Goal: Task Accomplishment & Management: Manage account settings

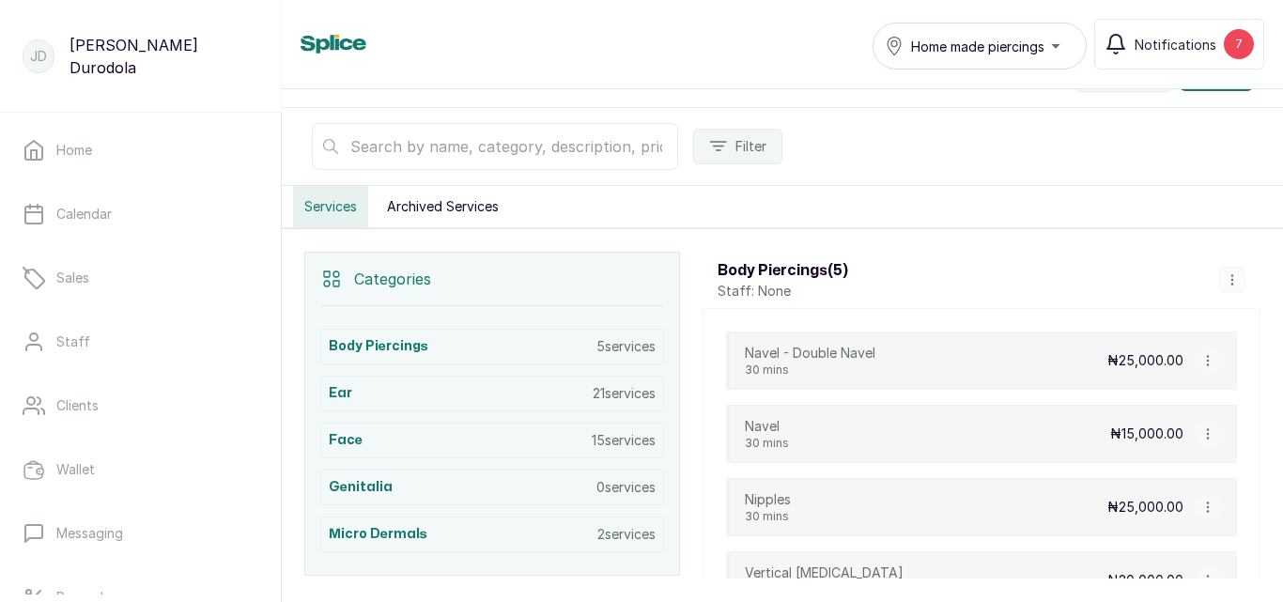
scroll to position [282, 0]
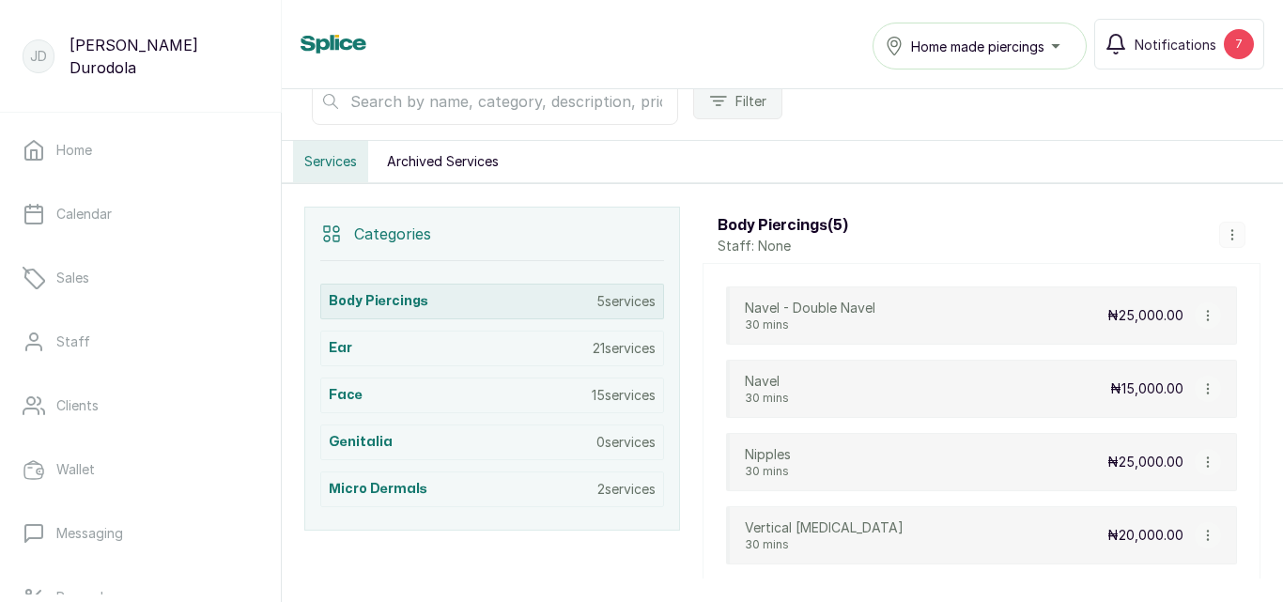
click at [591, 312] on div "Body Piercings 5 services" at bounding box center [492, 302] width 344 height 36
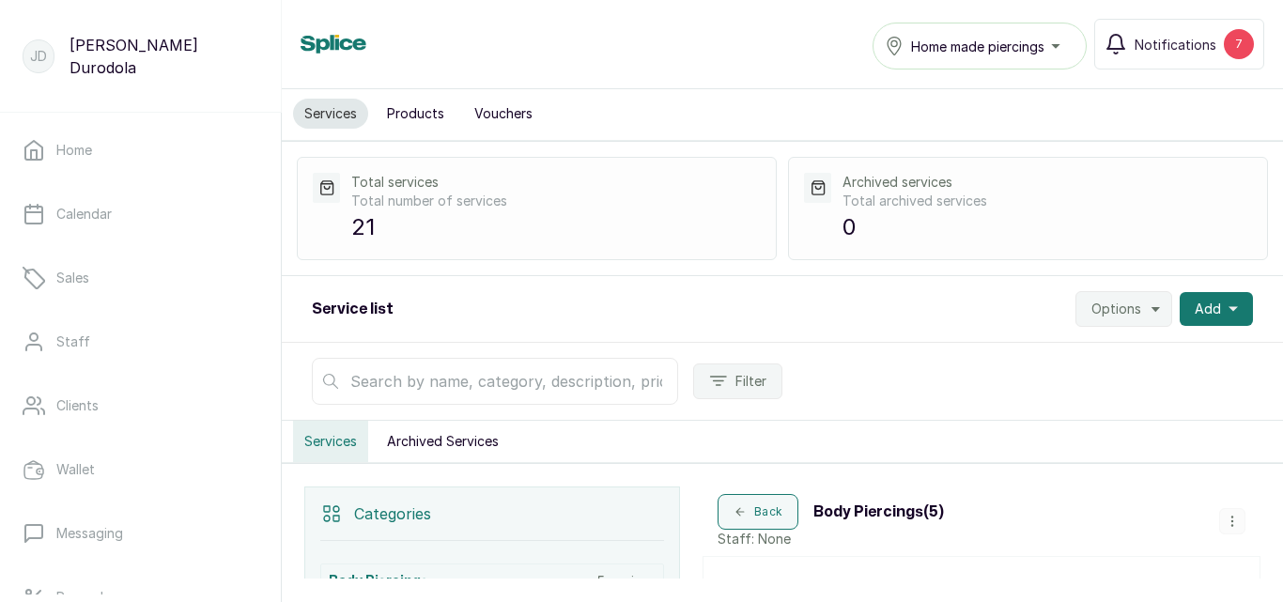
scroll to position [0, 0]
click at [1157, 306] on button "Options" at bounding box center [1124, 311] width 97 height 36
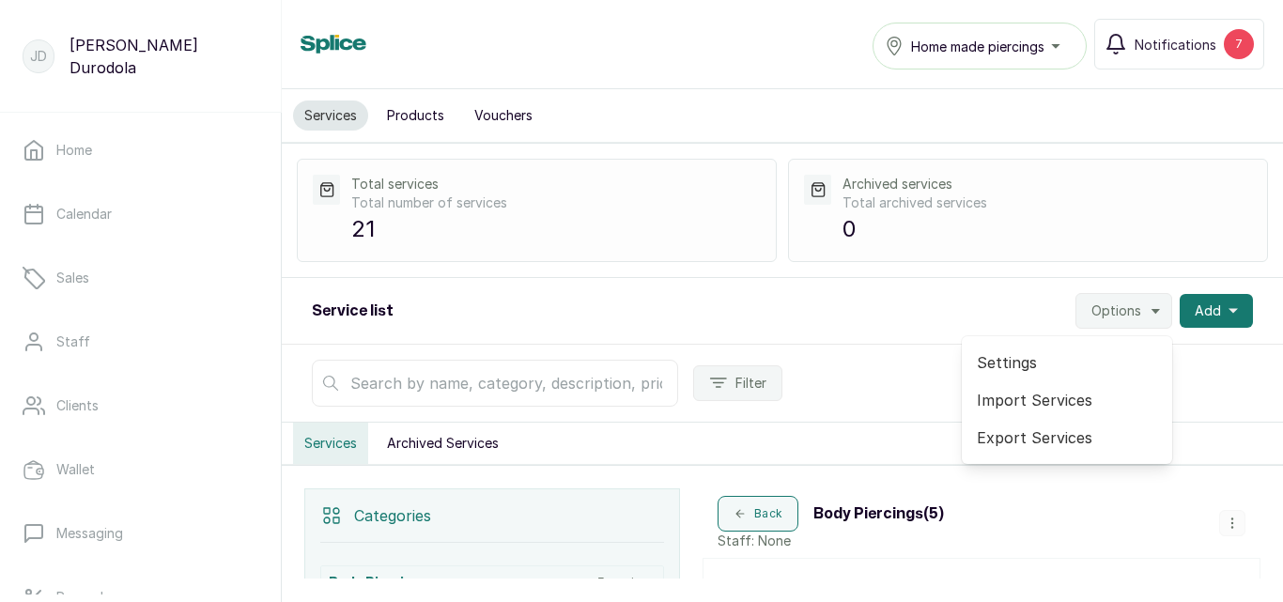
click at [1075, 400] on span "Import Services" at bounding box center [1067, 400] width 180 height 23
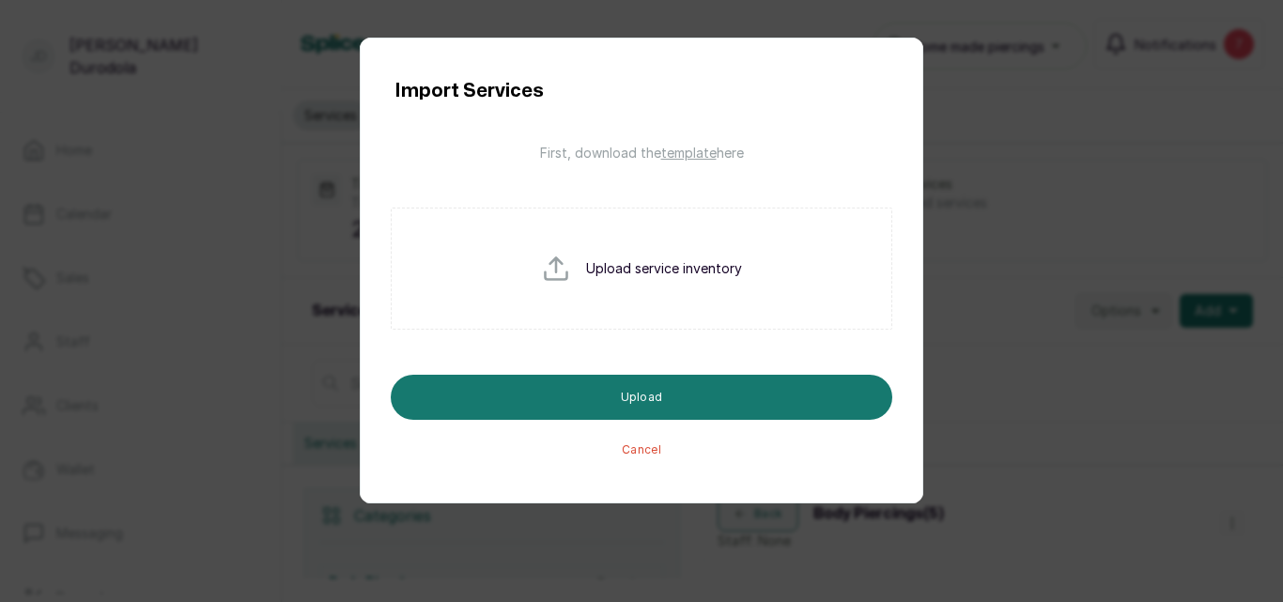
click at [616, 277] on input "file" at bounding box center [601, 299] width 120 height 90
type input "C:\fakepath\service_import_template.csv"
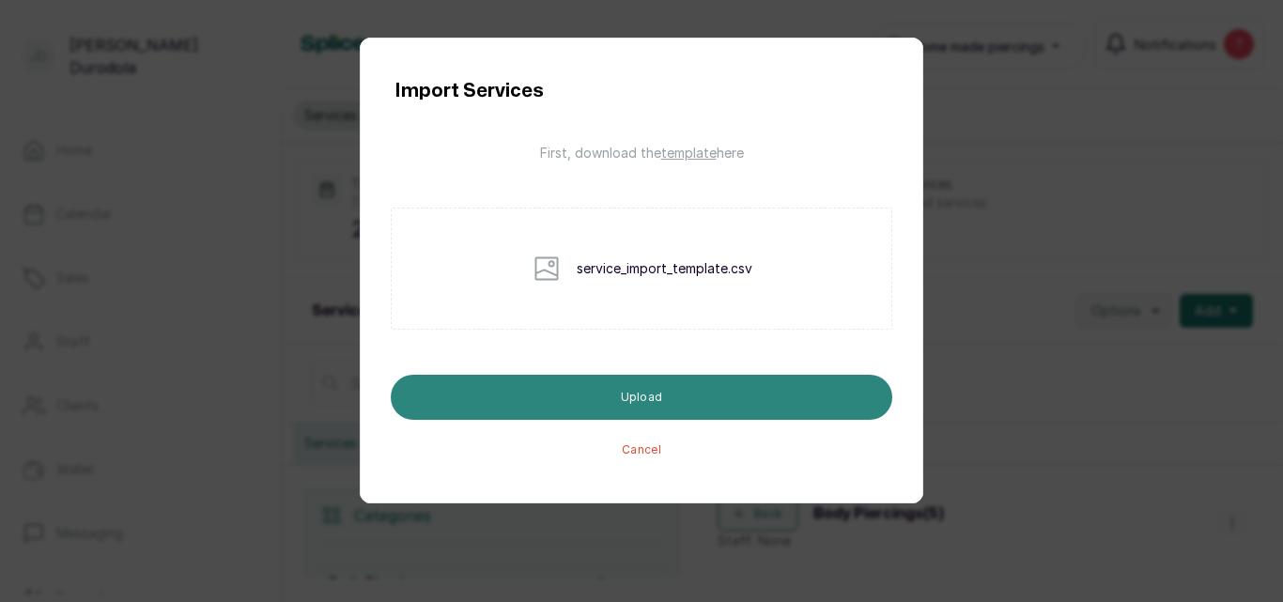
click at [675, 402] on button "Upload" at bounding box center [642, 397] width 502 height 45
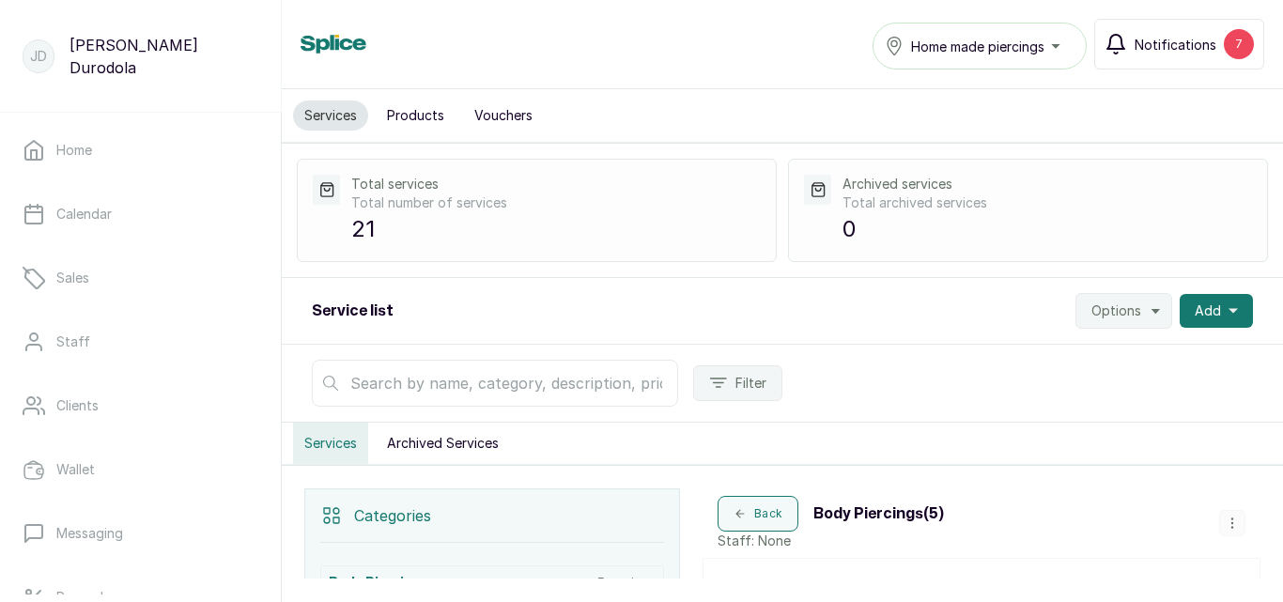
click at [1204, 51] on span "Notifications" at bounding box center [1176, 45] width 82 height 20
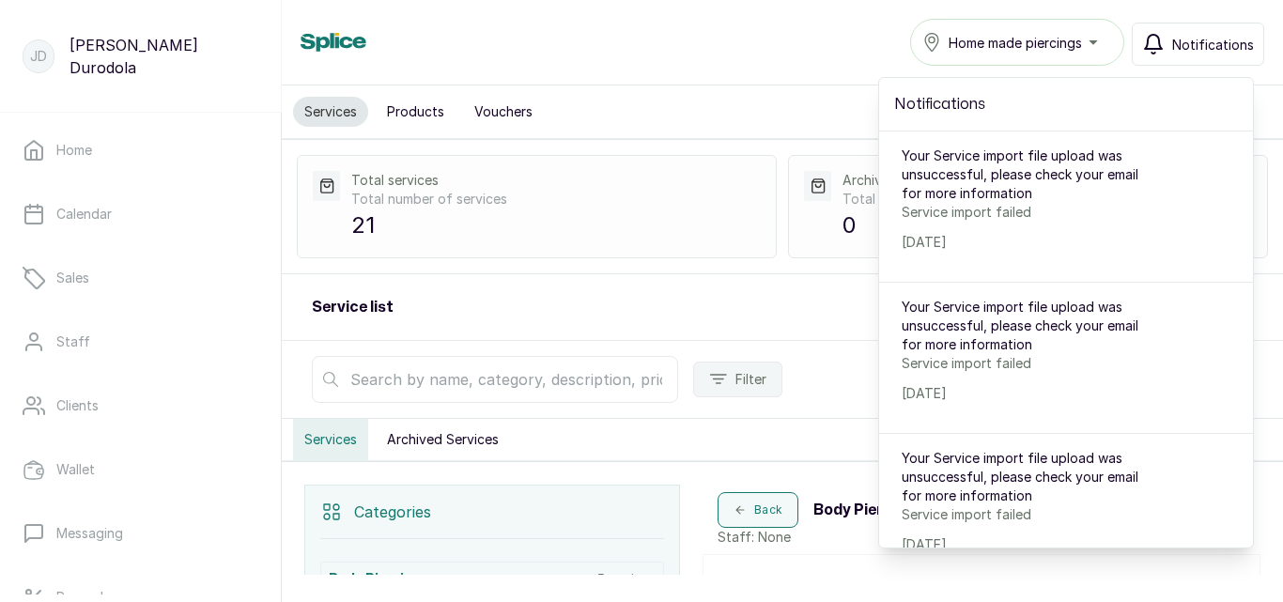
click at [876, 70] on div "Services Home made piercings Notifications Notifications Your Service import fi…" at bounding box center [783, 42] width 1002 height 85
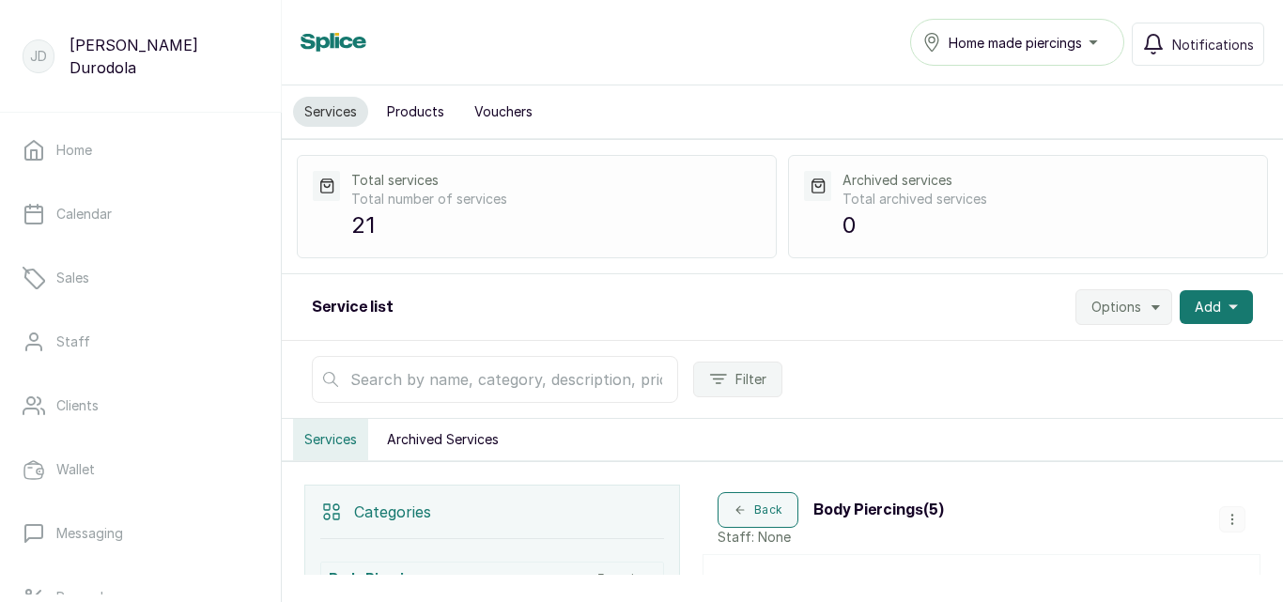
click at [1130, 308] on span "Options" at bounding box center [1117, 307] width 50 height 19
click at [1078, 393] on span "Import Services" at bounding box center [1067, 396] width 180 height 23
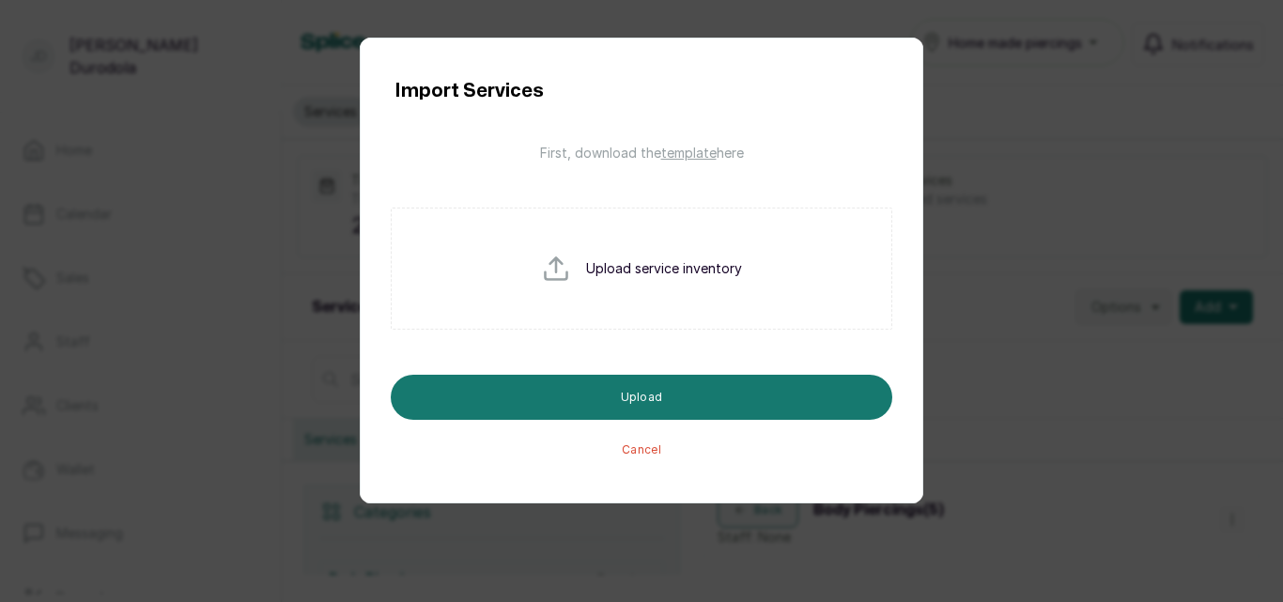
click at [633, 308] on input "file" at bounding box center [601, 299] width 120 height 90
type input "C:\fakepath\service_import_template.csv"
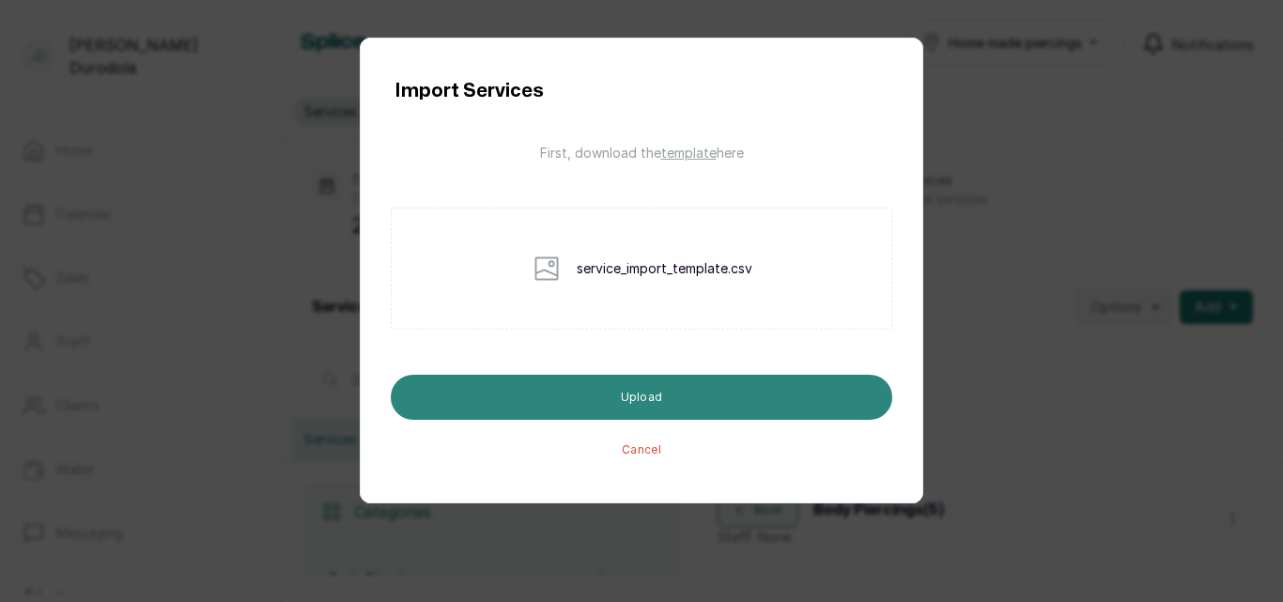
click at [691, 395] on button "Upload" at bounding box center [642, 397] width 502 height 45
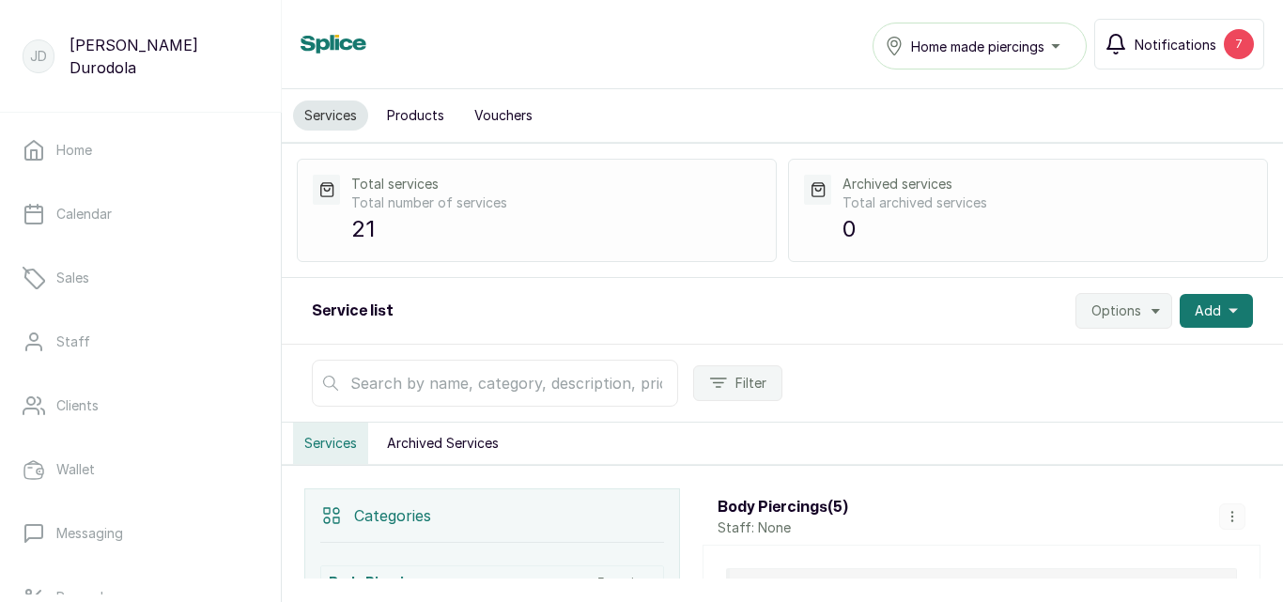
click at [1190, 40] on span "Notifications" at bounding box center [1176, 45] width 82 height 20
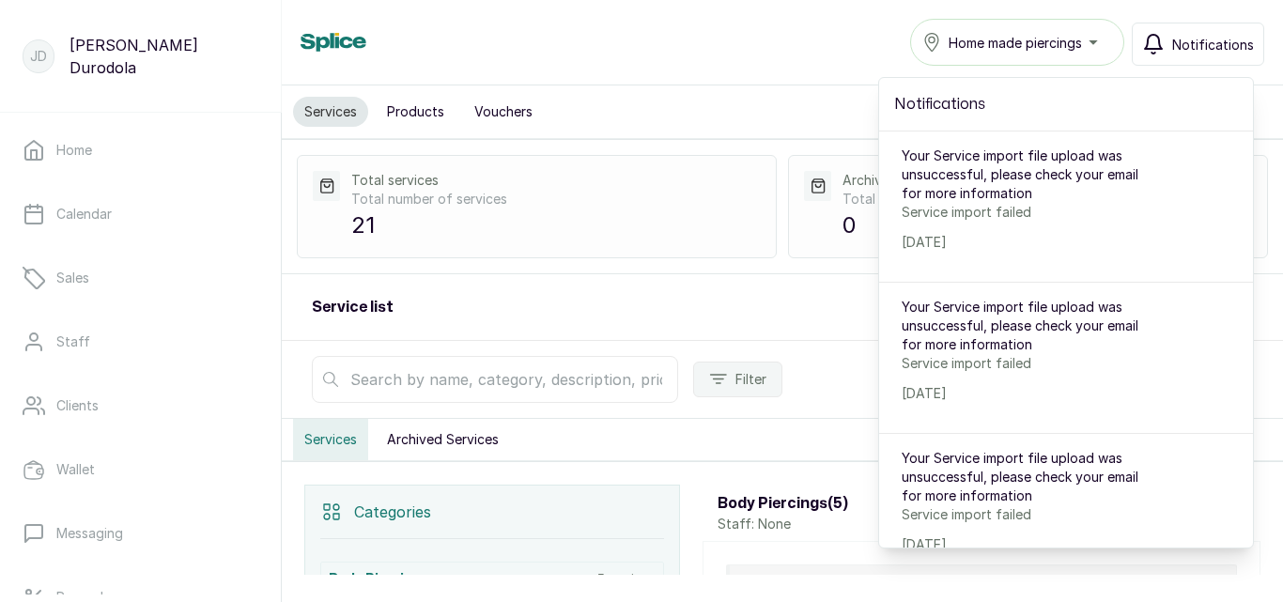
click at [815, 51] on div "Services Home made piercings Notifications Notifications Your Service import fi…" at bounding box center [783, 42] width 964 height 47
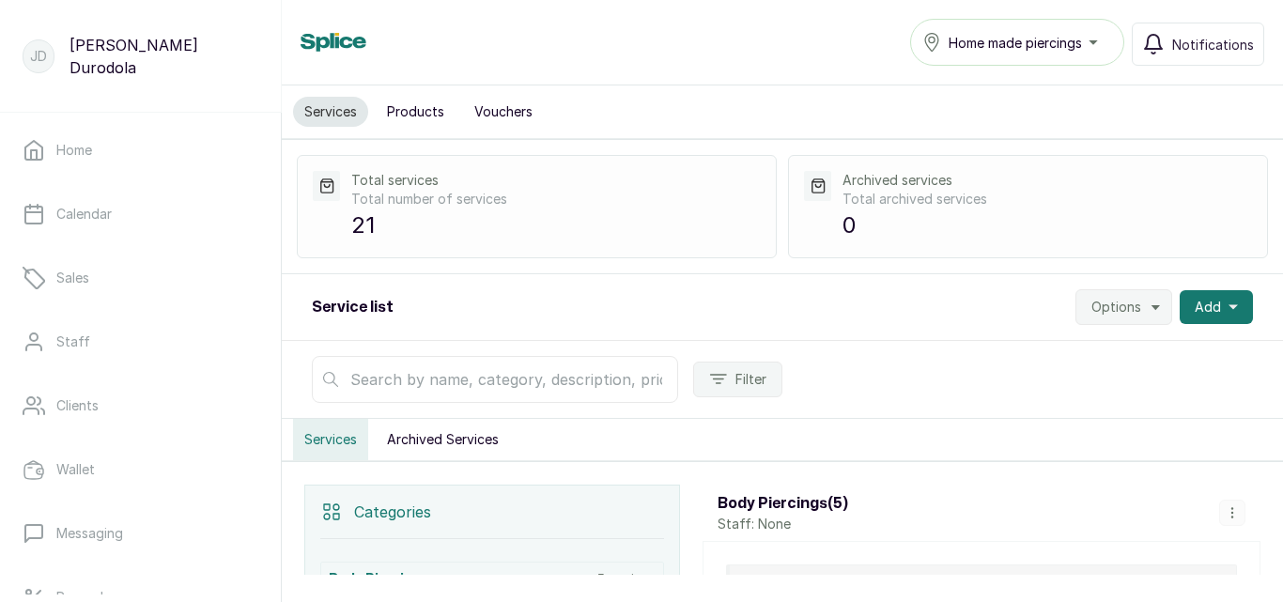
click at [1108, 314] on span "Options" at bounding box center [1117, 307] width 50 height 19
click at [1023, 403] on span "Import Services" at bounding box center [1067, 396] width 180 height 23
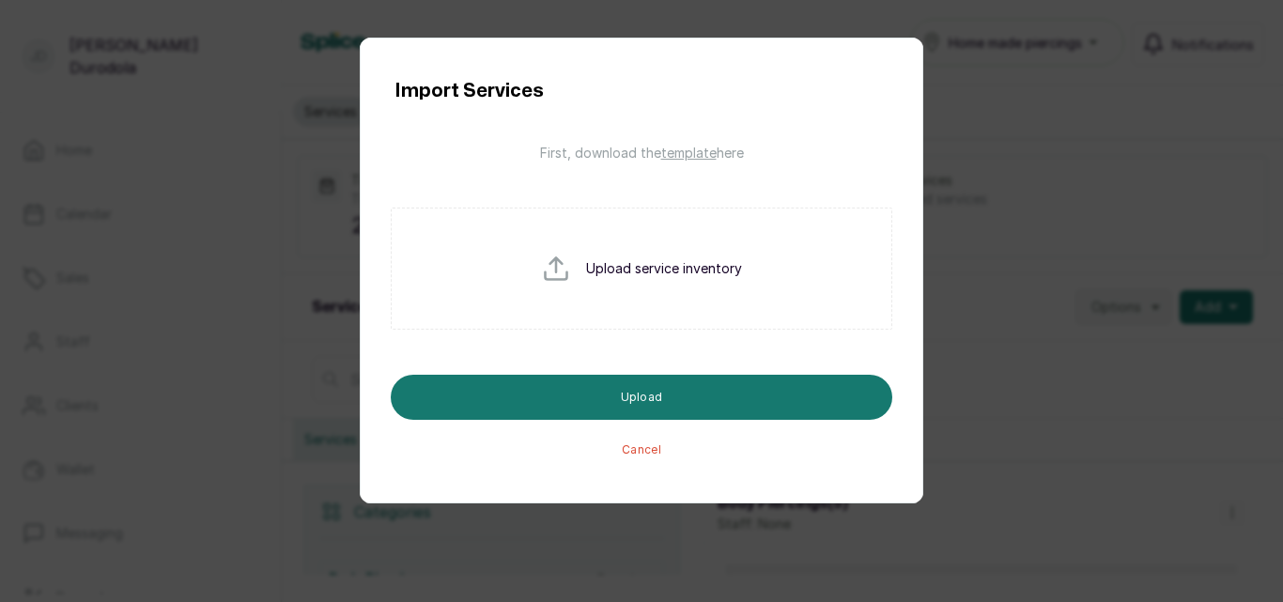
click at [637, 311] on input "file" at bounding box center [601, 299] width 120 height 90
type input "C:\fakepath\service_import_template.csv"
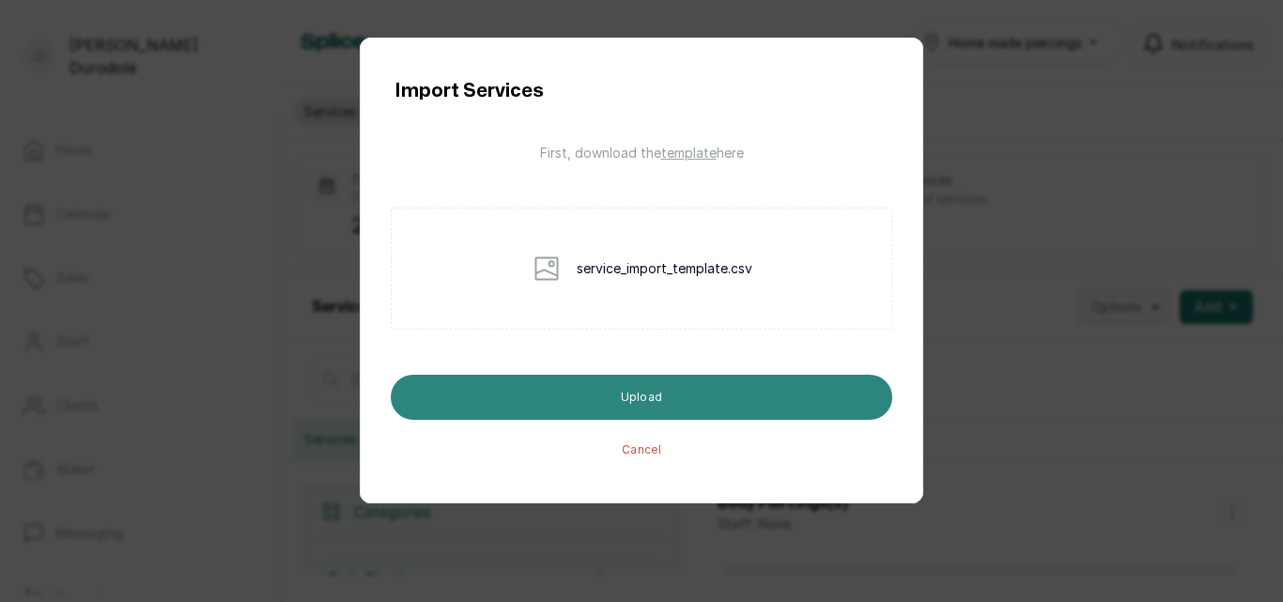
click at [641, 399] on button "Upload" at bounding box center [642, 397] width 502 height 45
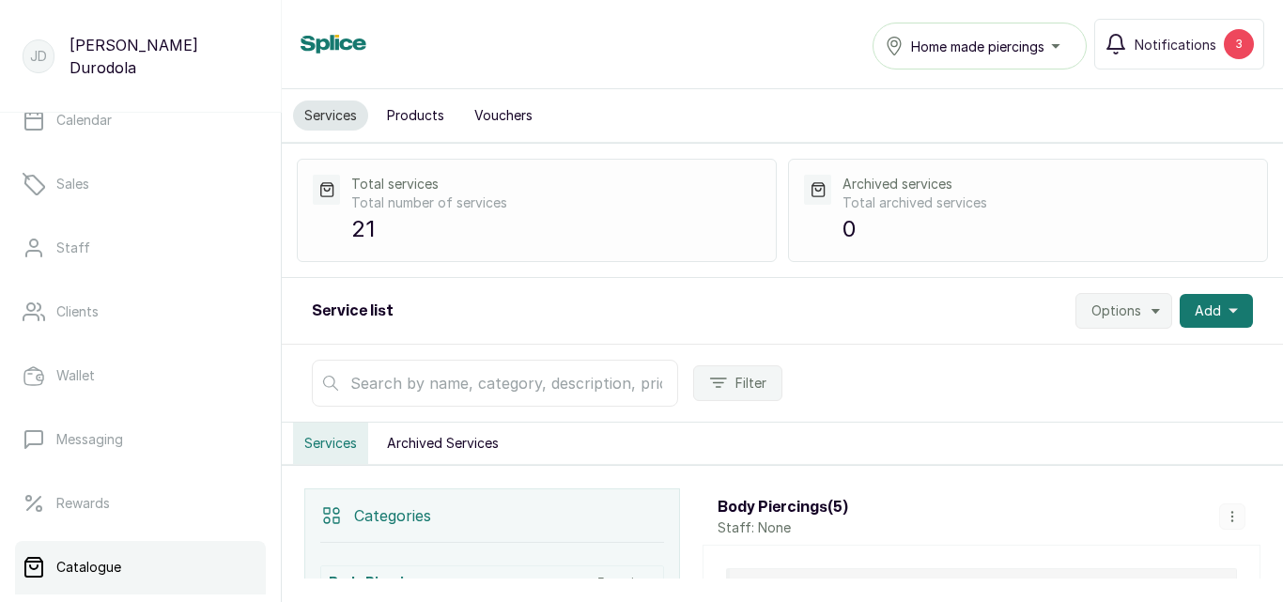
click at [1138, 315] on button "Options" at bounding box center [1124, 311] width 97 height 36
click at [1096, 366] on span "Settings" at bounding box center [1067, 362] width 180 height 23
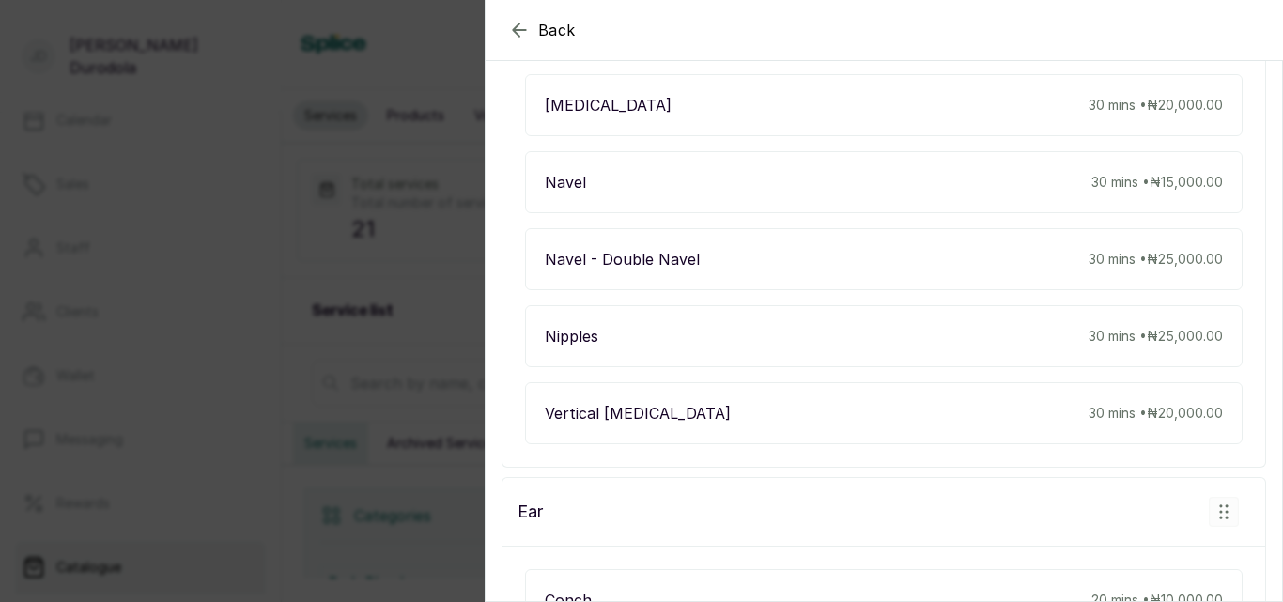
scroll to position [564, 0]
drag, startPoint x: 555, startPoint y: 312, endPoint x: 607, endPoint y: 230, distance: 96.7
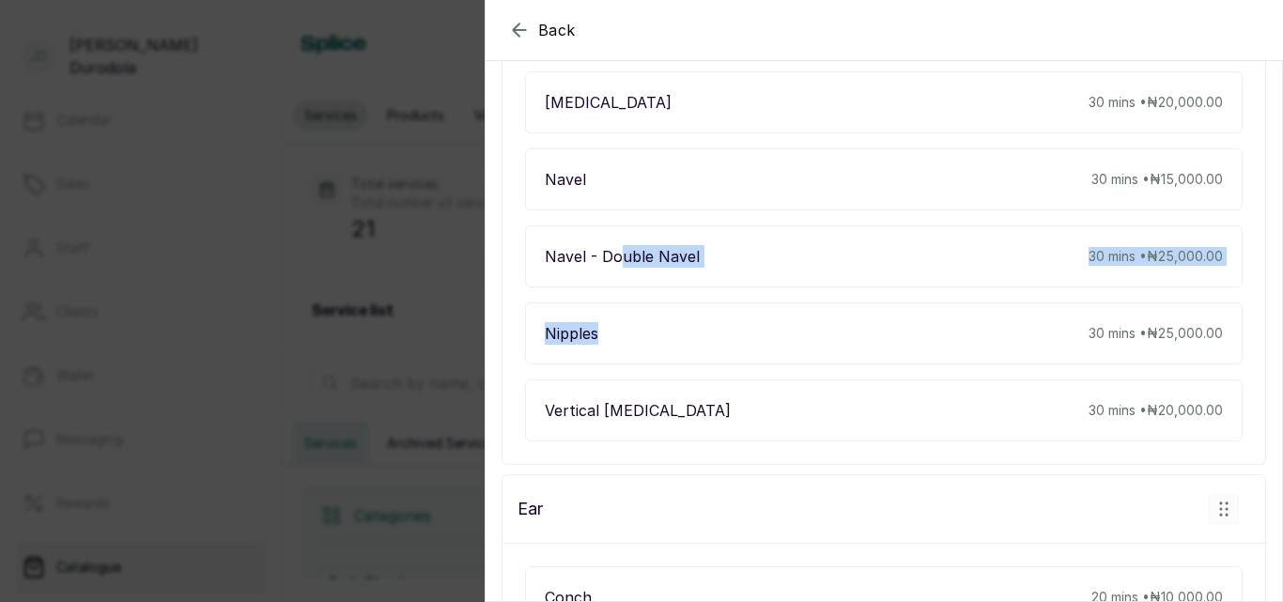
drag, startPoint x: 620, startPoint y: 231, endPoint x: 626, endPoint y: 292, distance: 61.3
click at [661, 303] on div "Nipples 30 mins • ₦25,000.00" at bounding box center [884, 334] width 718 height 62
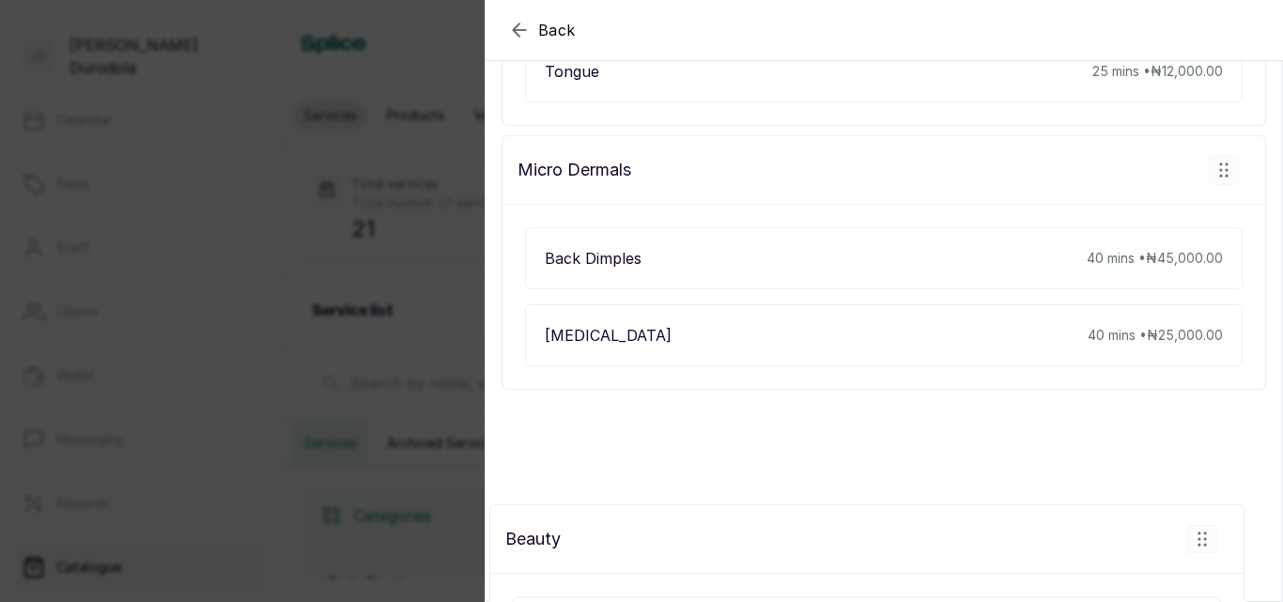
scroll to position [3761, 0]
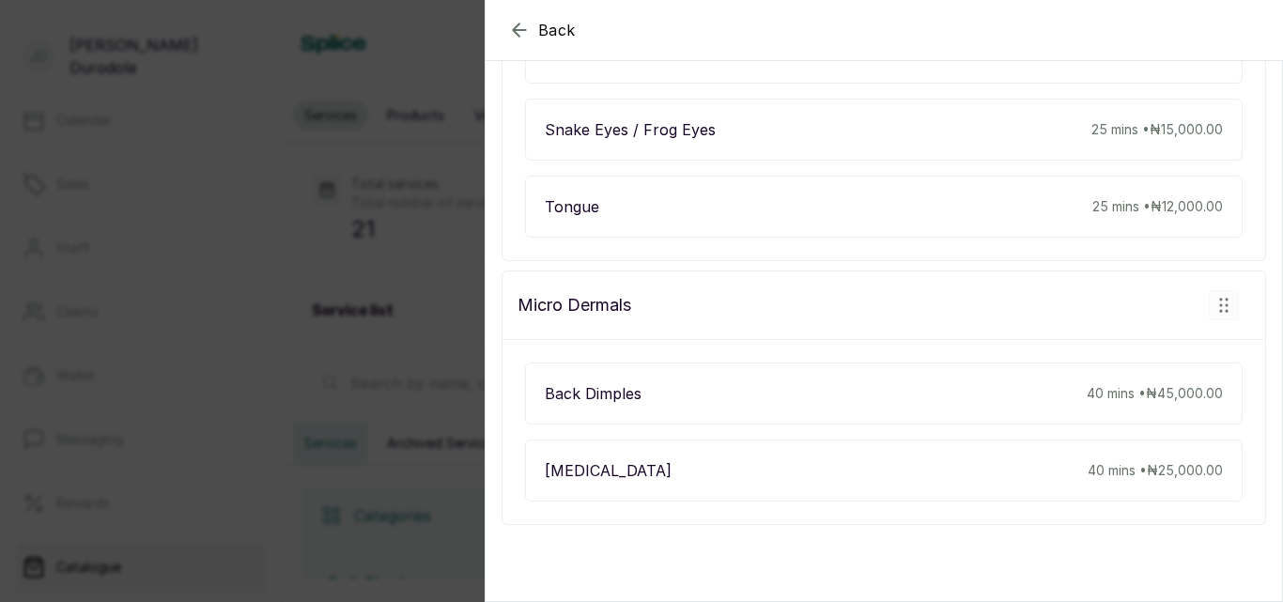
drag, startPoint x: 1219, startPoint y: 370, endPoint x: 1224, endPoint y: 536, distance: 166.4
click at [1224, 536] on section "Back Settings Service settings Make changes to service here Online service disp…" at bounding box center [884, 301] width 799 height 602
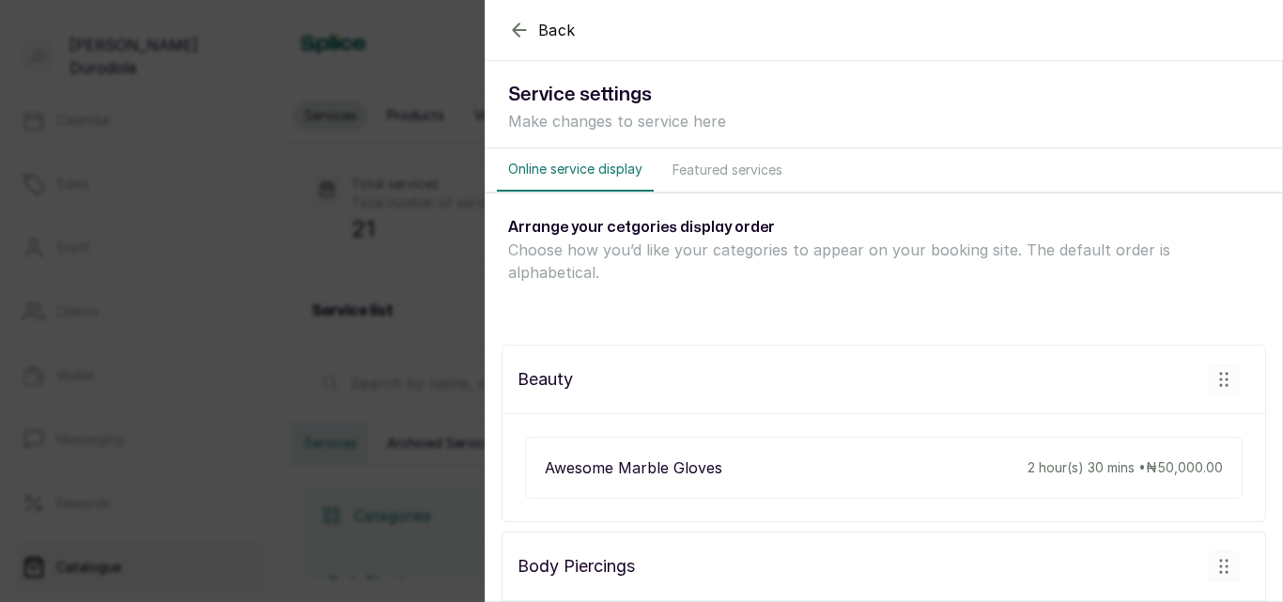
scroll to position [3, 0]
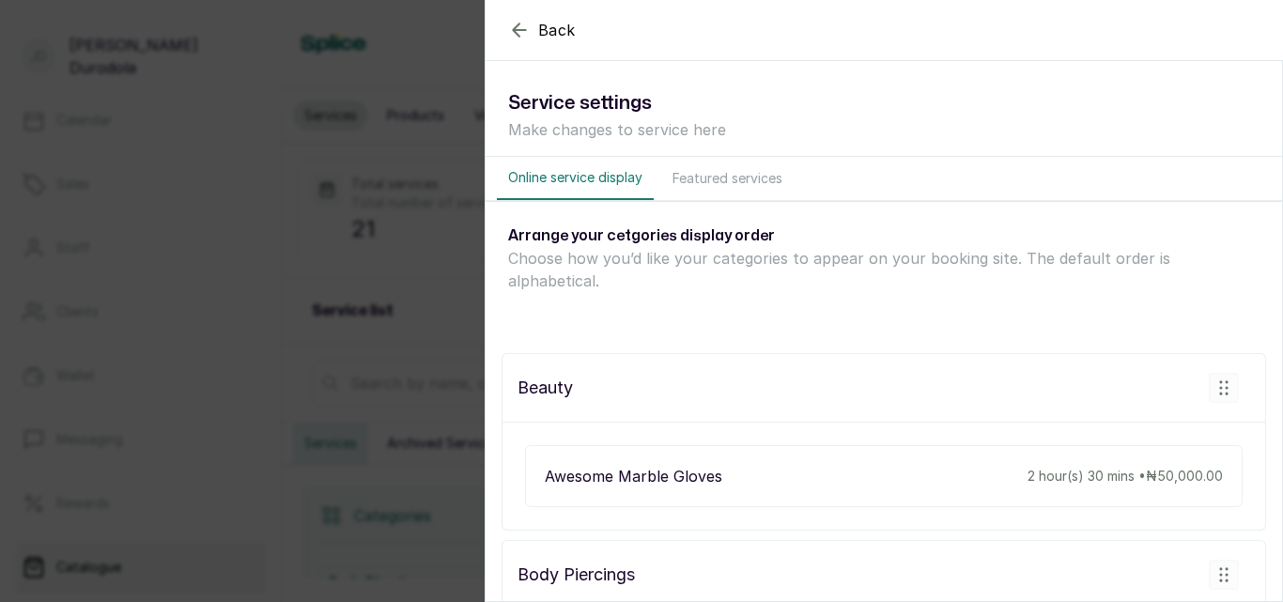
click at [723, 179] on button "Featured services" at bounding box center [727, 178] width 132 height 43
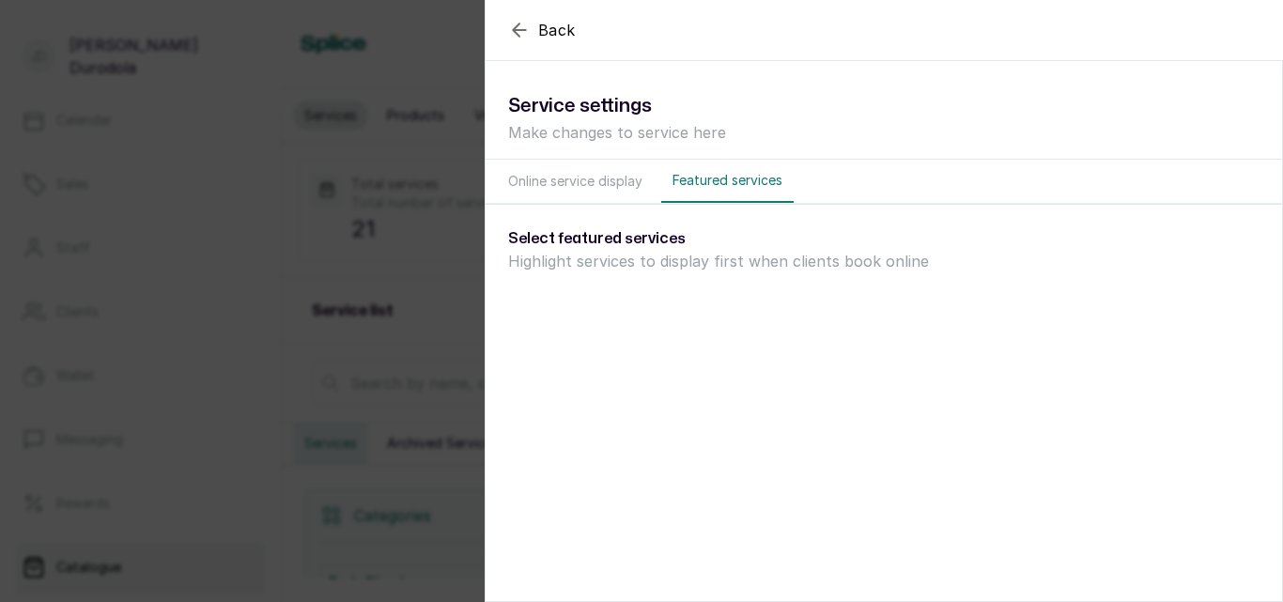
scroll to position [0, 0]
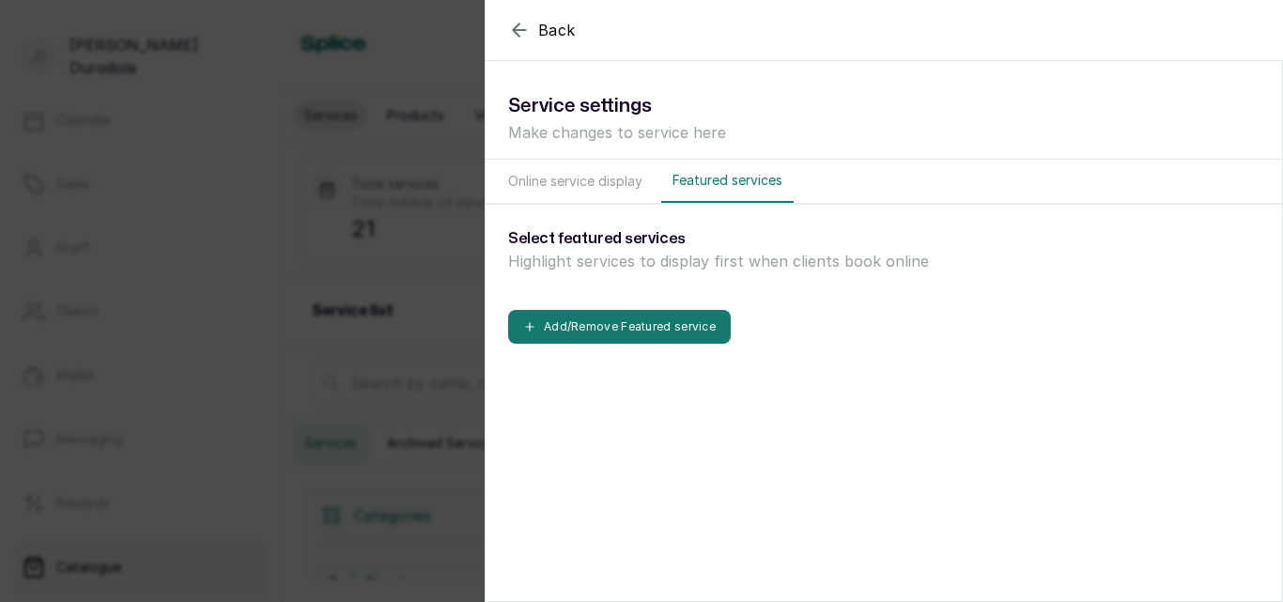
click at [606, 184] on button "Online service display" at bounding box center [575, 181] width 157 height 43
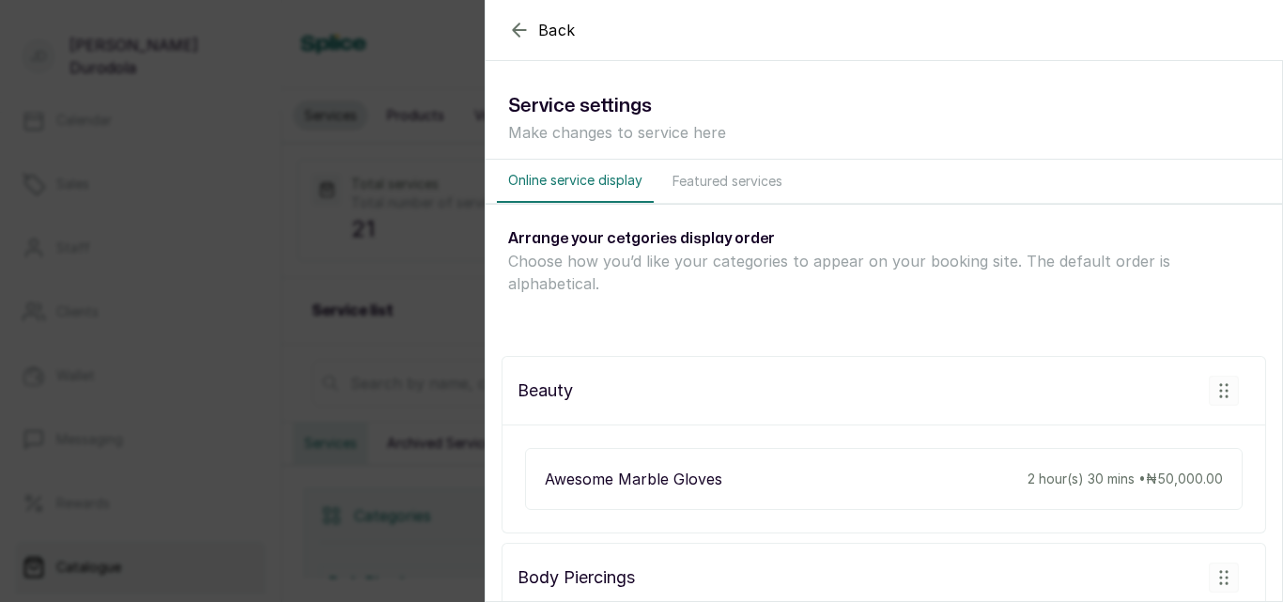
click at [707, 186] on button "Featured services" at bounding box center [727, 181] width 132 height 43
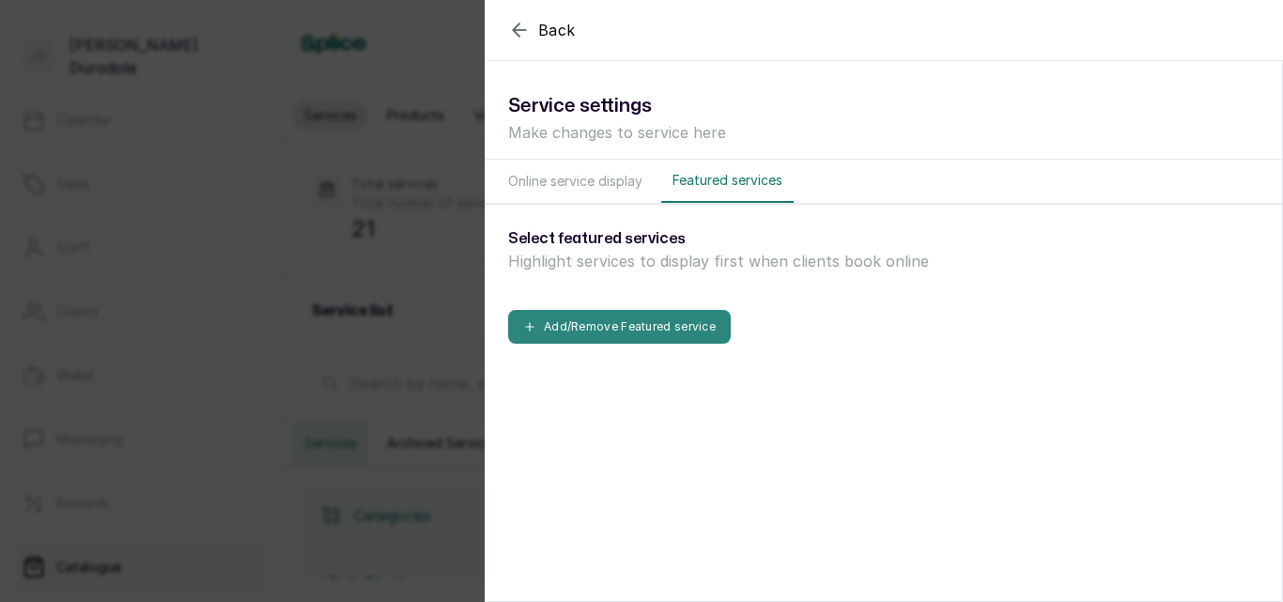
click at [657, 329] on button "Add/Remove Featured service" at bounding box center [619, 327] width 223 height 34
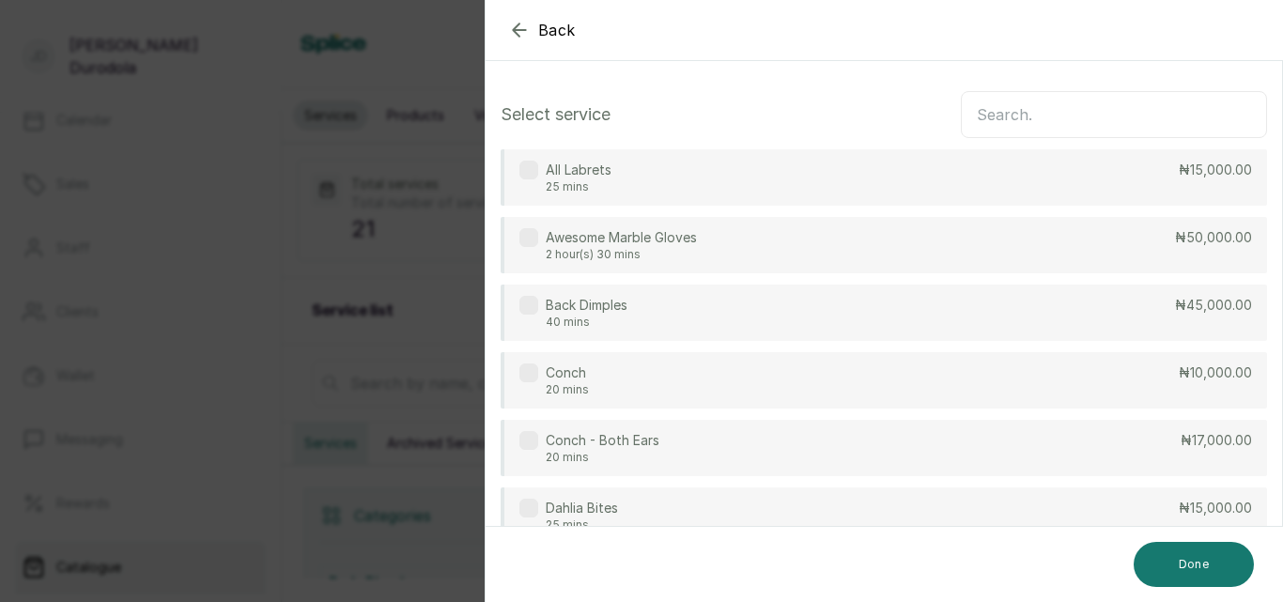
click at [517, 23] on icon "button" at bounding box center [519, 30] width 23 height 23
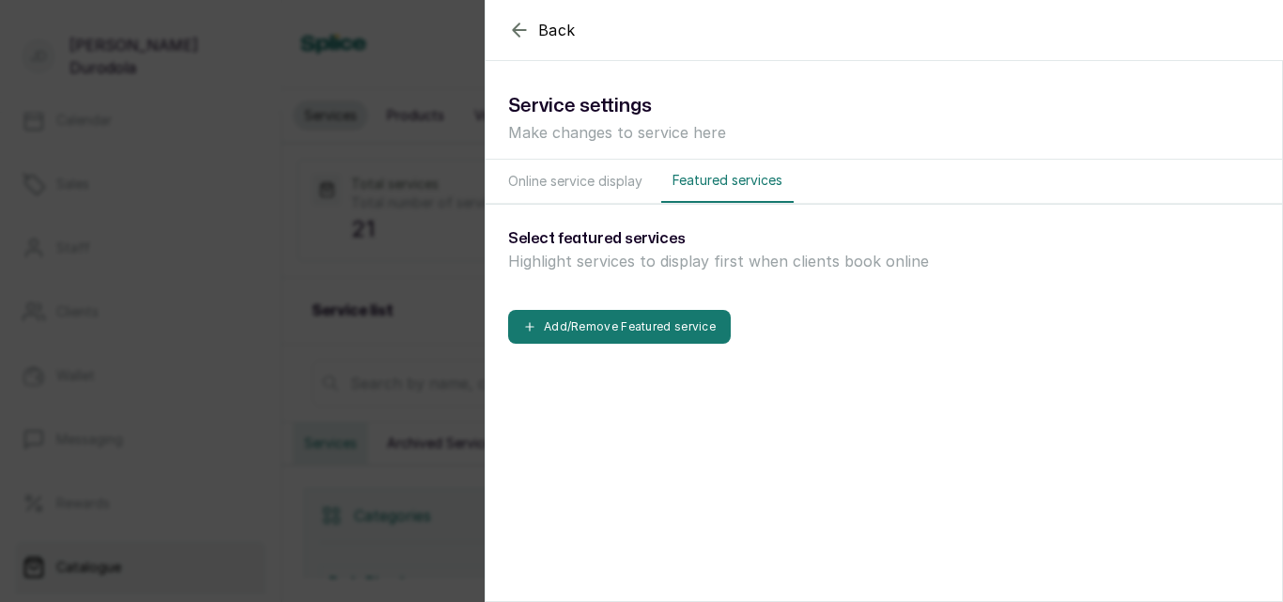
click at [449, 128] on div "Back Settings Service settings Make changes to service here Online service disp…" at bounding box center [641, 301] width 1283 height 602
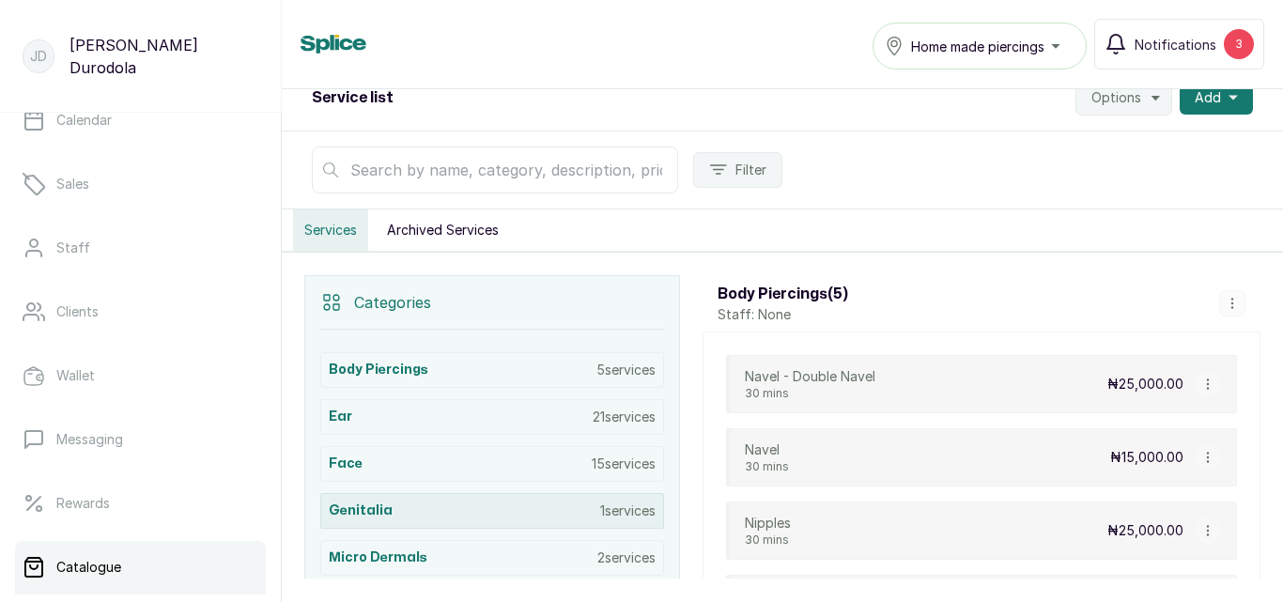
scroll to position [188, 0]
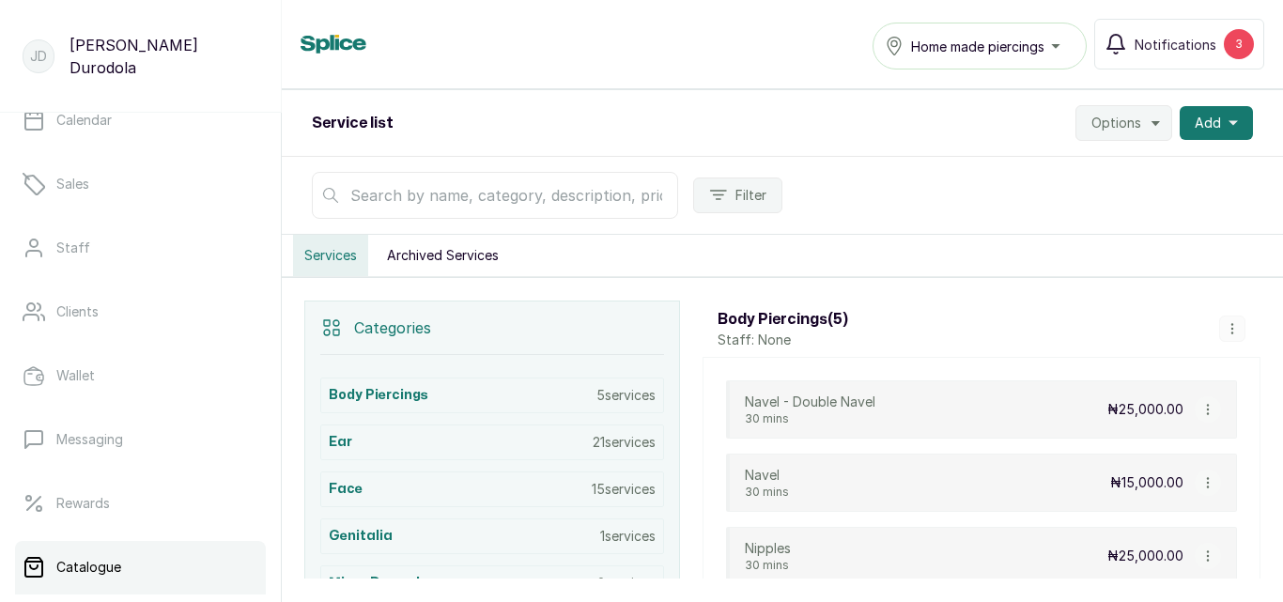
click at [451, 252] on button "Archived Services" at bounding box center [443, 255] width 134 height 41
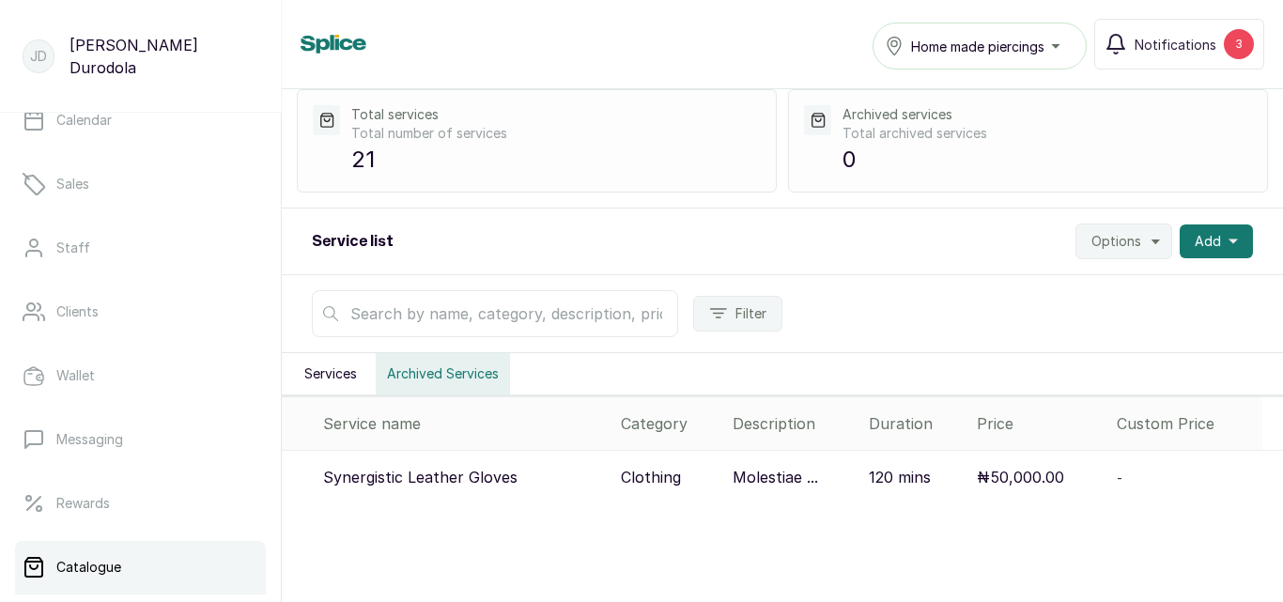
scroll to position [81, 0]
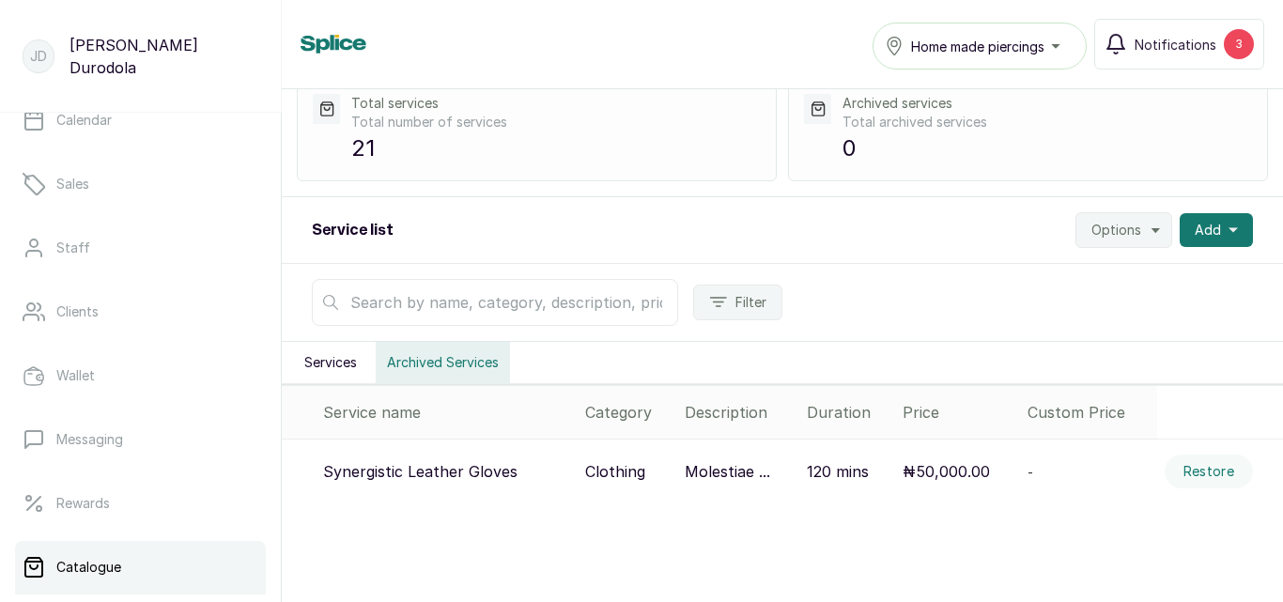
click at [940, 475] on p "₦50,000.00" at bounding box center [946, 471] width 87 height 23
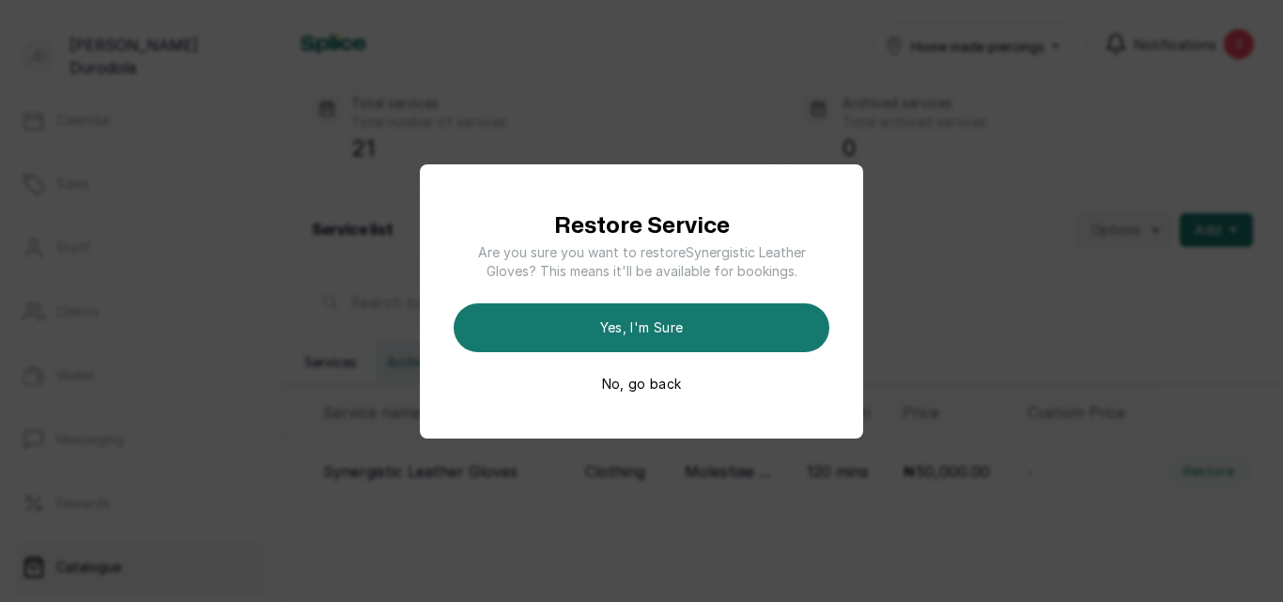
click at [654, 388] on button "No, go back" at bounding box center [642, 384] width 80 height 19
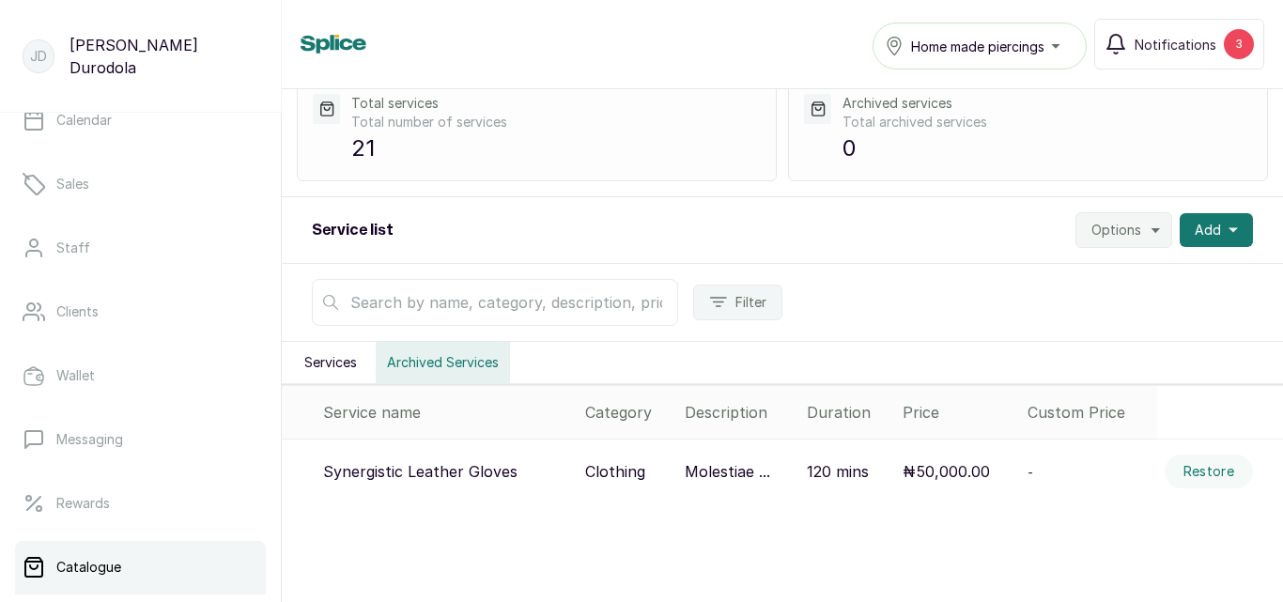
click at [1149, 230] on icon "button" at bounding box center [1156, 230] width 15 height 15
click at [1197, 474] on button "Restore" at bounding box center [1209, 472] width 88 height 34
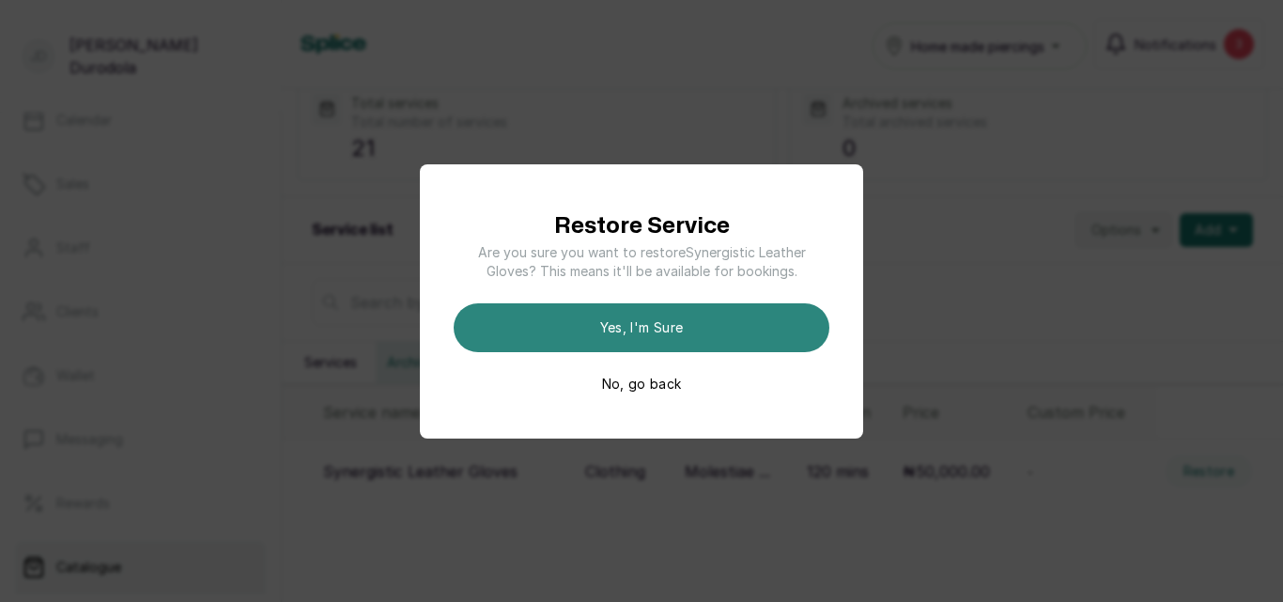
click at [667, 334] on button "Yes, I'm sure" at bounding box center [642, 327] width 376 height 49
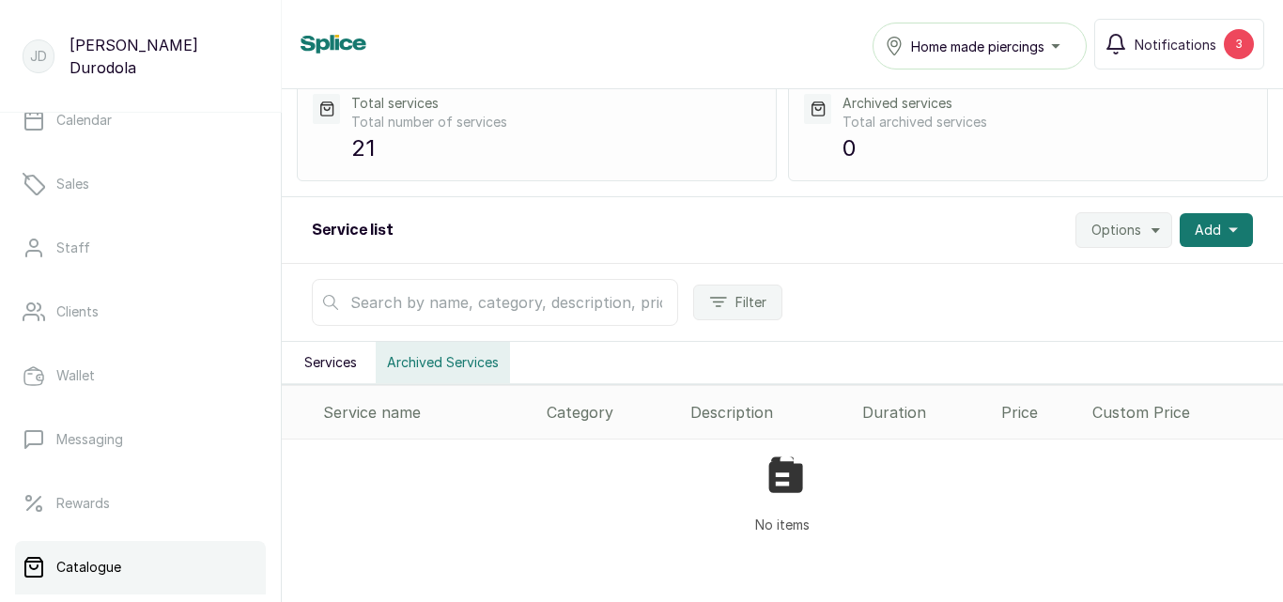
click at [351, 362] on button "Services" at bounding box center [330, 362] width 75 height 41
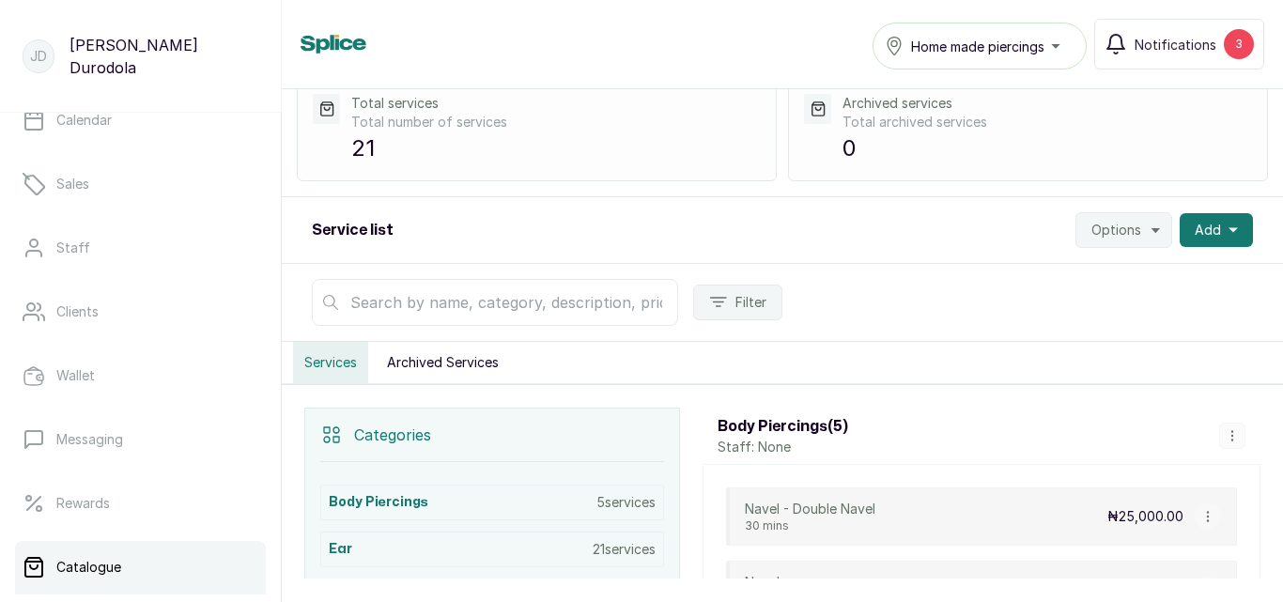
click at [1226, 430] on icon "button" at bounding box center [1232, 435] width 13 height 13
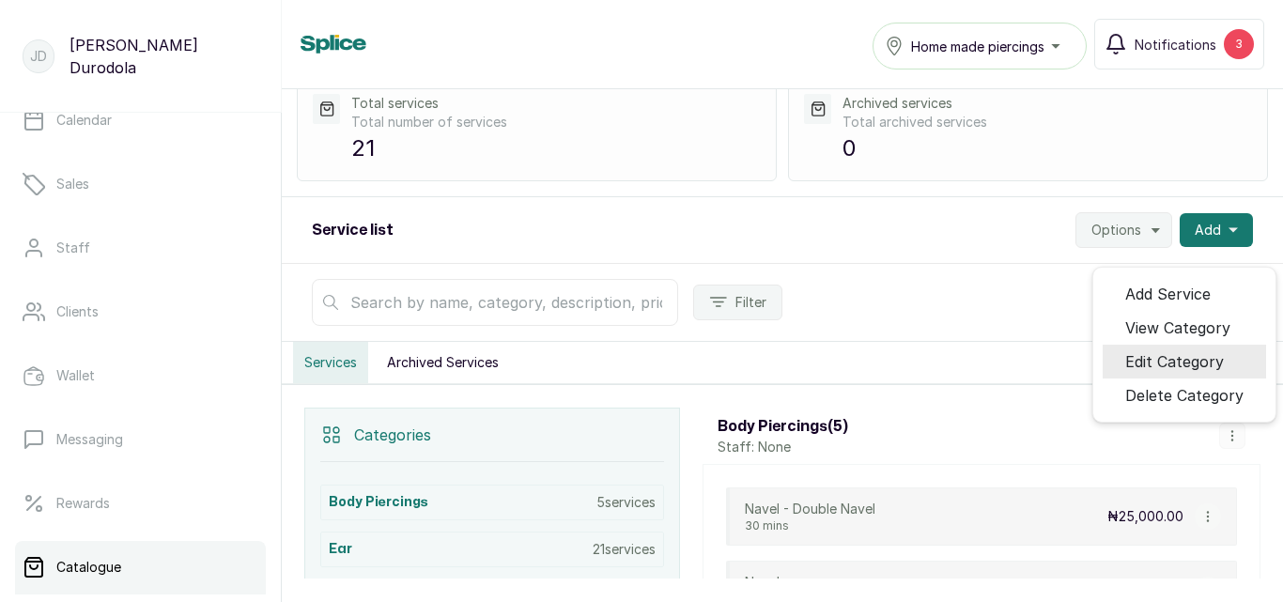
click at [1199, 367] on span "Edit Category" at bounding box center [1175, 361] width 99 height 23
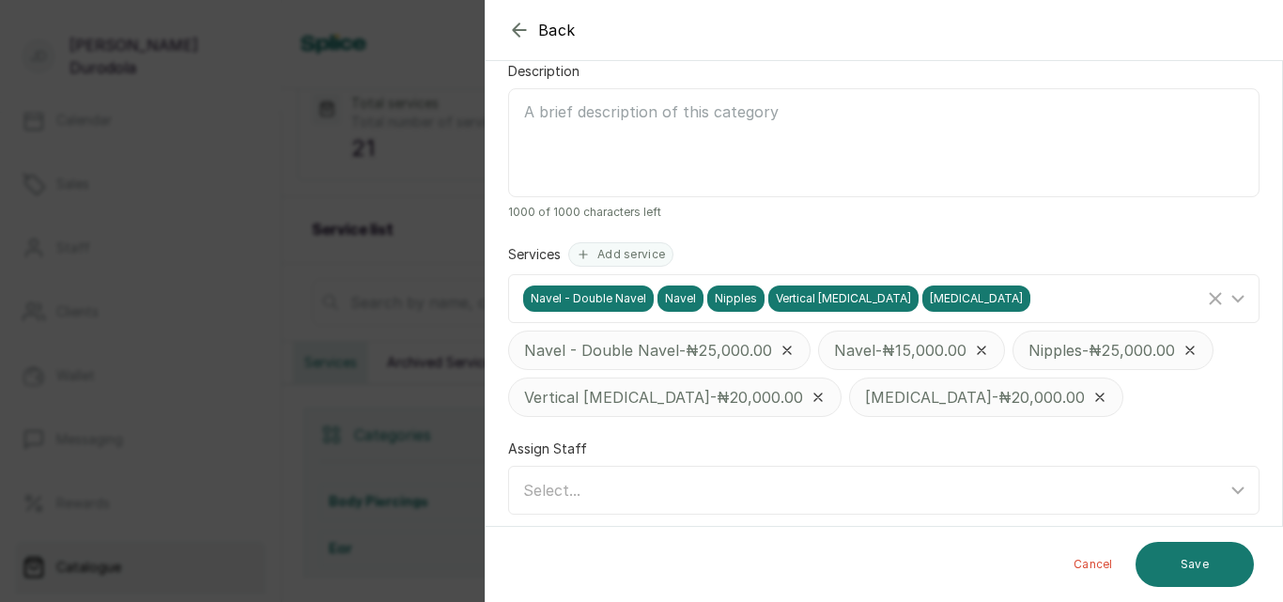
scroll to position [272, 0]
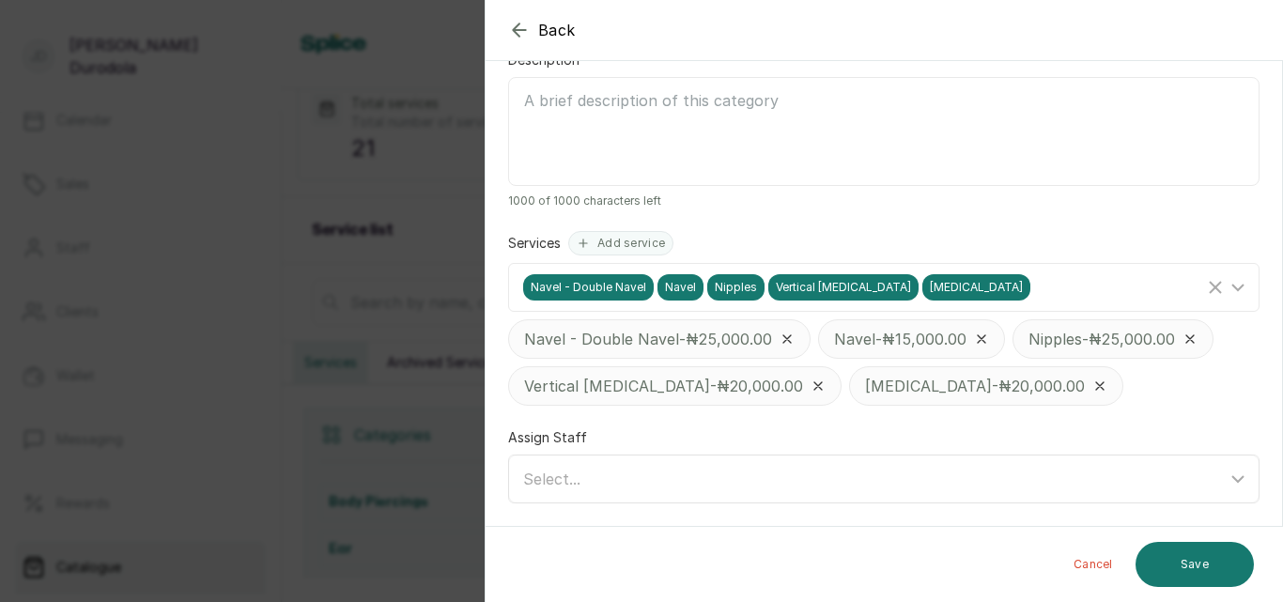
click at [864, 479] on div "Select..." at bounding box center [875, 479] width 704 height 23
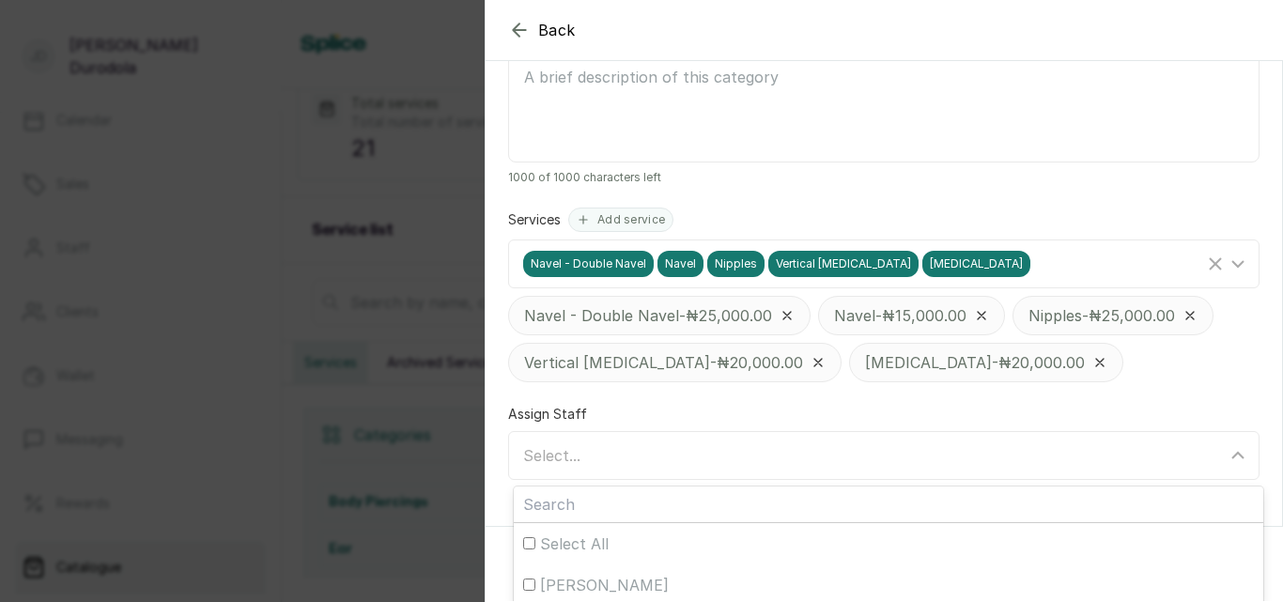
scroll to position [301, 0]
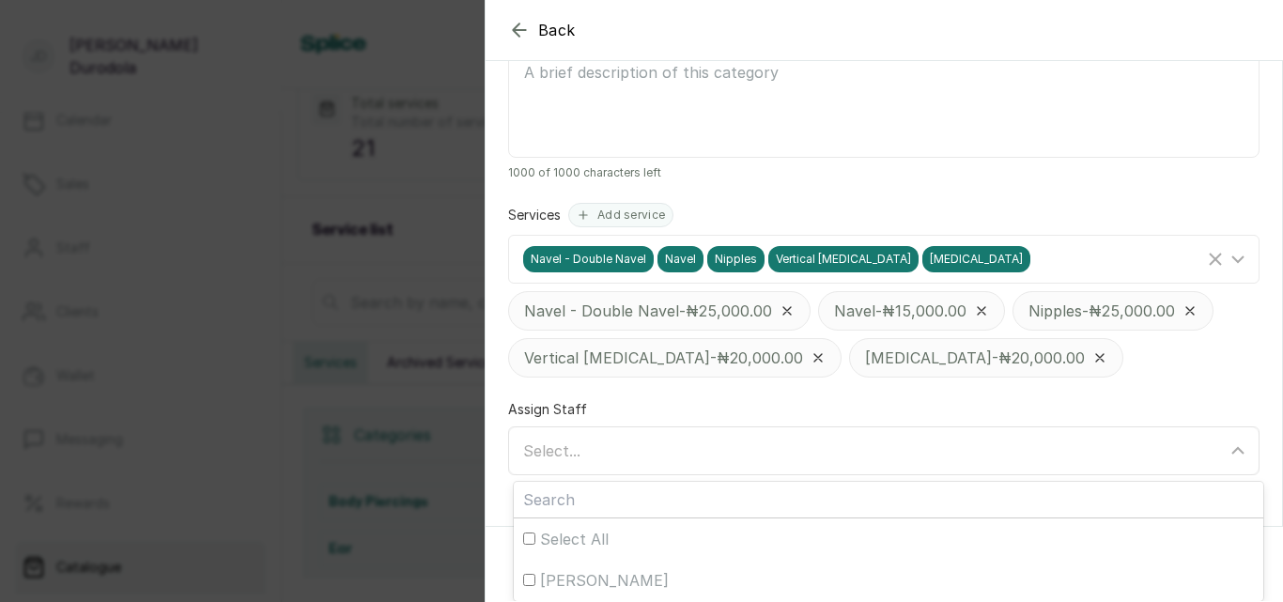
click at [876, 447] on div "Select..." at bounding box center [875, 451] width 704 height 23
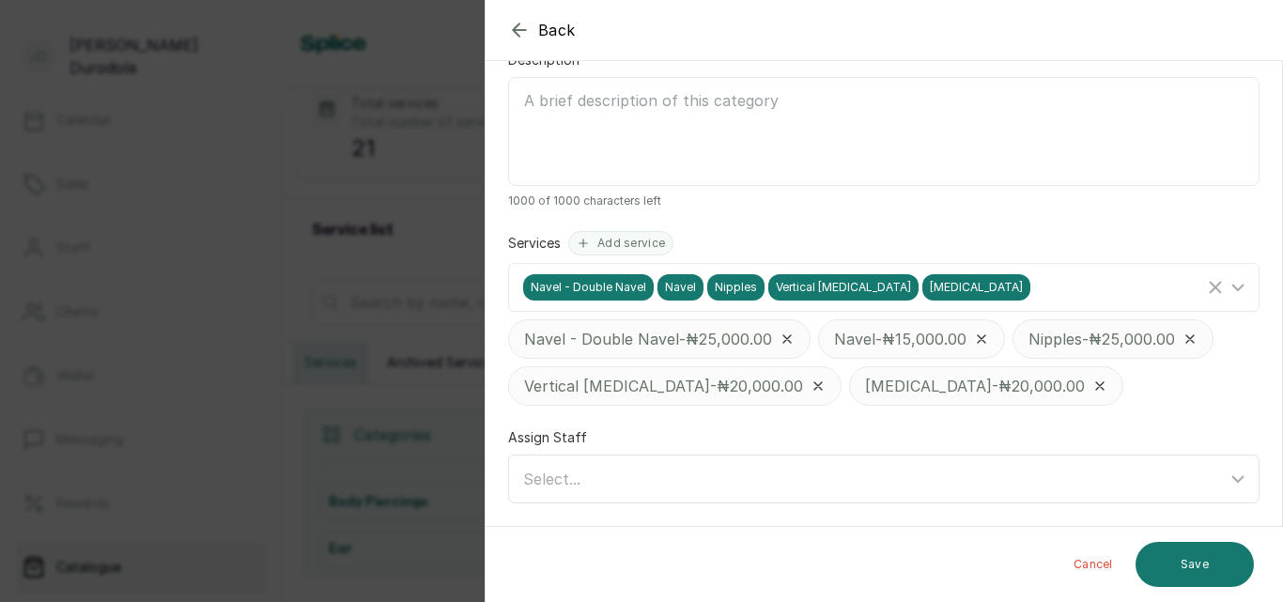
scroll to position [272, 0]
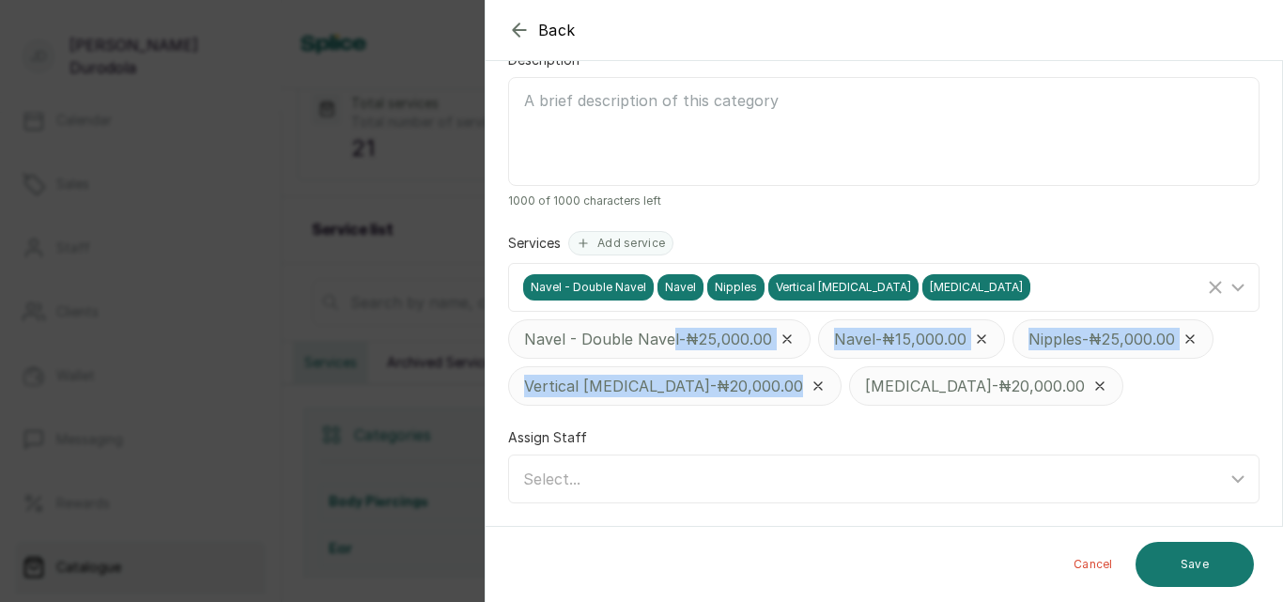
drag, startPoint x: 671, startPoint y: 349, endPoint x: 738, endPoint y: 367, distance: 70.2
click at [738, 367] on div "Navel - Double Navel - ₦25,000.00 Navel - ₦15,000.00 Nipples - ₦25,000.00 Verti…" at bounding box center [884, 362] width 752 height 86
click at [1080, 394] on div "Navel - Double Navel - ₦25,000.00 Navel - ₦15,000.00 Nipples - ₦25,000.00 Verti…" at bounding box center [884, 362] width 752 height 86
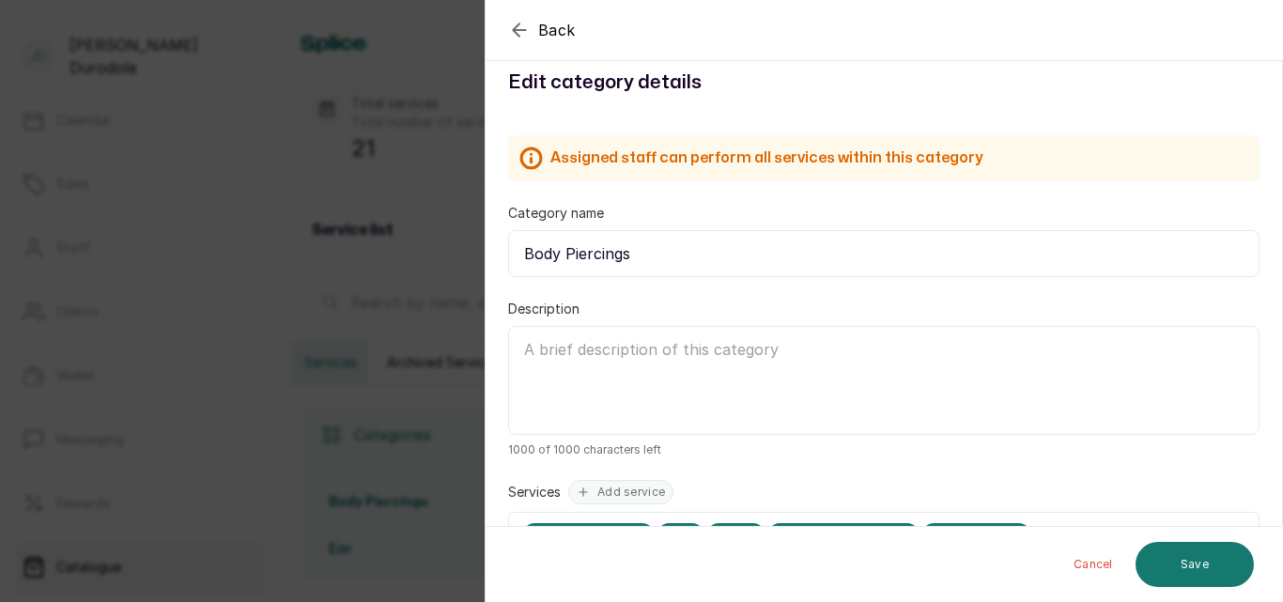
scroll to position [0, 0]
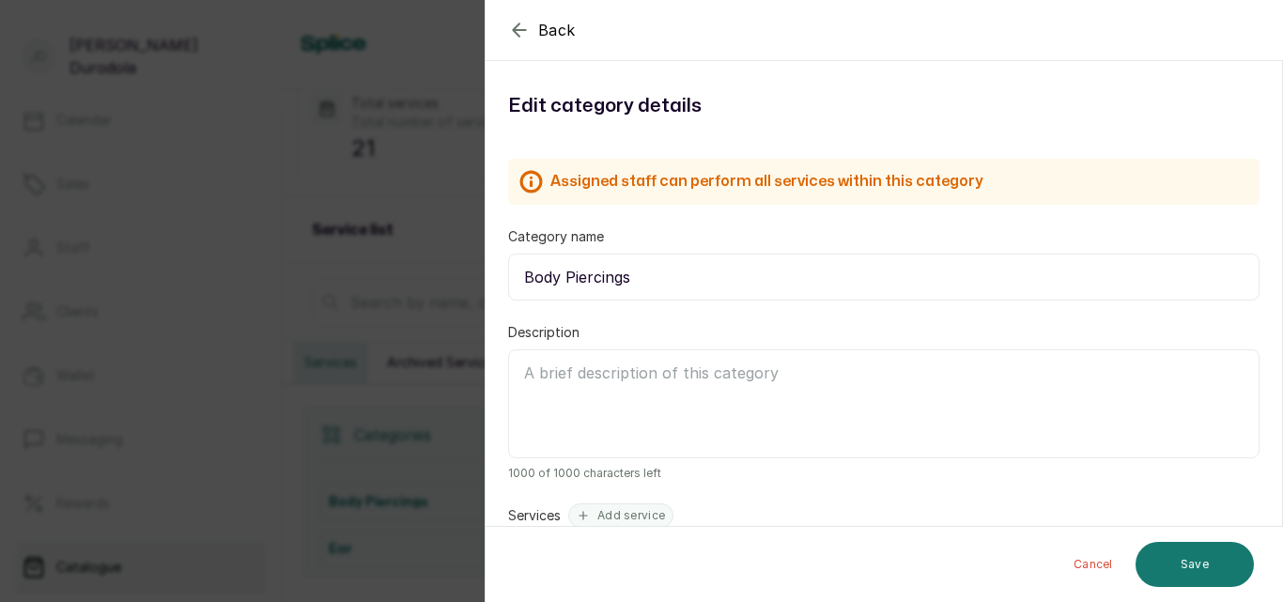
click at [711, 290] on input "Body Piercings" at bounding box center [884, 277] width 752 height 47
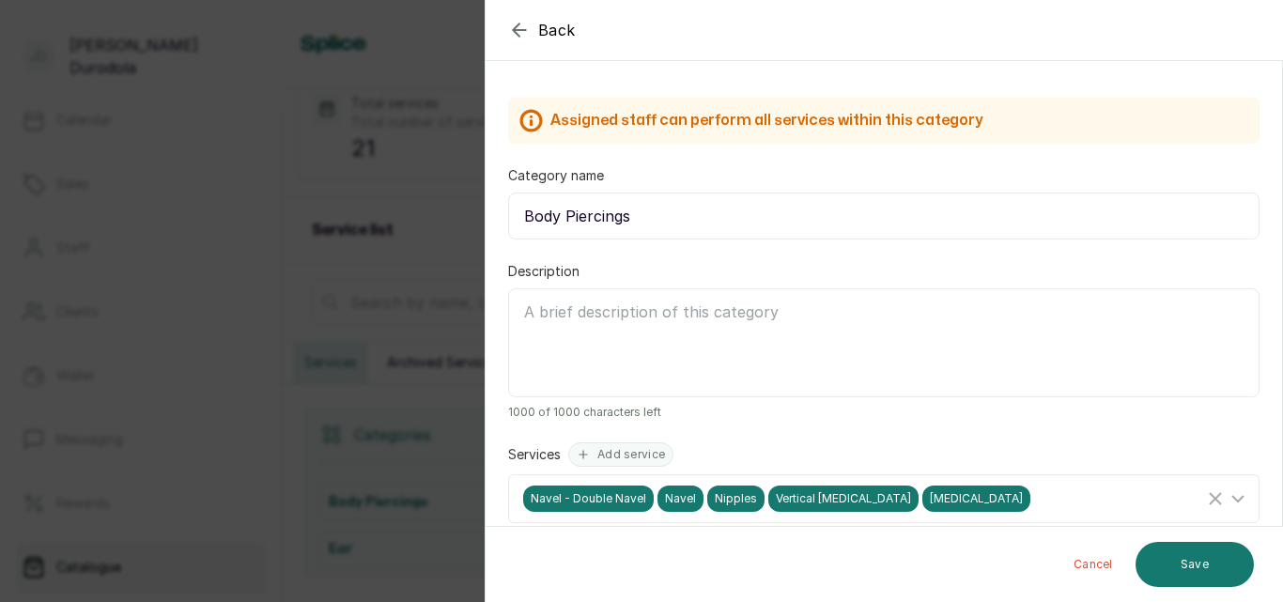
scroll to position [94, 0]
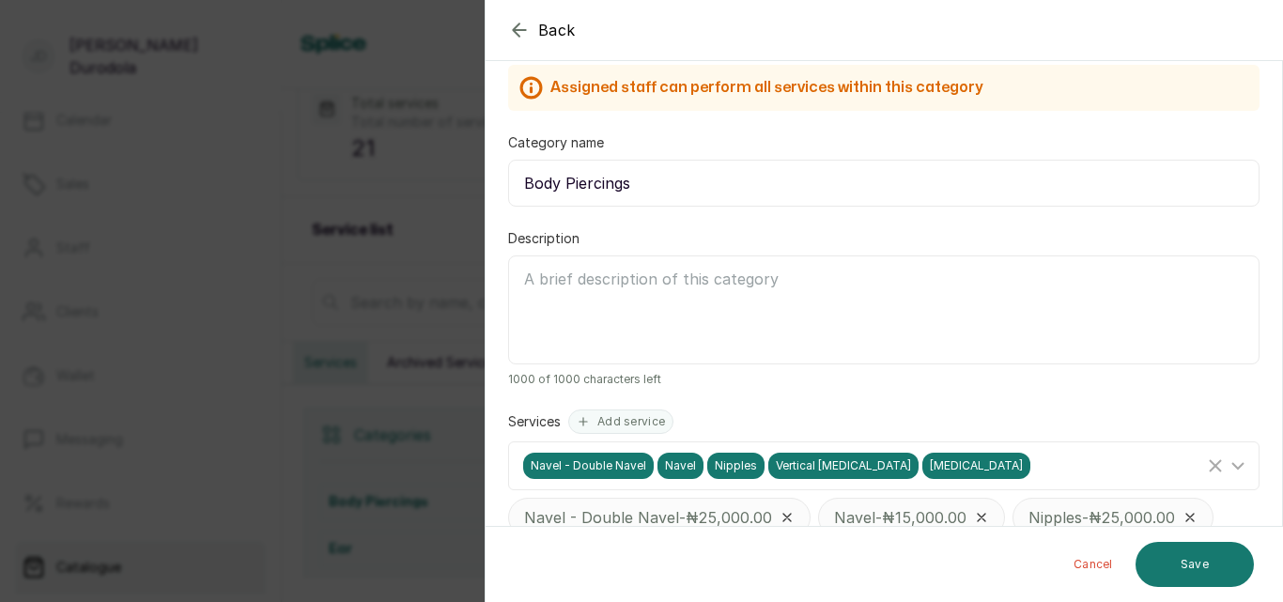
click at [1089, 562] on button "Cancel" at bounding box center [1094, 564] width 70 height 45
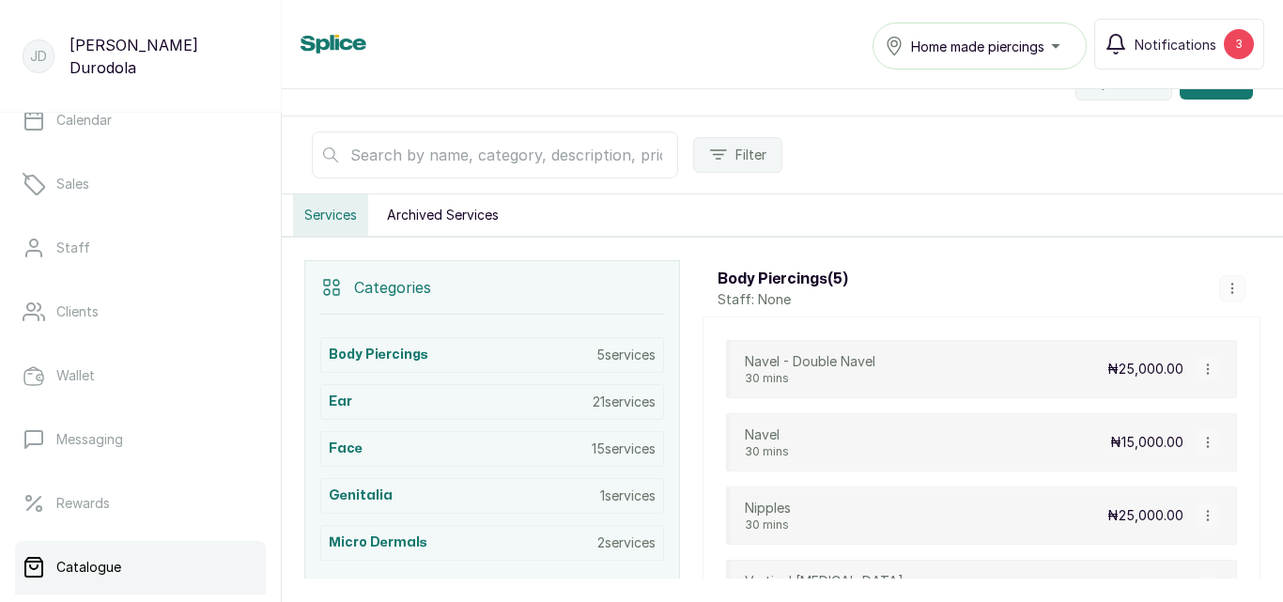
scroll to position [269, 0]
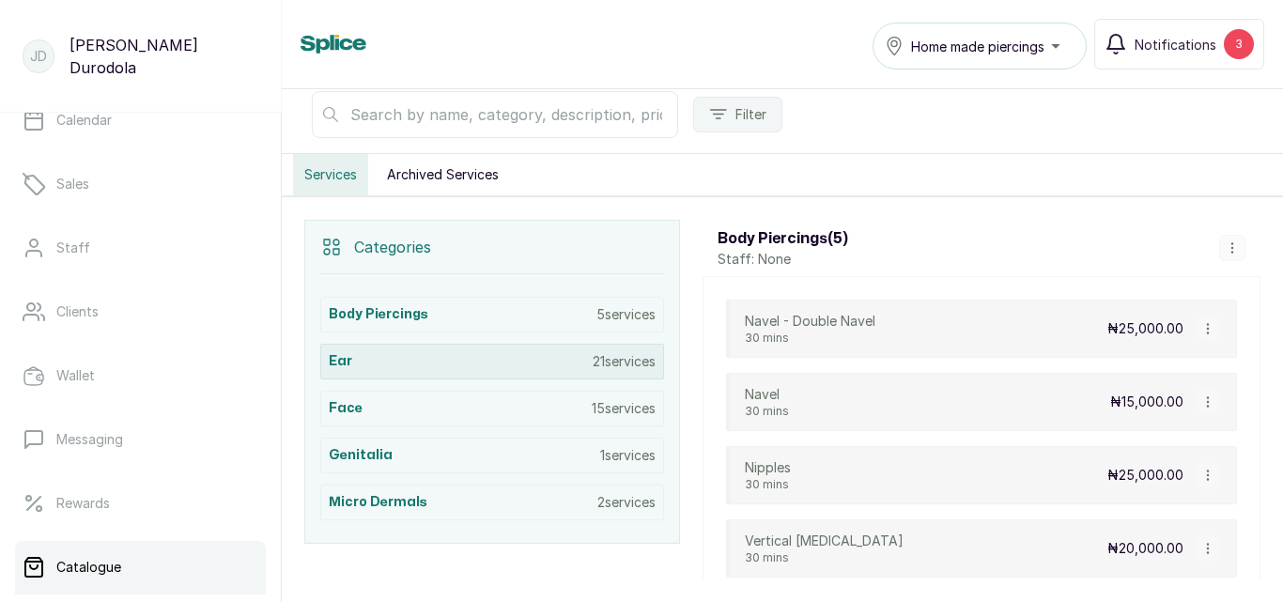
click at [578, 354] on div "Ear 21 services" at bounding box center [492, 362] width 344 height 36
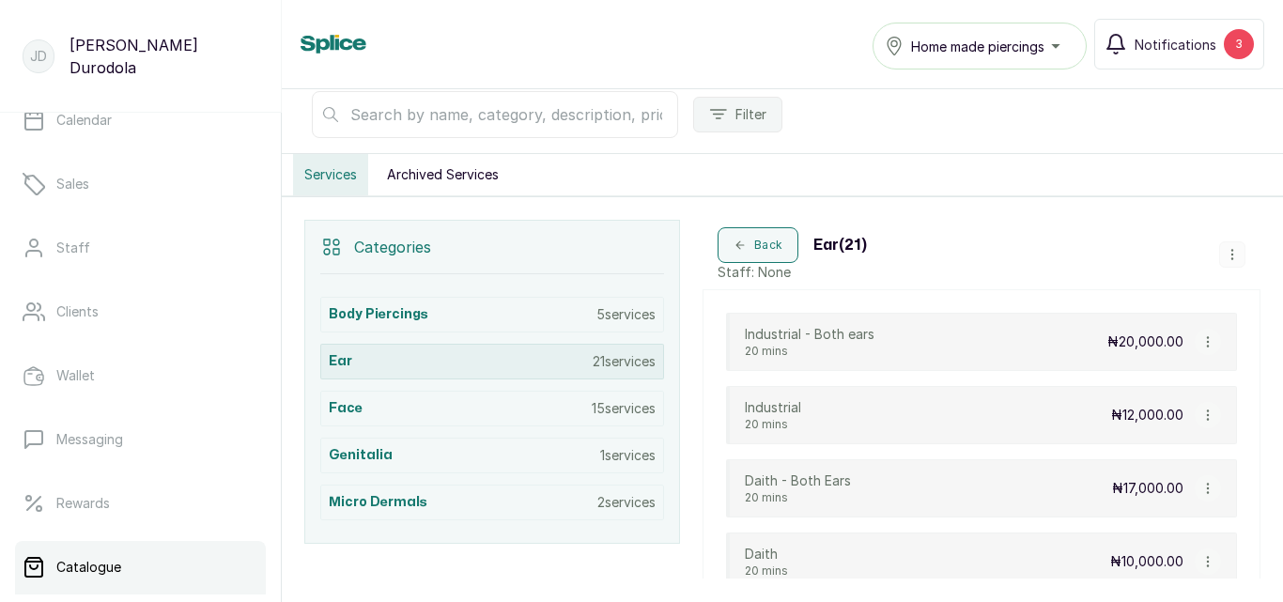
scroll to position [399, 0]
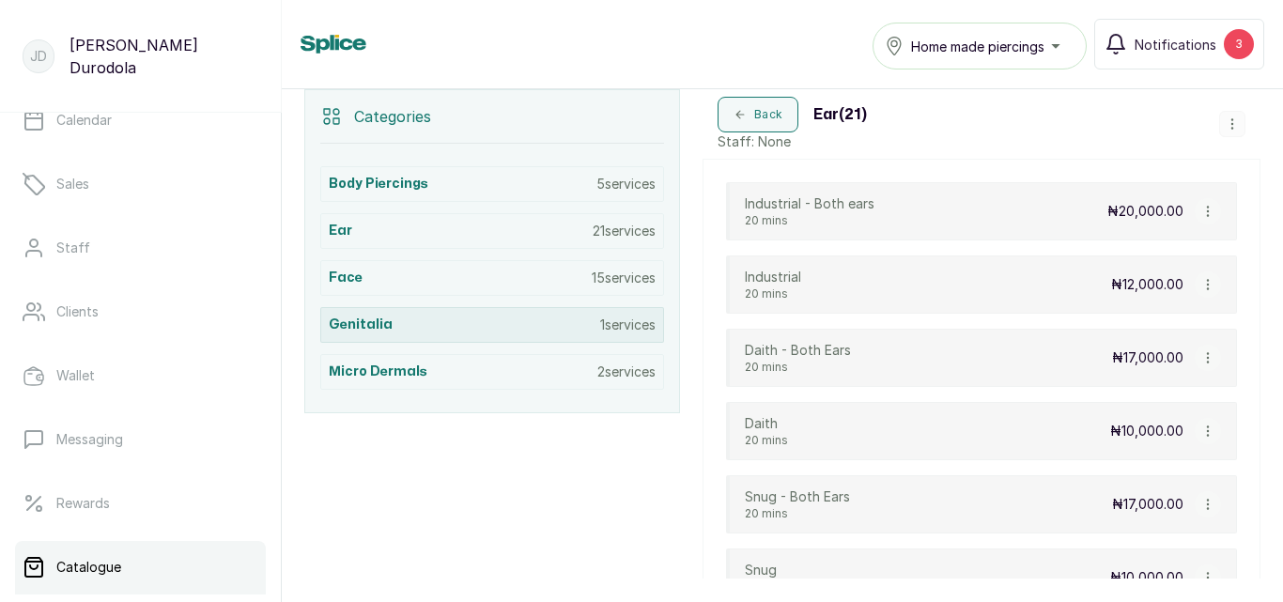
click at [603, 331] on p "1 services" at bounding box center [627, 325] width 55 height 19
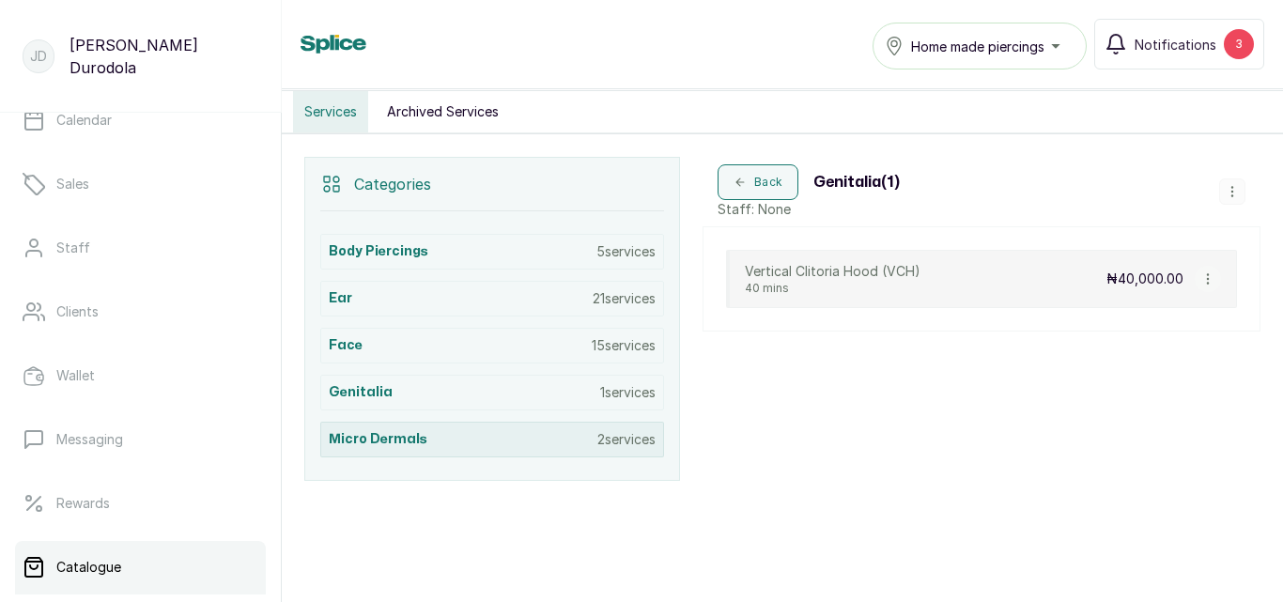
click at [617, 436] on p "2 services" at bounding box center [627, 439] width 58 height 19
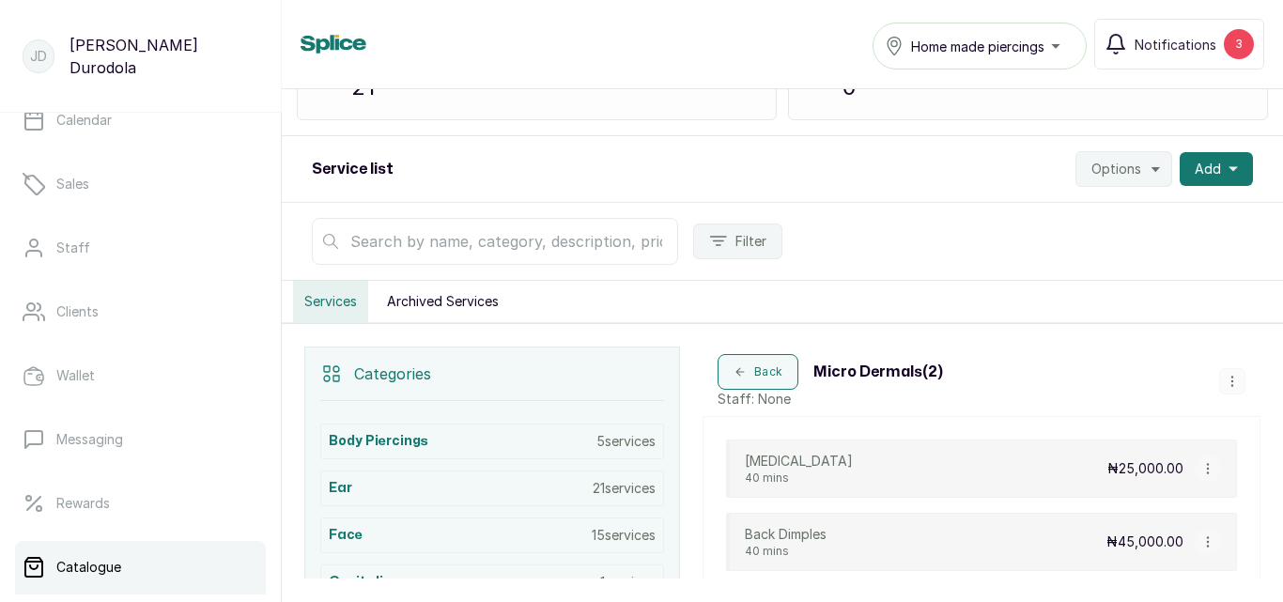
scroll to position [0, 0]
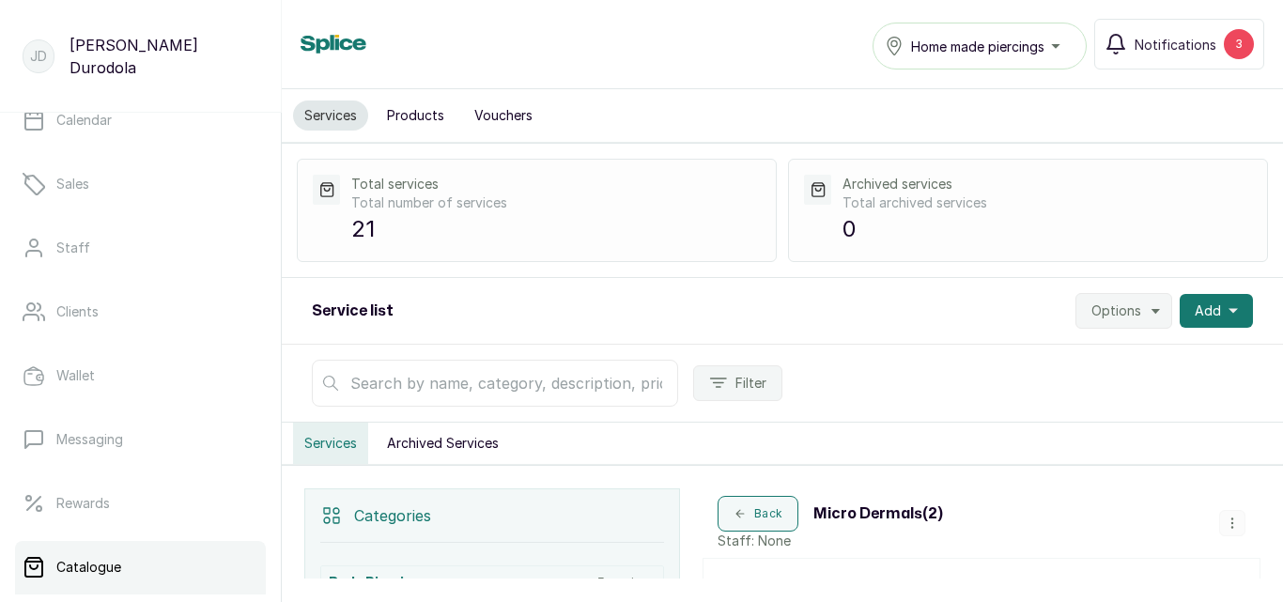
click at [1117, 309] on span "Options" at bounding box center [1117, 311] width 50 height 19
click at [1028, 360] on span "Settings" at bounding box center [1067, 362] width 180 height 23
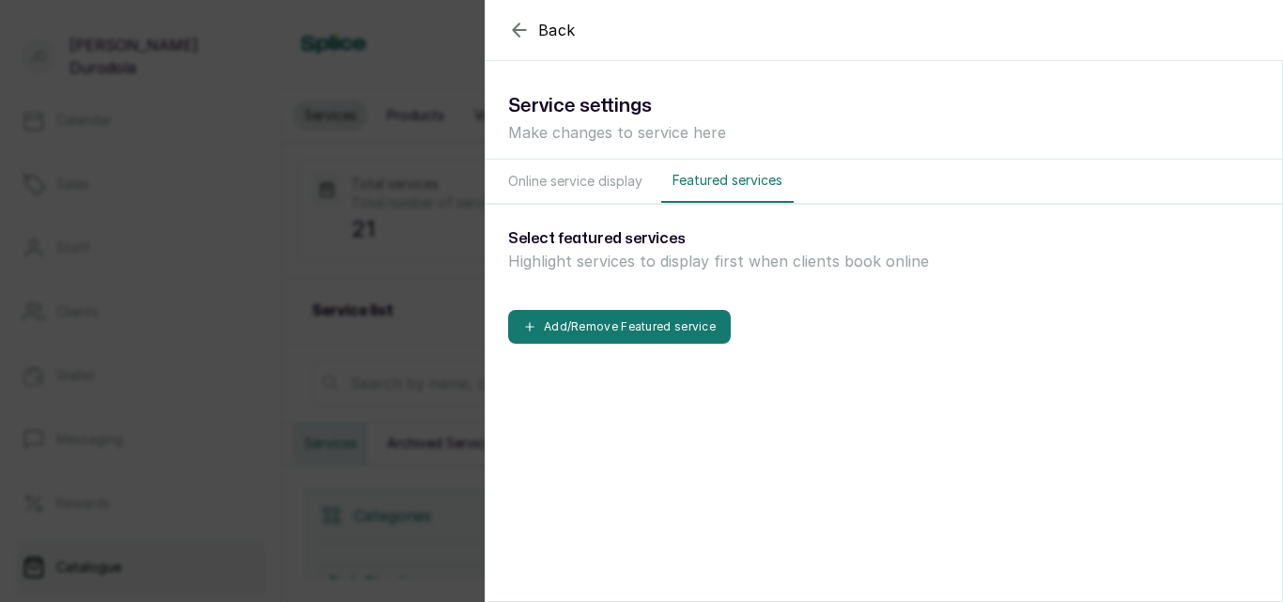
drag, startPoint x: 574, startPoint y: 180, endPoint x: 659, endPoint y: 263, distance: 118.3
click at [574, 180] on button "Online service display" at bounding box center [575, 181] width 157 height 43
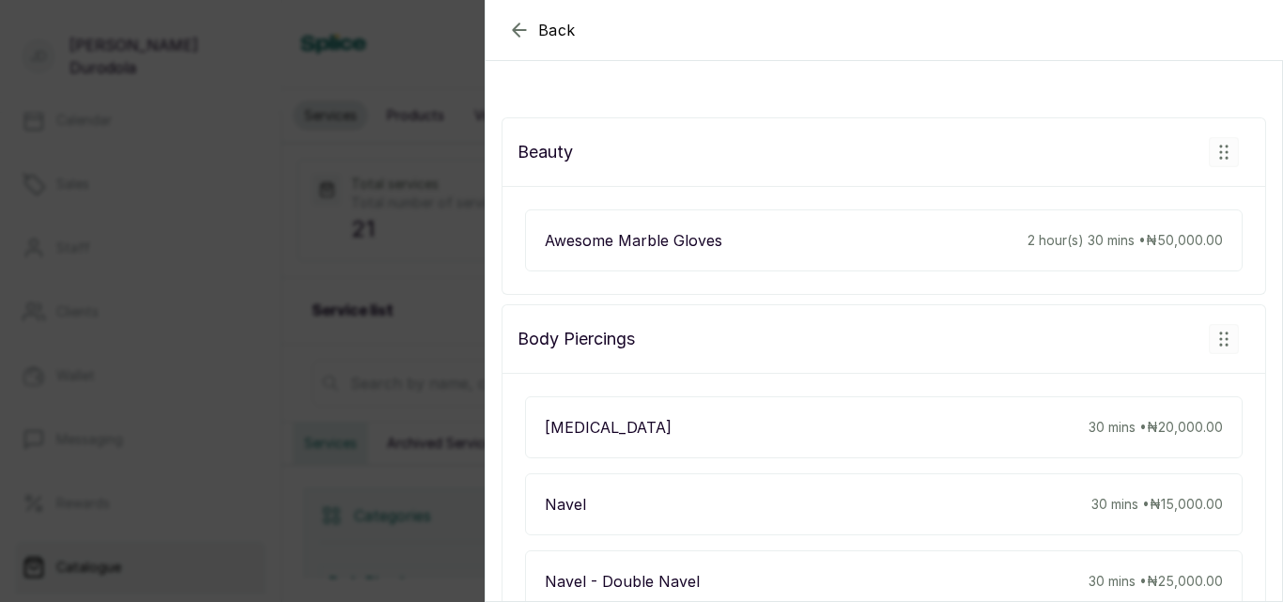
scroll to position [282, 0]
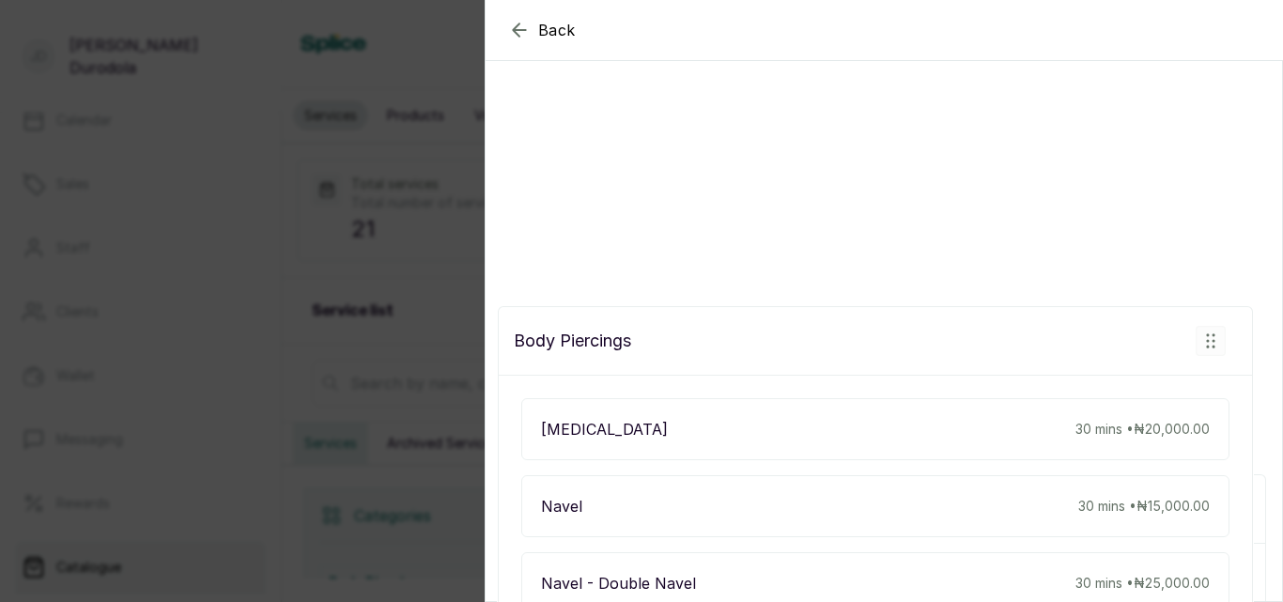
drag, startPoint x: 582, startPoint y: 276, endPoint x: 579, endPoint y: 351, distance: 75.3
click at [579, 351] on div "beauty Awesome Marble Gloves 2 hour(s) 30 mins • ₦50,000.00 body piercings Nape…" at bounding box center [884, 22] width 797 height 3977
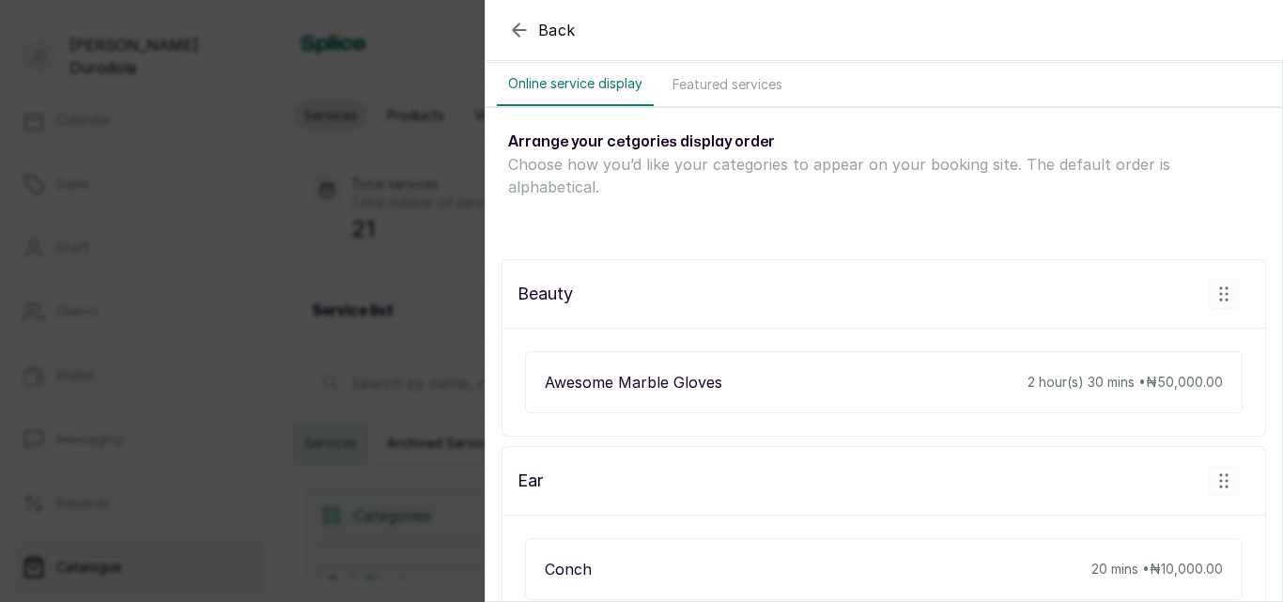
scroll to position [0, 0]
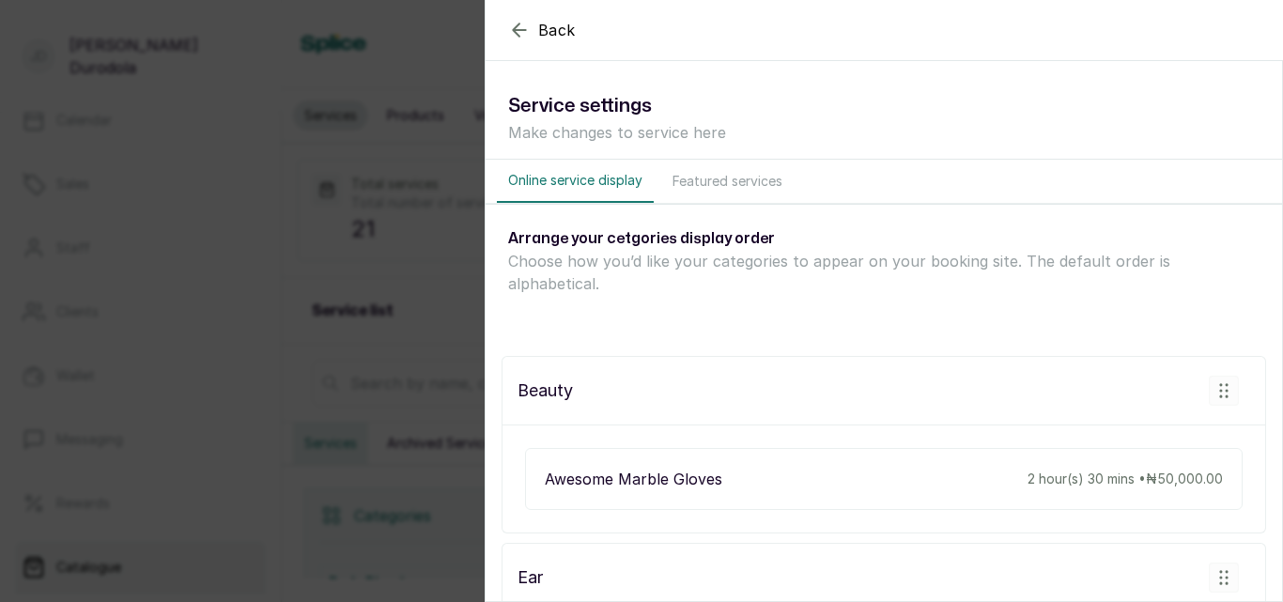
click at [520, 33] on icon "button" at bounding box center [519, 30] width 23 height 23
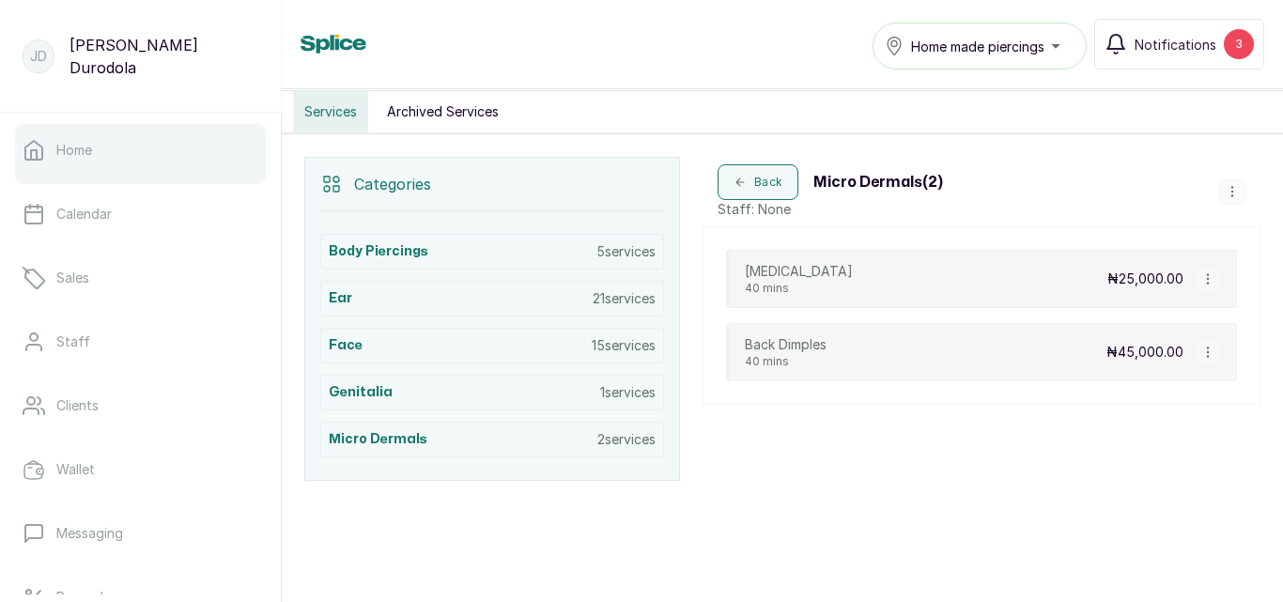
click at [105, 139] on link "Home" at bounding box center [140, 150] width 251 height 53
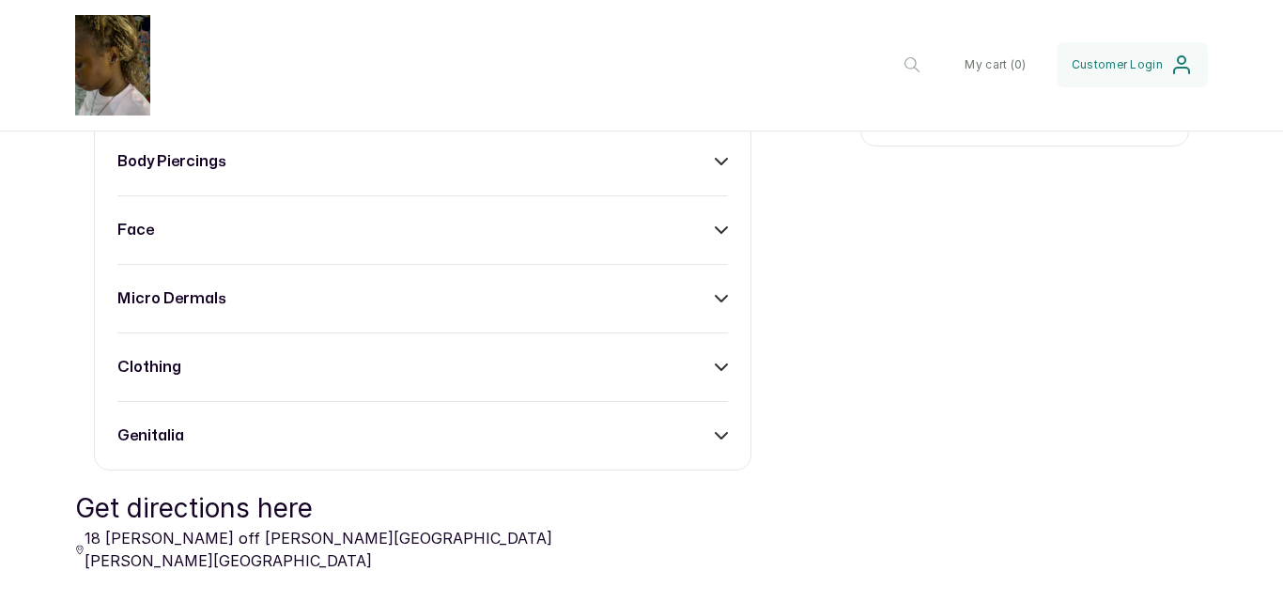
scroll to position [846, 0]
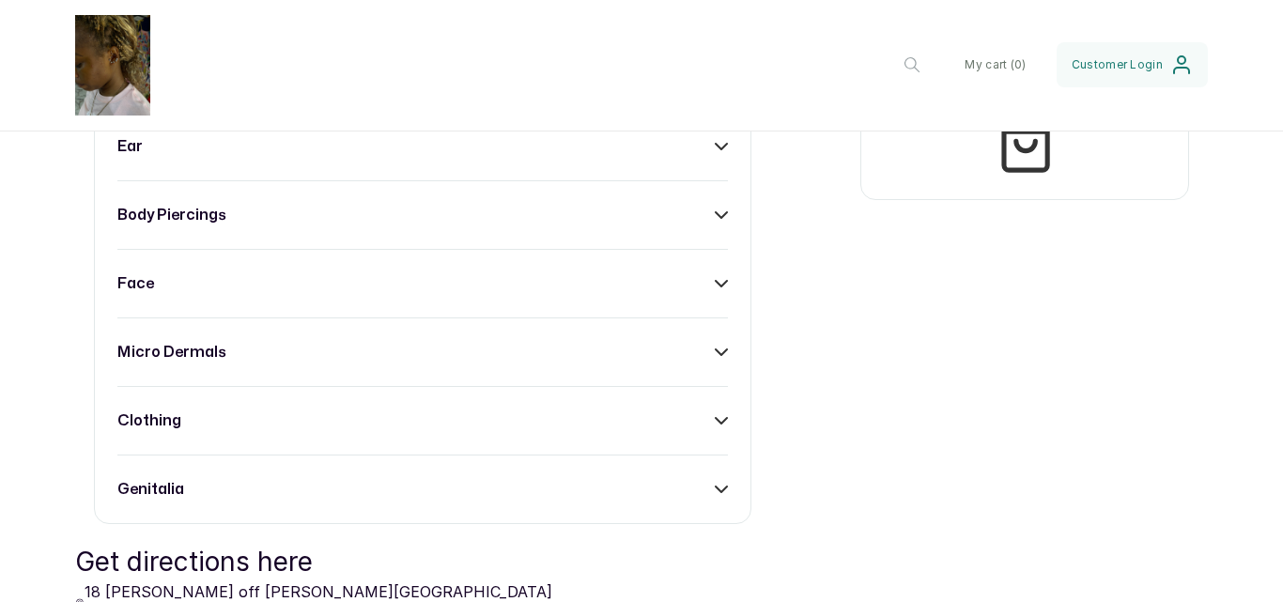
click at [568, 158] on div "ear" at bounding box center [422, 146] width 611 height 23
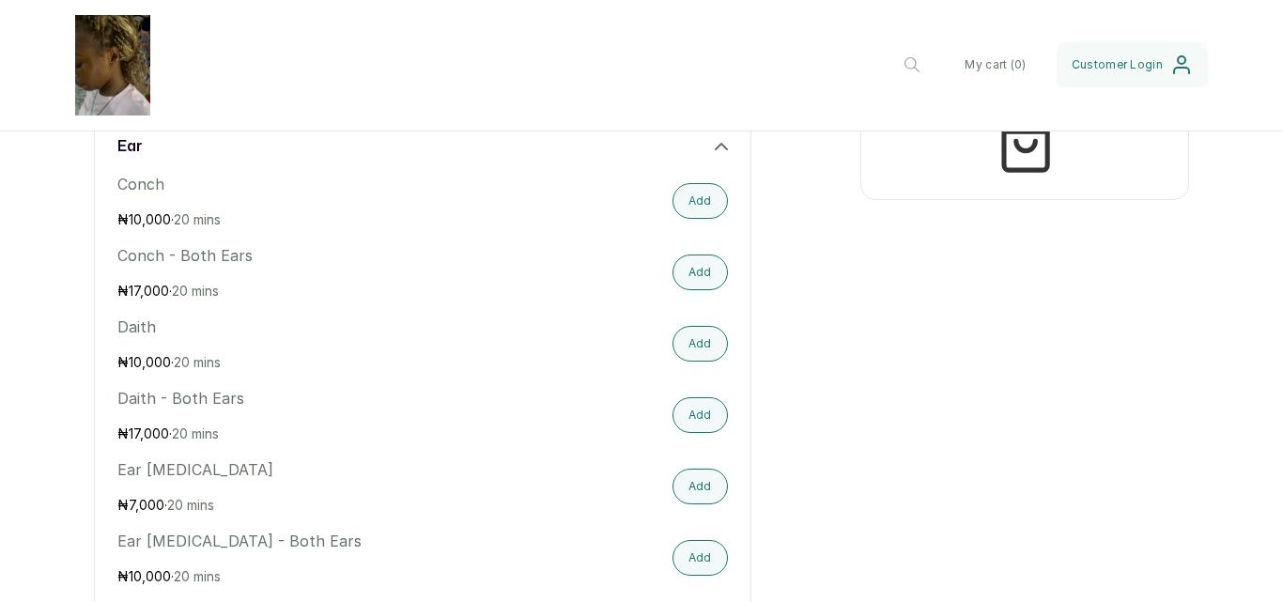
click at [572, 158] on div "ear" at bounding box center [422, 146] width 611 height 23
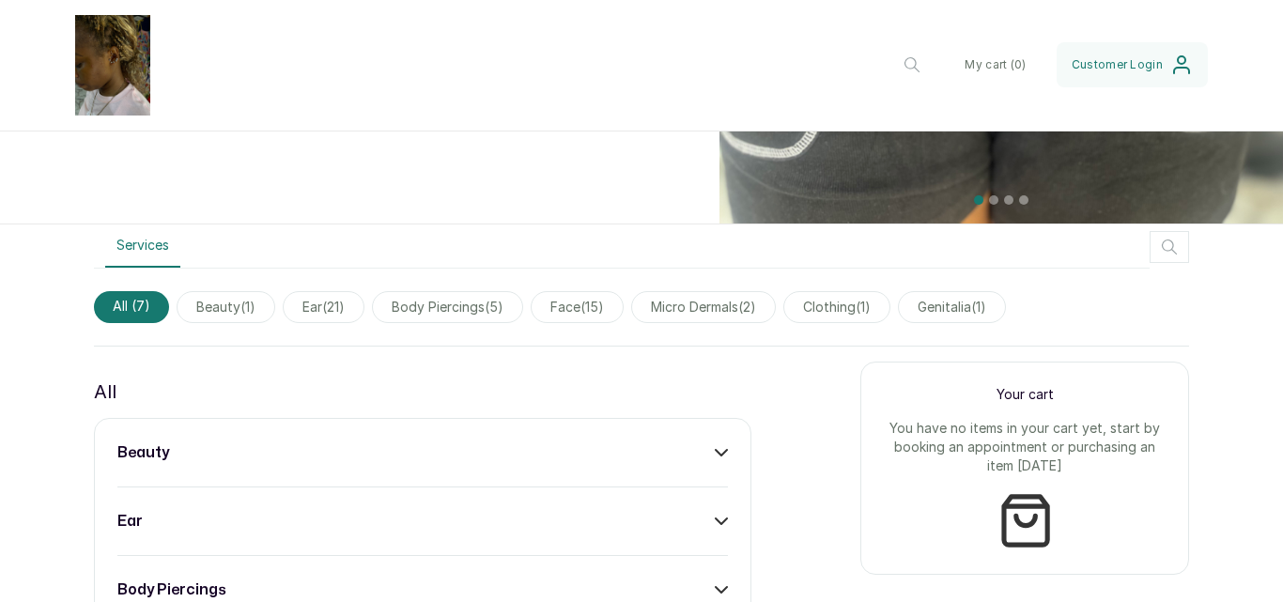
scroll to position [658, 0]
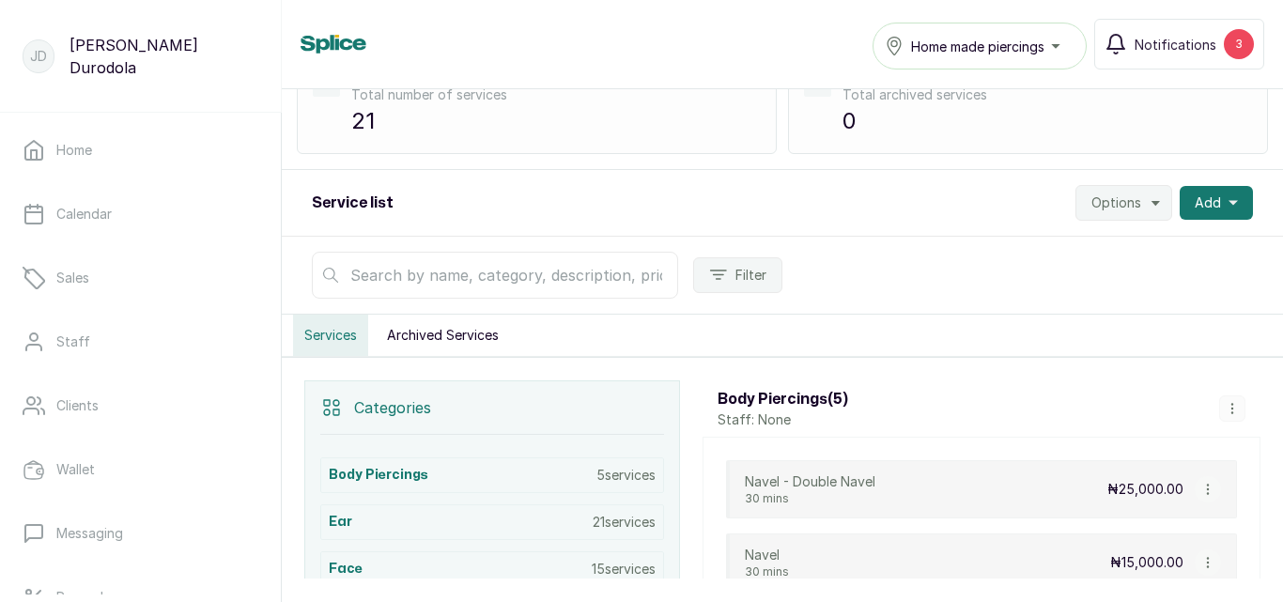
scroll to position [94, 0]
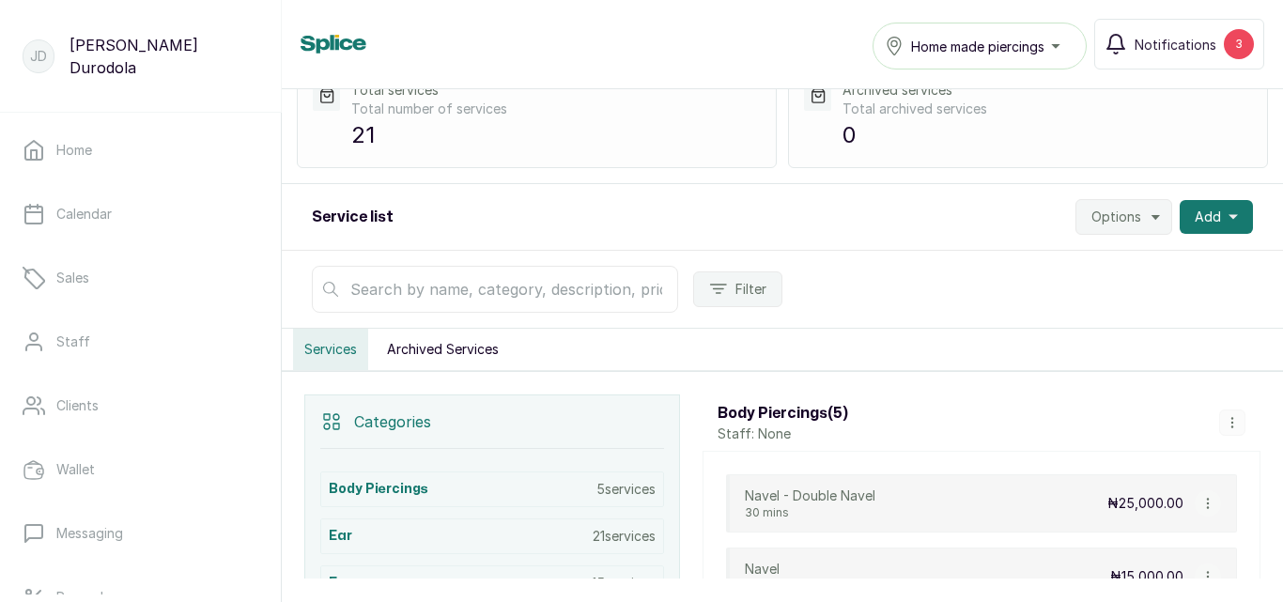
click at [1149, 214] on icon "button" at bounding box center [1156, 217] width 15 height 15
click at [1023, 260] on span "Settings" at bounding box center [1067, 268] width 180 height 23
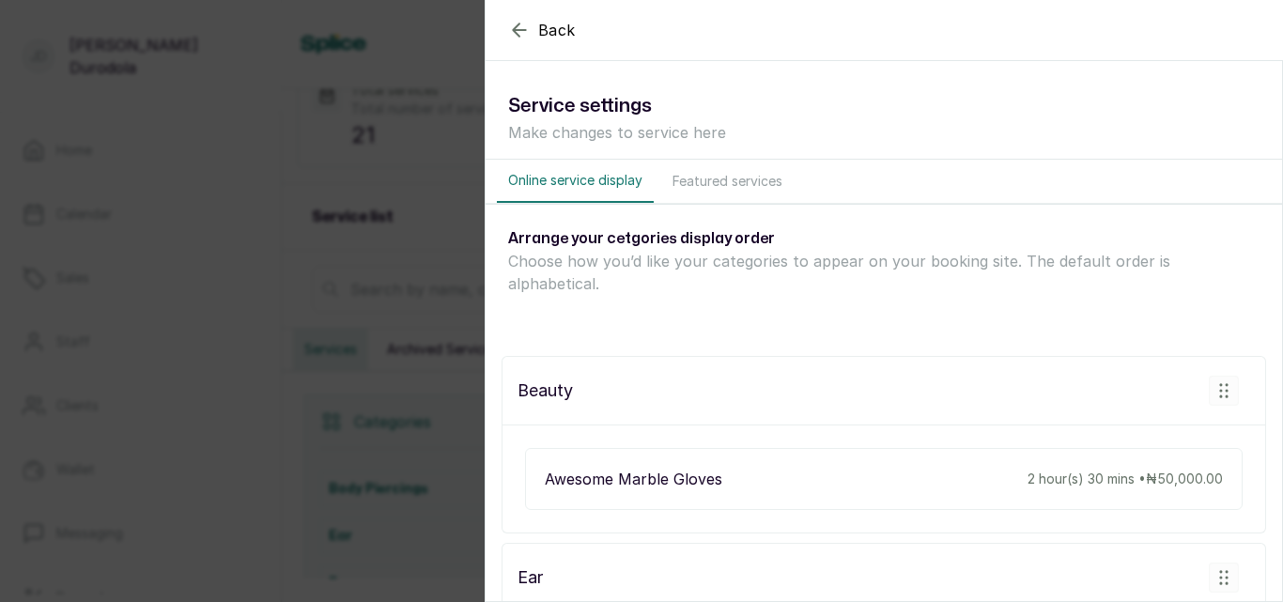
click at [1201, 470] on div "Awesome Marble Gloves 2 hour(s) 30 mins • ₦50,000.00" at bounding box center [884, 479] width 718 height 62
drag, startPoint x: 1182, startPoint y: 465, endPoint x: 648, endPoint y: 463, distance: 533.6
click at [645, 468] on p "Awesome Marble Gloves" at bounding box center [634, 479] width 178 height 23
click at [1219, 383] on icon "button" at bounding box center [1223, 390] width 8 height 14
click at [1217, 377] on rect "button" at bounding box center [1224, 391] width 28 height 28
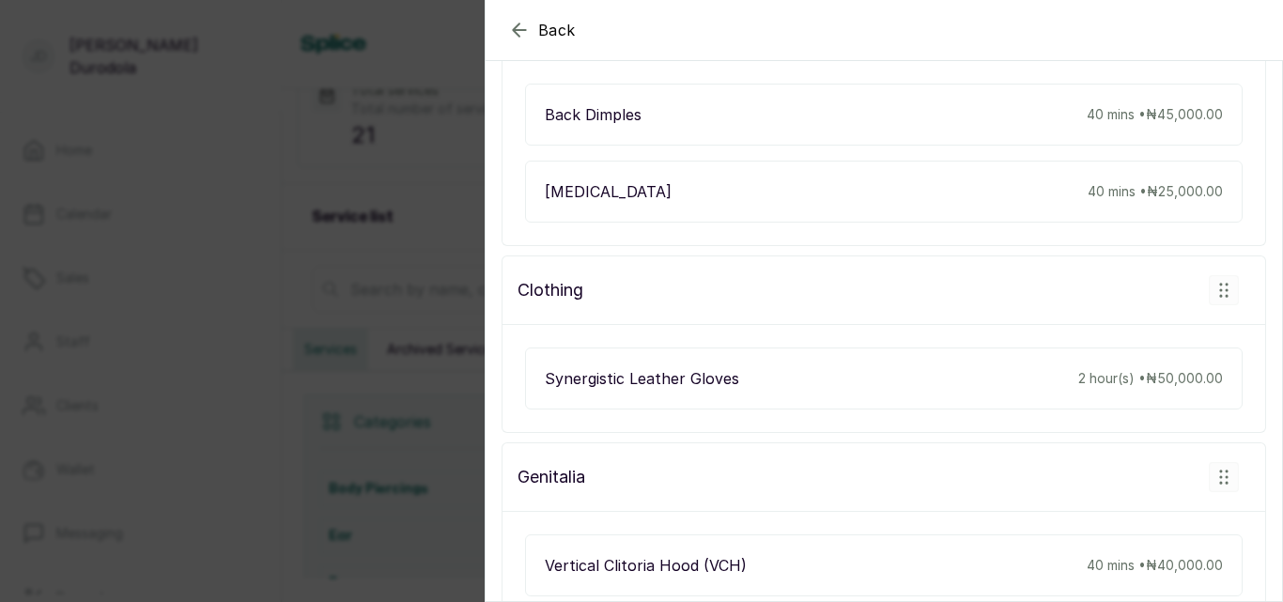
scroll to position [4135, 0]
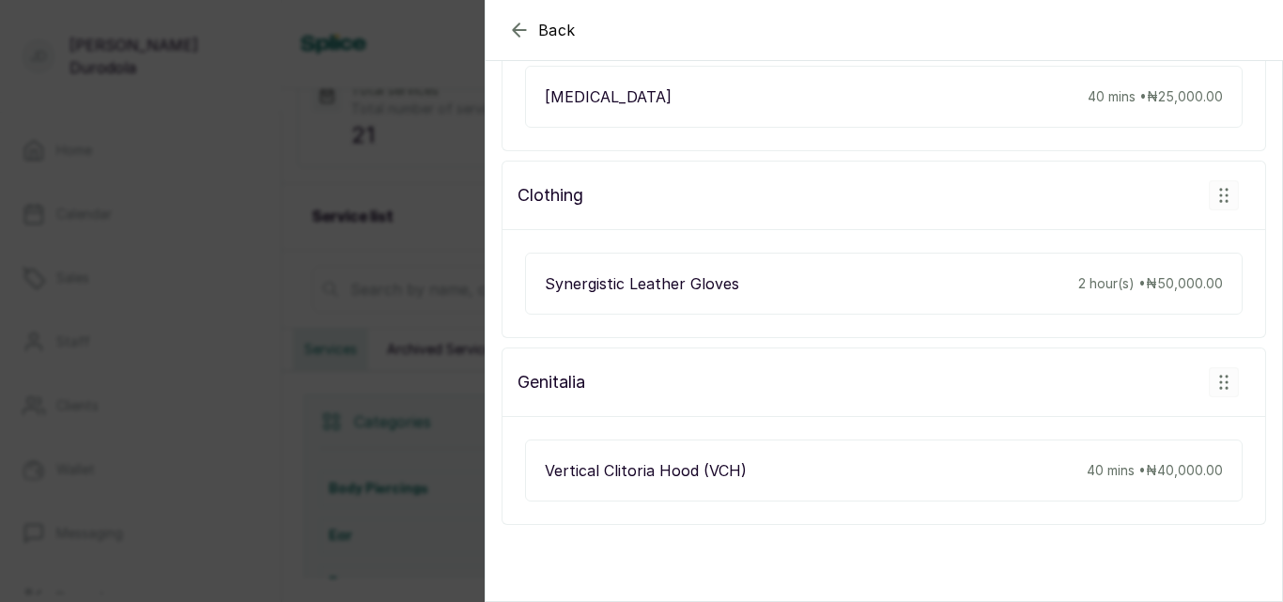
click at [1219, 181] on rect "button" at bounding box center [1224, 195] width 28 height 28
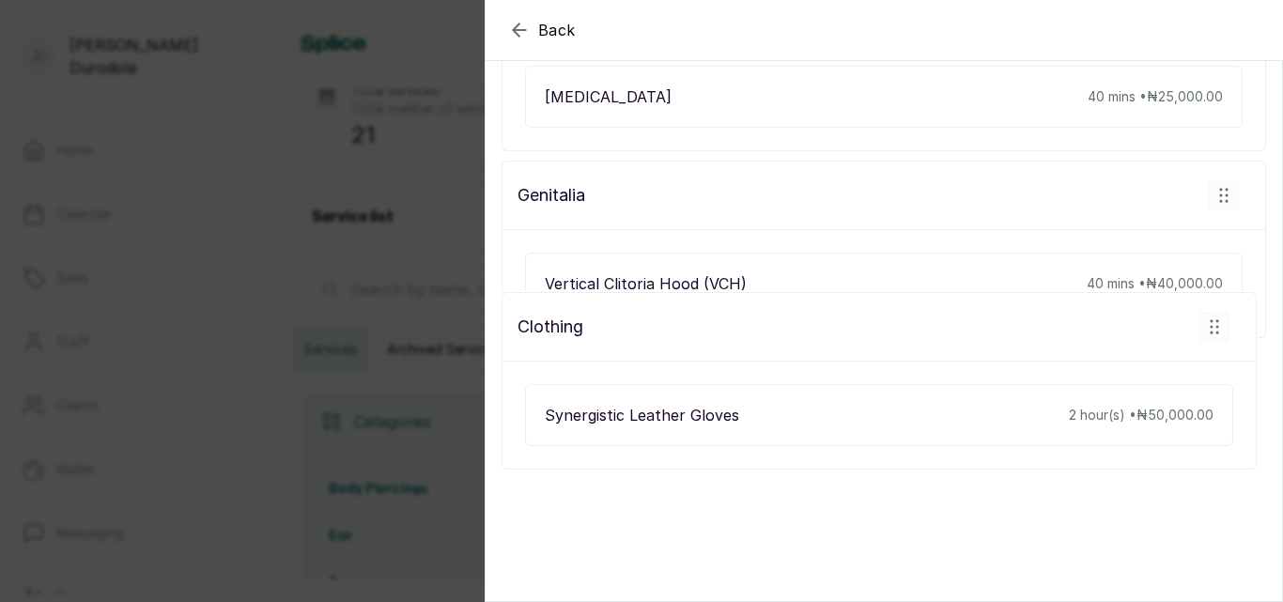
drag, startPoint x: 1216, startPoint y: 171, endPoint x: 1216, endPoint y: 334, distance: 162.5
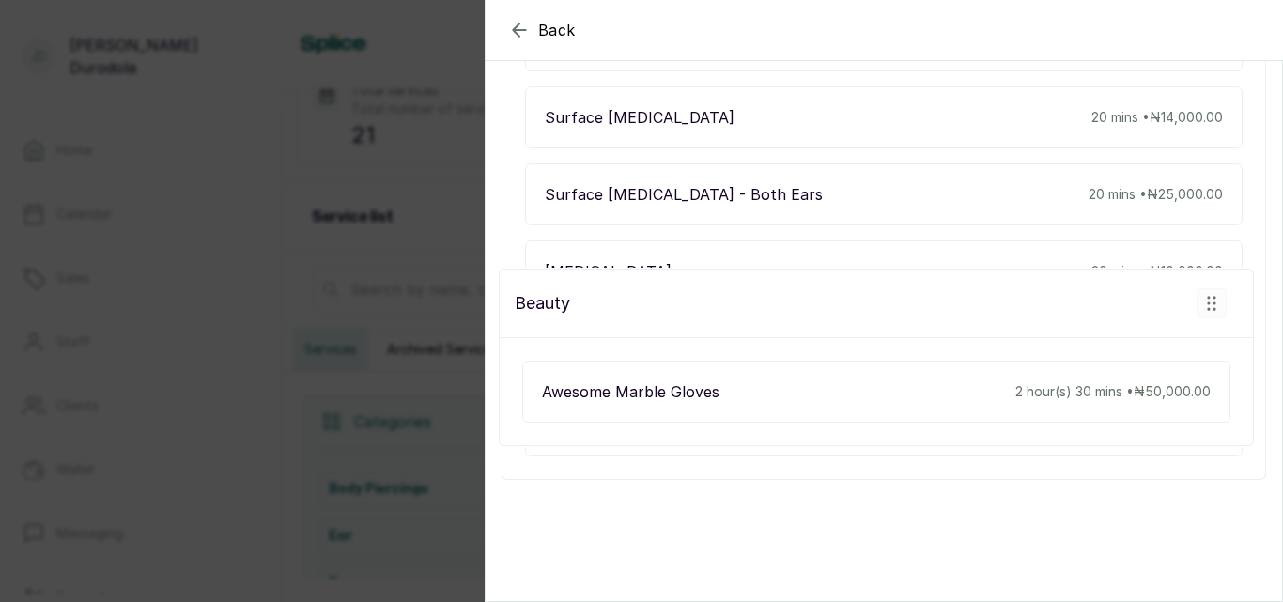
scroll to position [1597, 0]
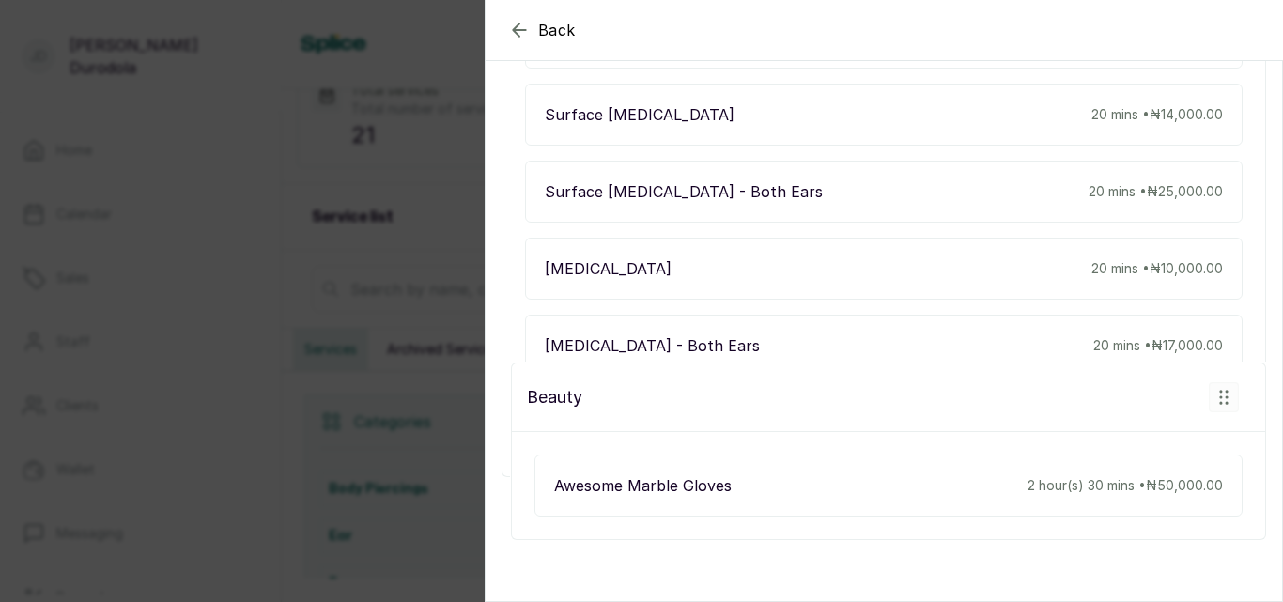
drag, startPoint x: 1177, startPoint y: 270, endPoint x: 1187, endPoint y: 494, distance: 224.7
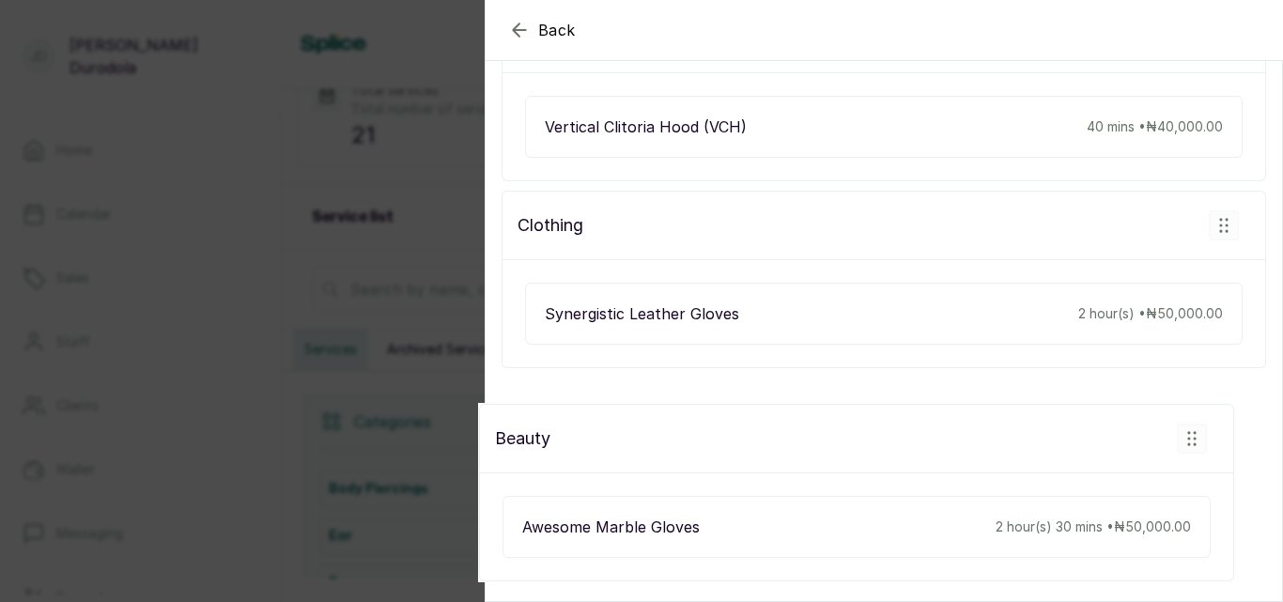
scroll to position [4135, 0]
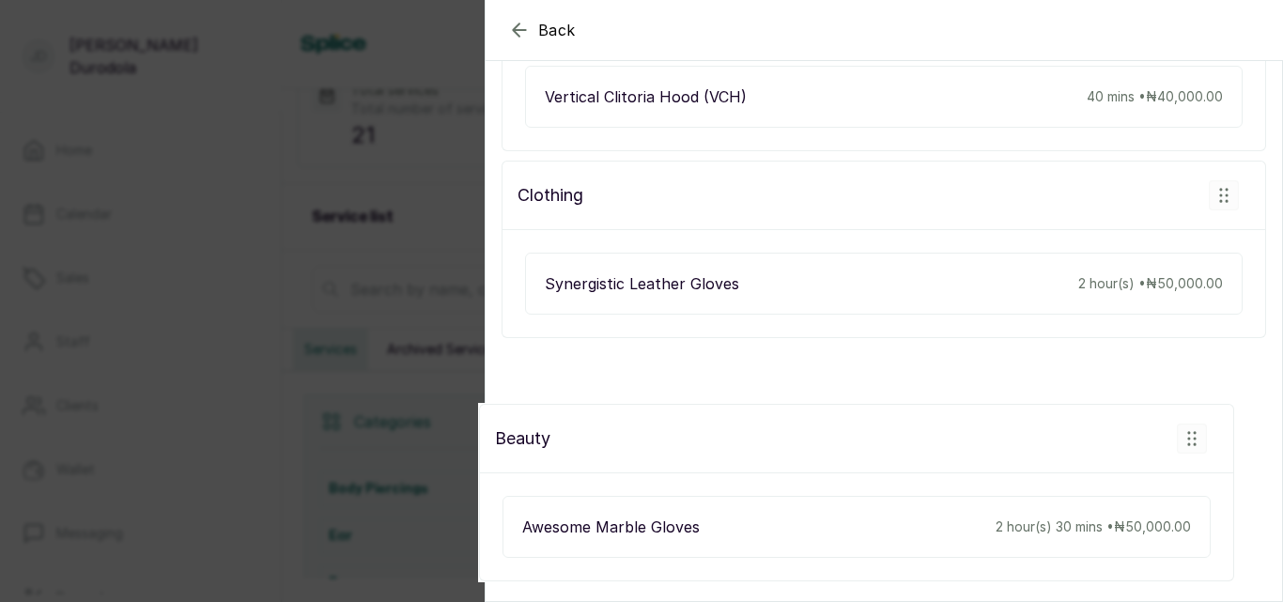
drag, startPoint x: 1218, startPoint y: 214, endPoint x: 1195, endPoint y: 451, distance: 237.8
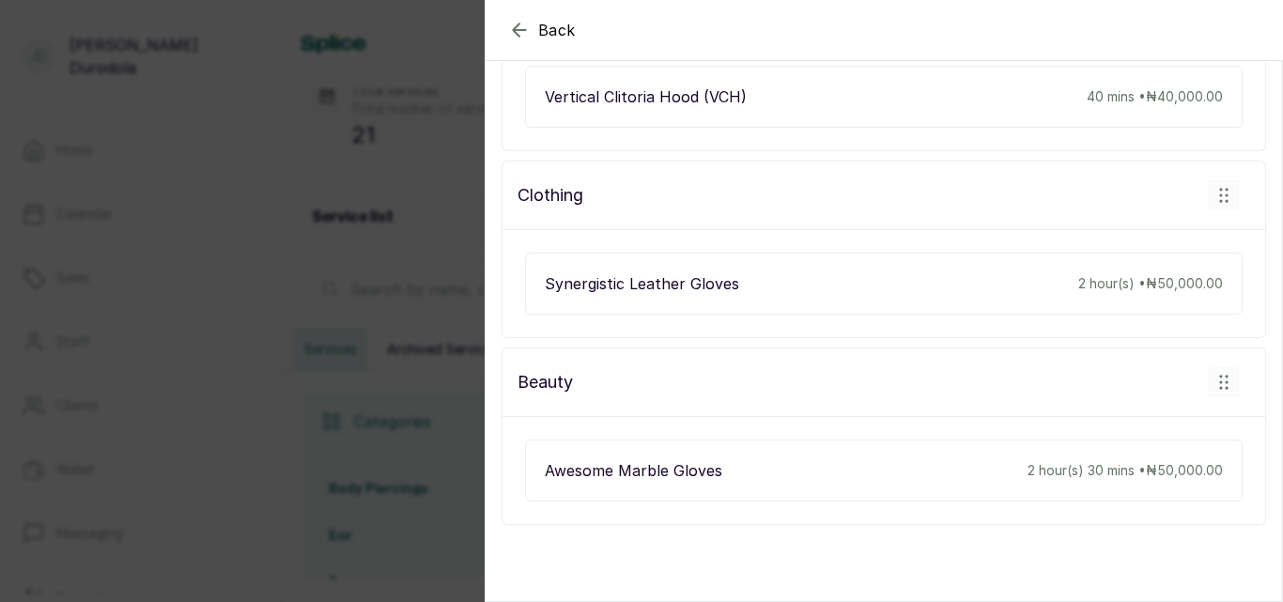
click at [722, 456] on div "Awesome Marble Gloves 2 hour(s) 30 mins • ₦50,000.00" at bounding box center [884, 471] width 718 height 62
click at [659, 272] on p "Synergistic Leather Gloves" at bounding box center [642, 283] width 194 height 23
click at [684, 459] on p "Awesome Marble Gloves" at bounding box center [634, 470] width 178 height 23
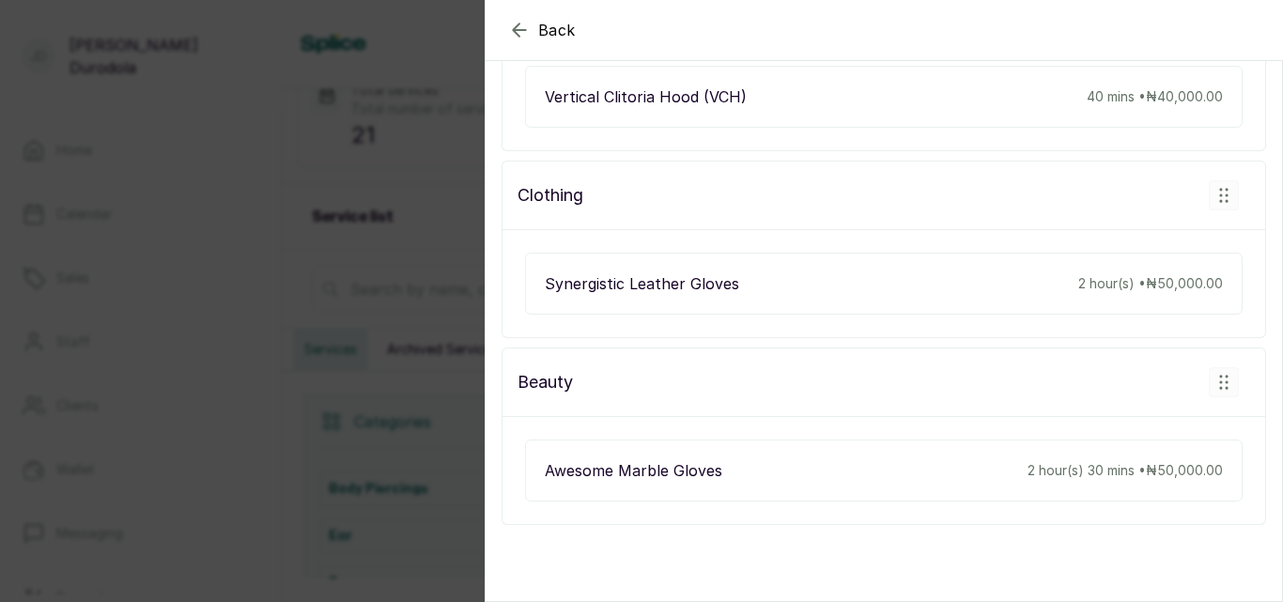
click at [450, 368] on div "Back Settings Service settings Make changes to service here Online service disp…" at bounding box center [641, 301] width 1283 height 602
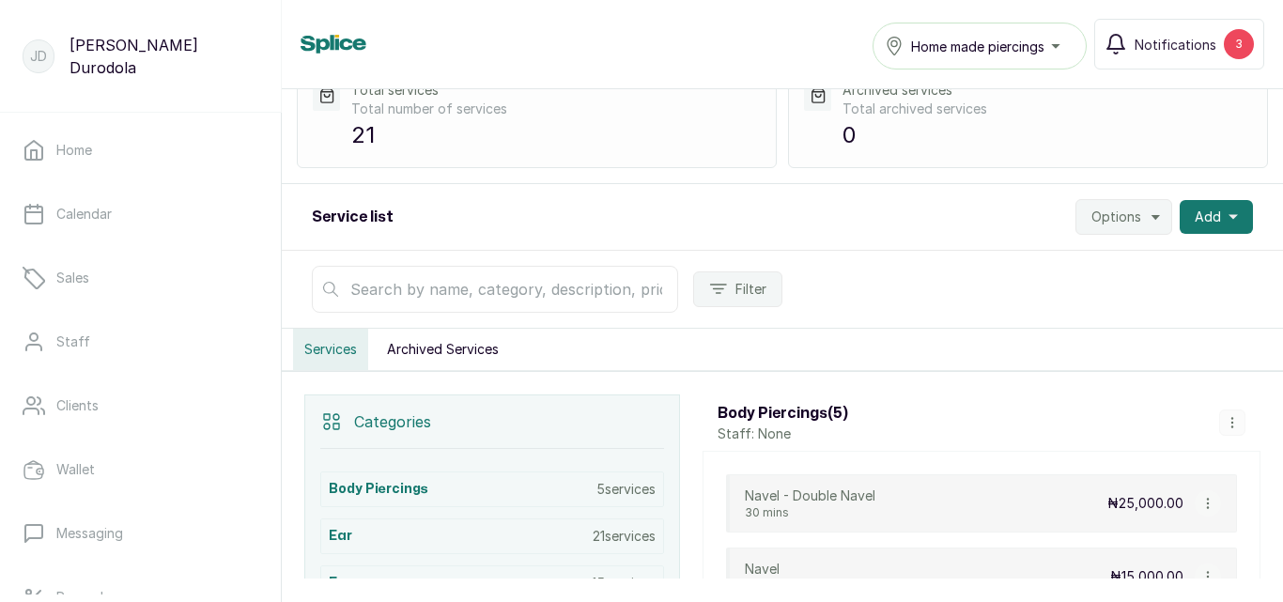
click at [445, 352] on button "Archived Services" at bounding box center [443, 349] width 134 height 41
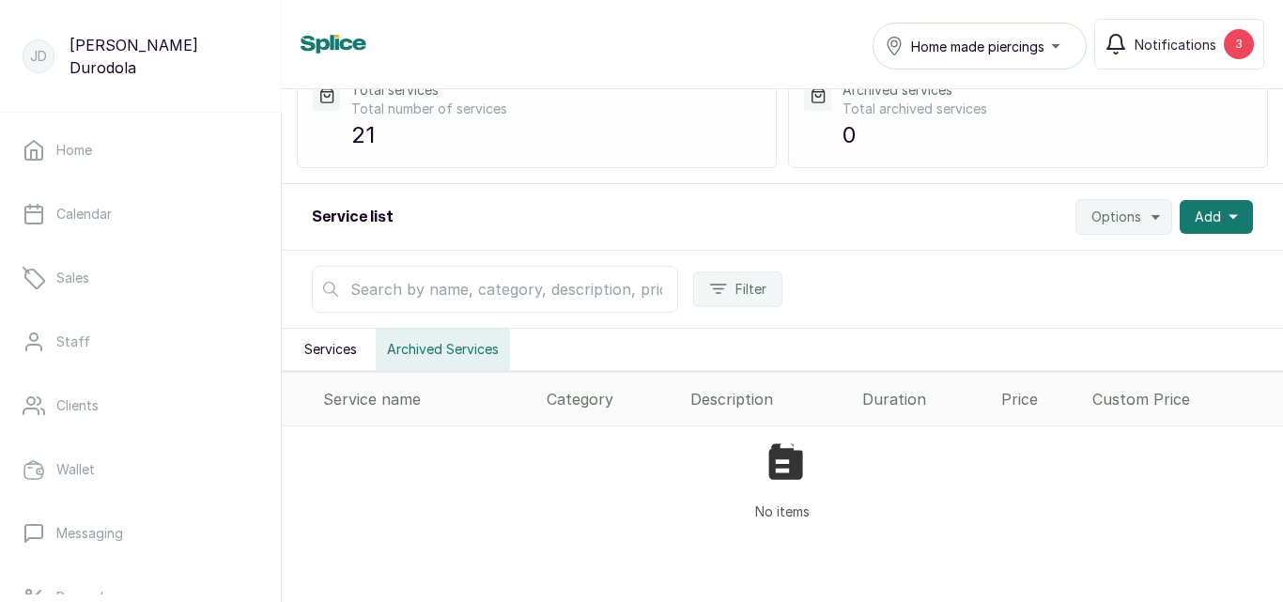
click at [342, 359] on button "Services" at bounding box center [330, 349] width 75 height 41
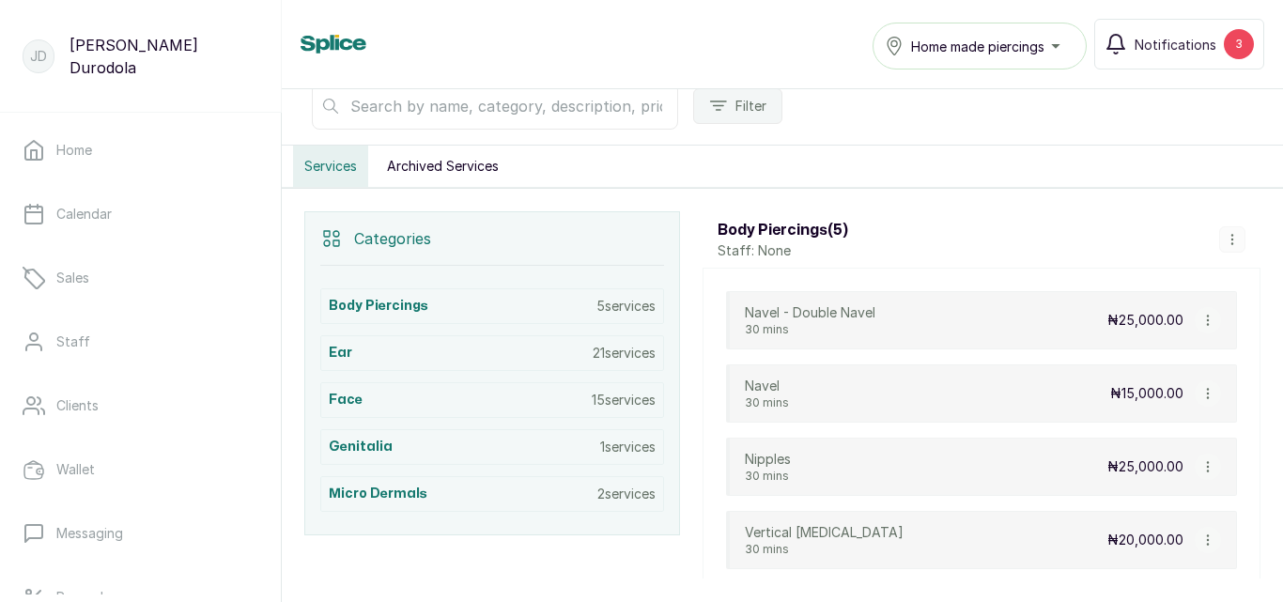
scroll to position [282, 0]
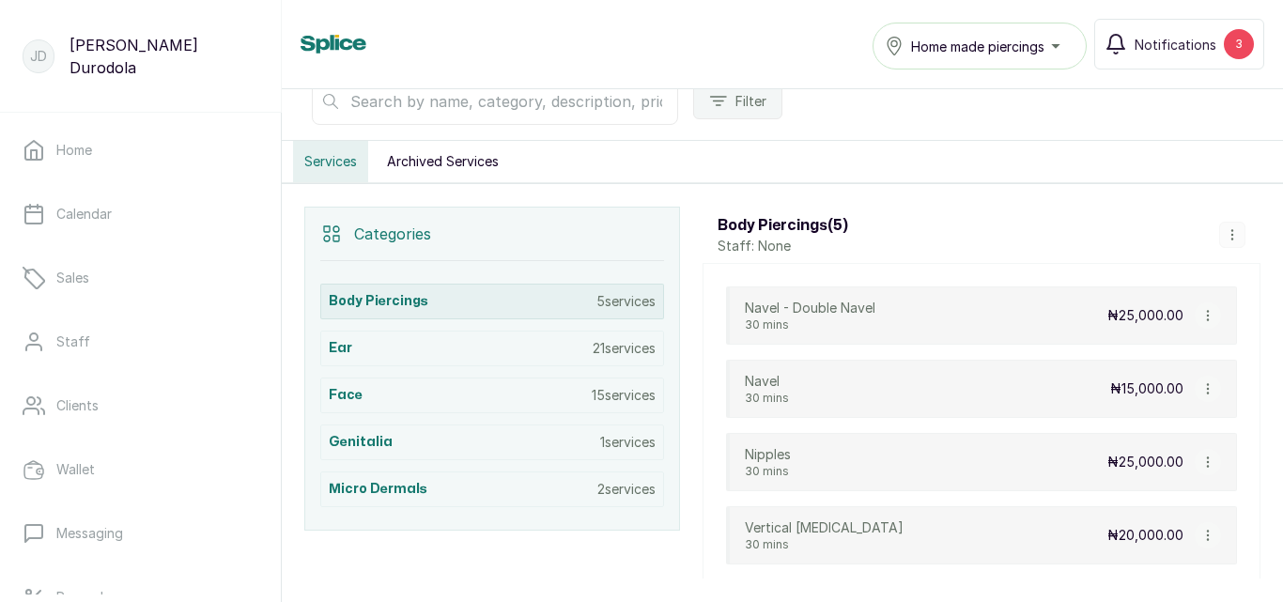
click at [584, 303] on div "Body Piercings 5 services" at bounding box center [492, 302] width 344 height 36
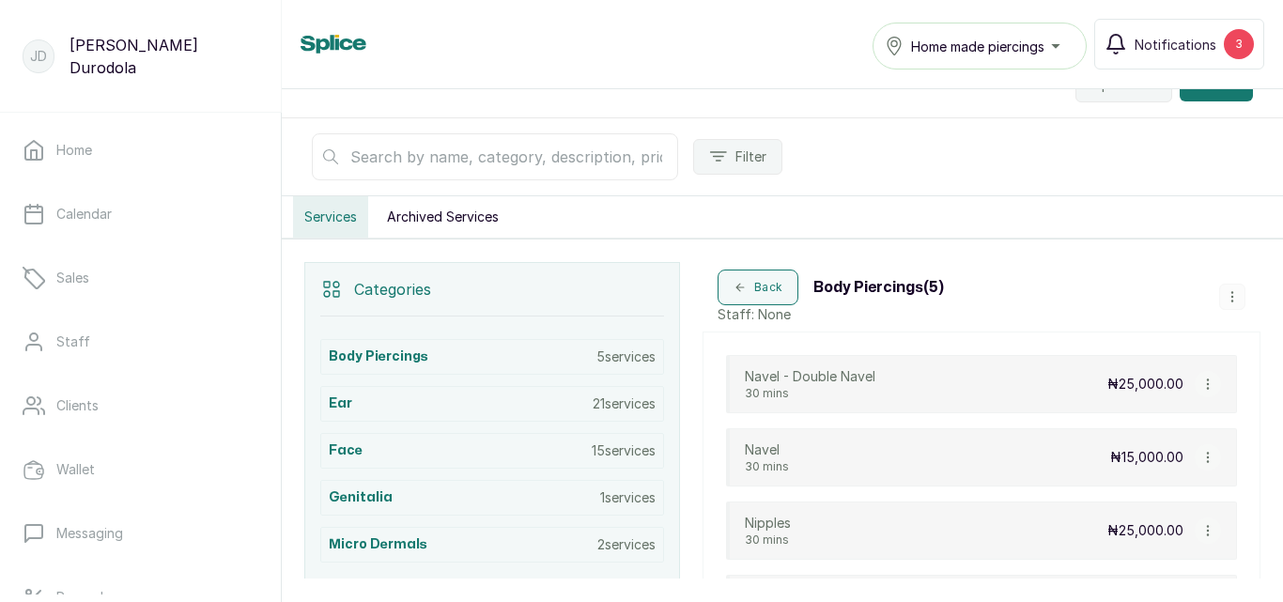
scroll to position [211, 0]
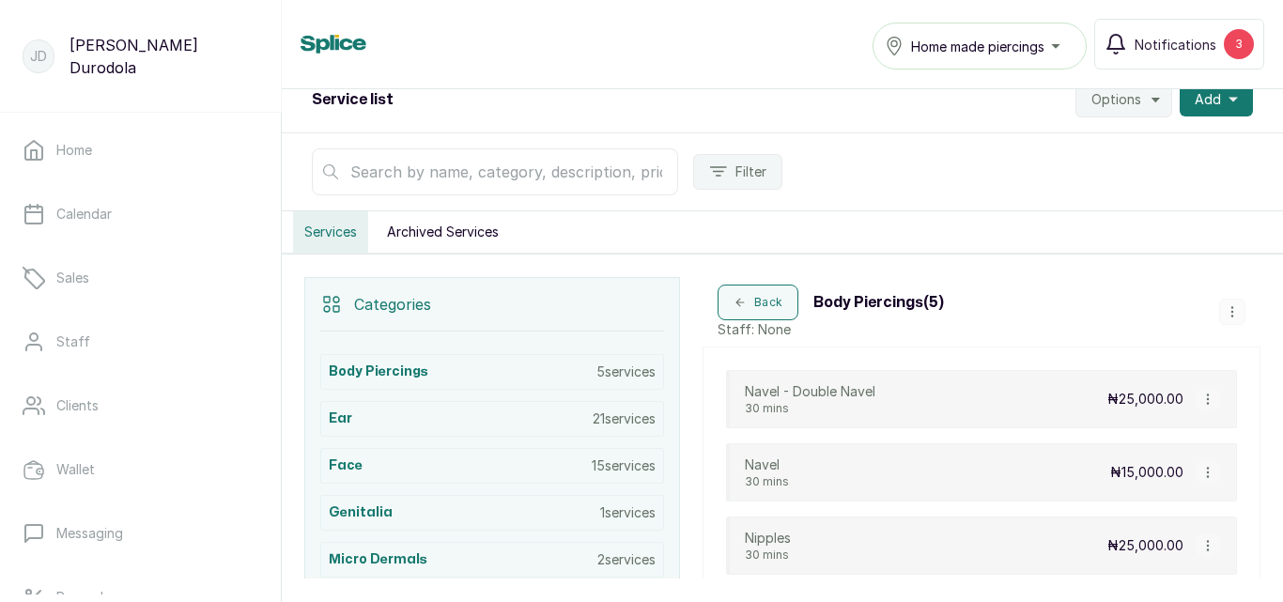
click at [1228, 313] on icon "button" at bounding box center [1232, 311] width 13 height 13
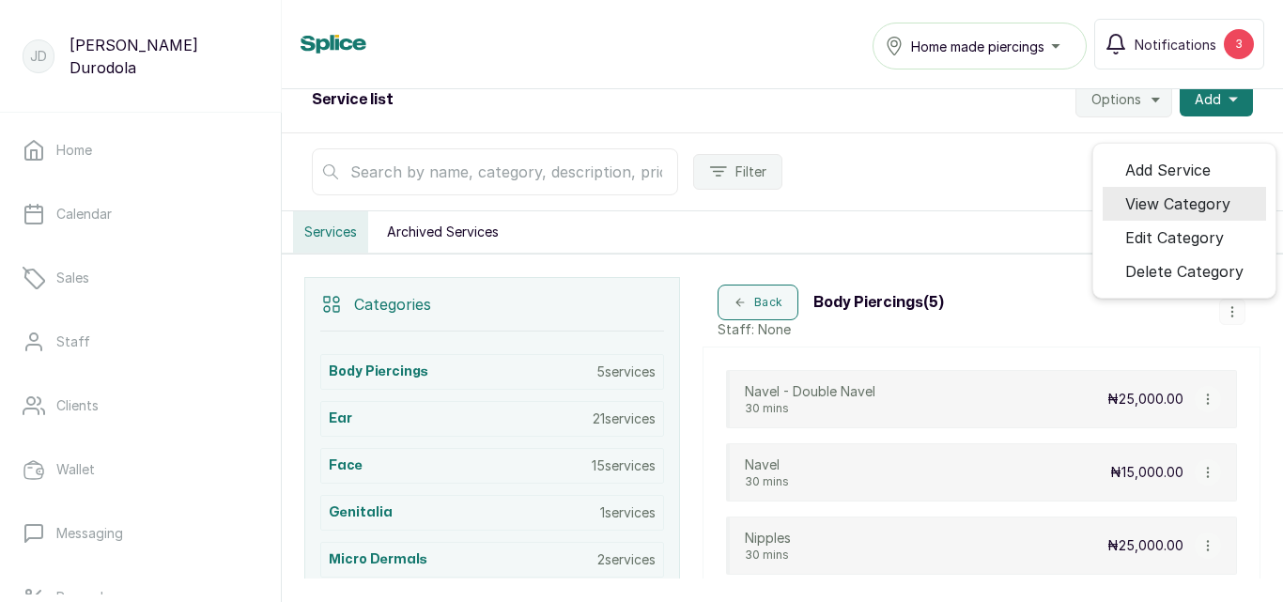
click at [1178, 201] on span "View Category" at bounding box center [1178, 204] width 105 height 23
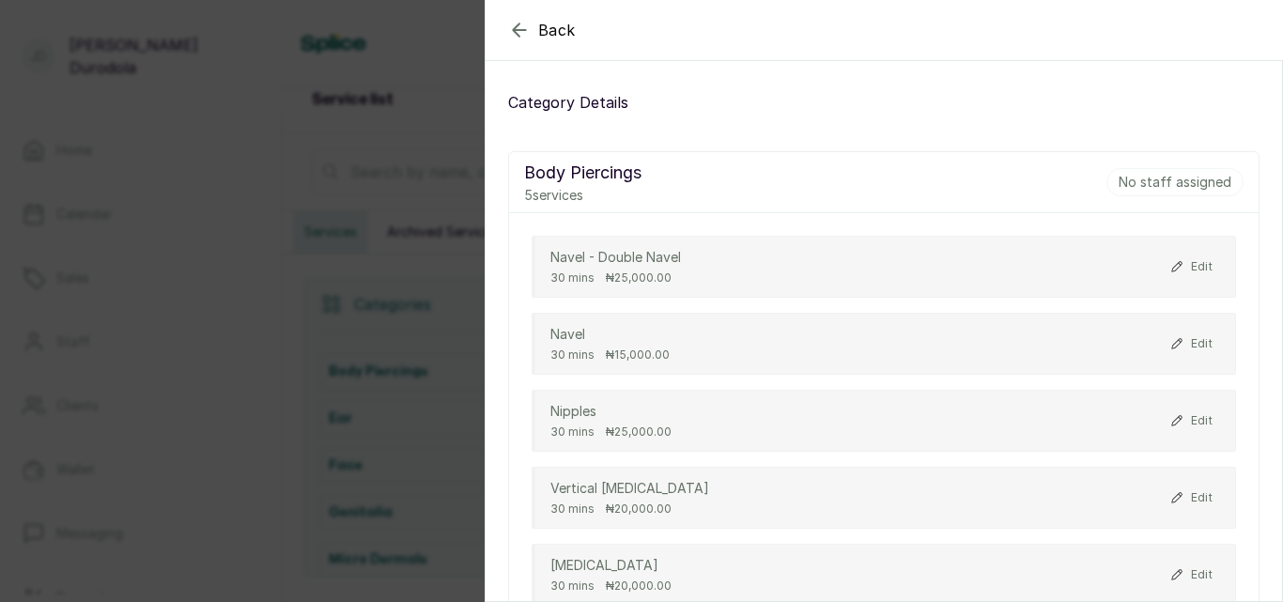
click at [1199, 266] on button "Edit" at bounding box center [1191, 267] width 57 height 23
select select "starting_at"
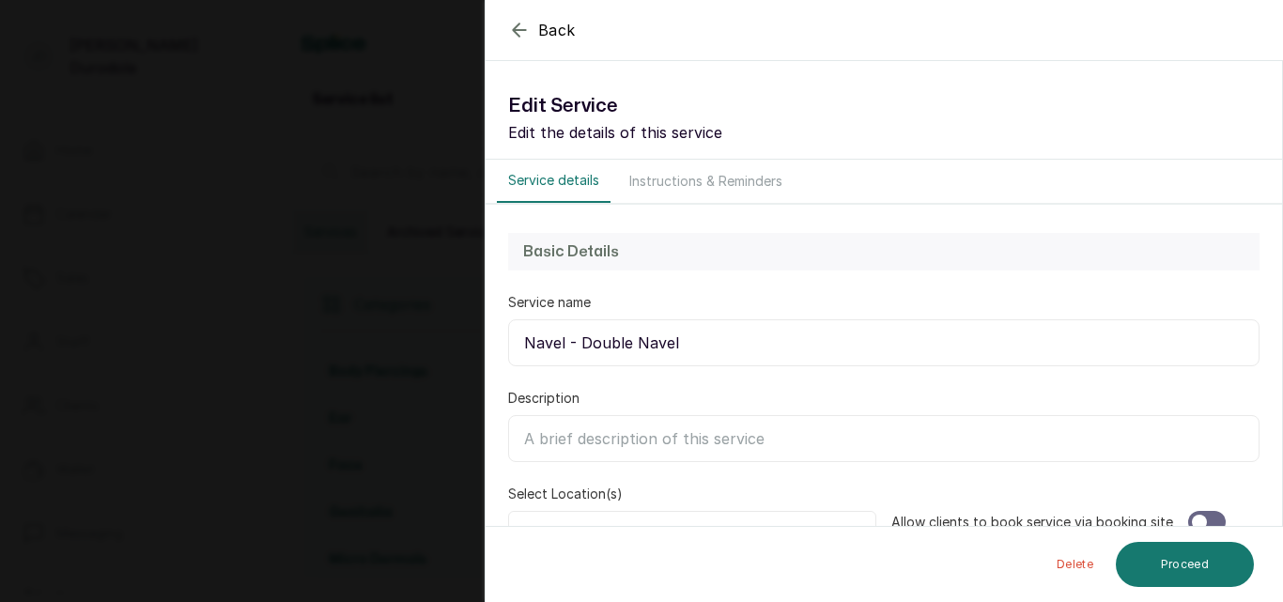
click at [718, 179] on button "Instructions & Reminders" at bounding box center [706, 181] width 176 height 43
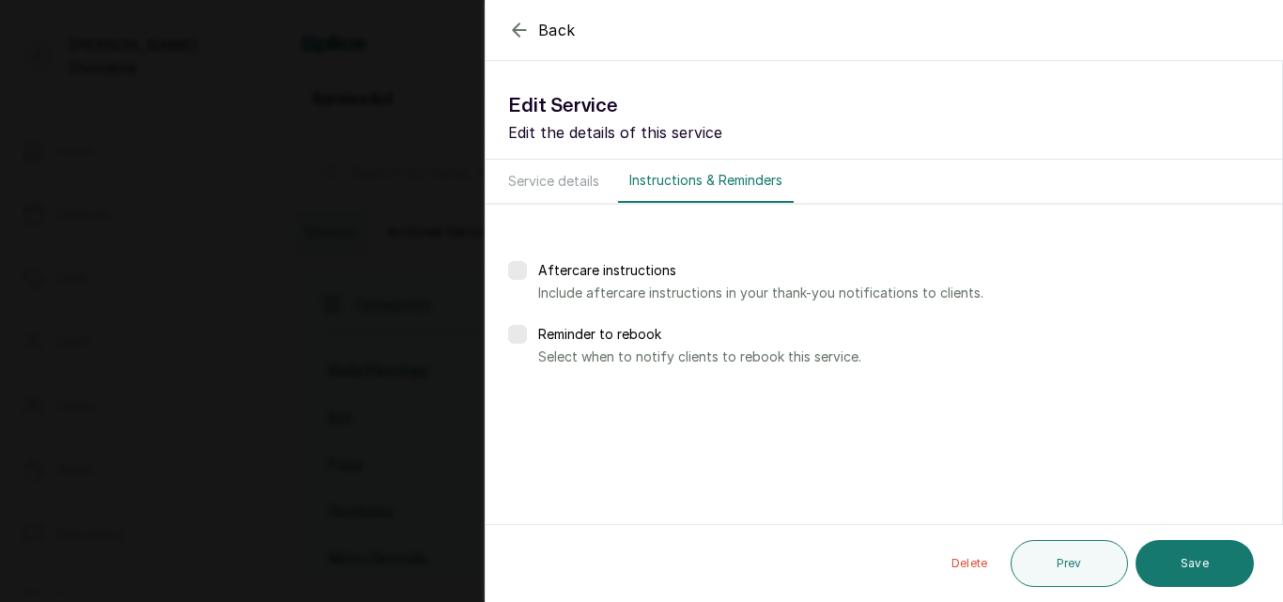
click at [519, 274] on label at bounding box center [517, 270] width 19 height 19
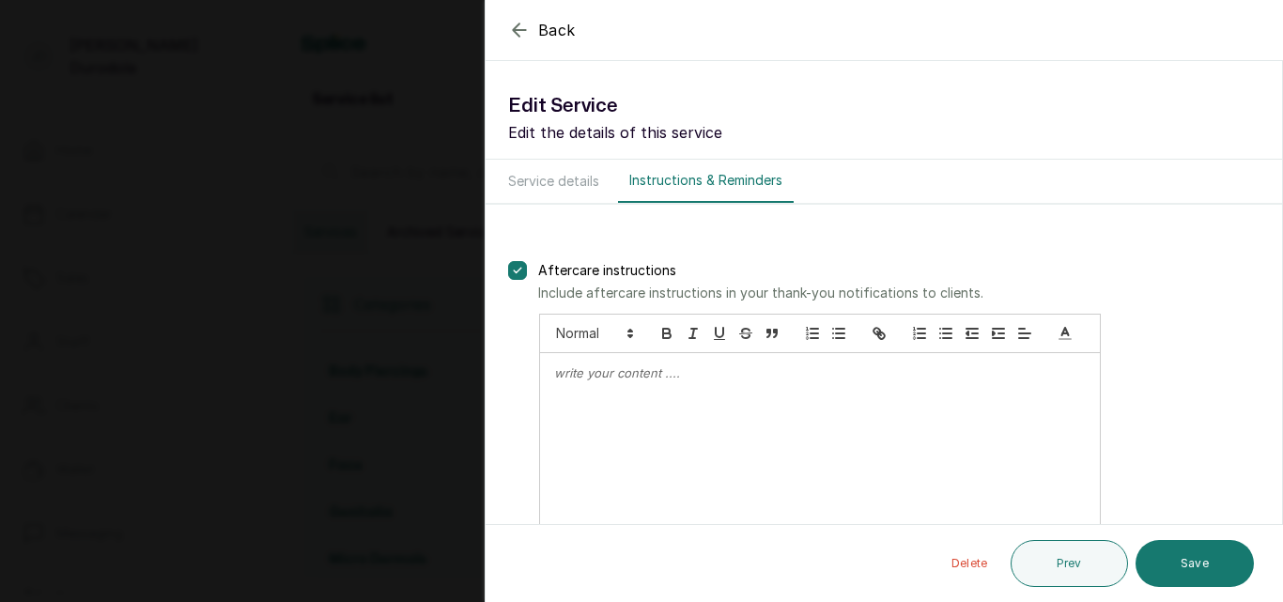
click at [555, 177] on button "Service details" at bounding box center [554, 181] width 114 height 43
select select "starting_at"
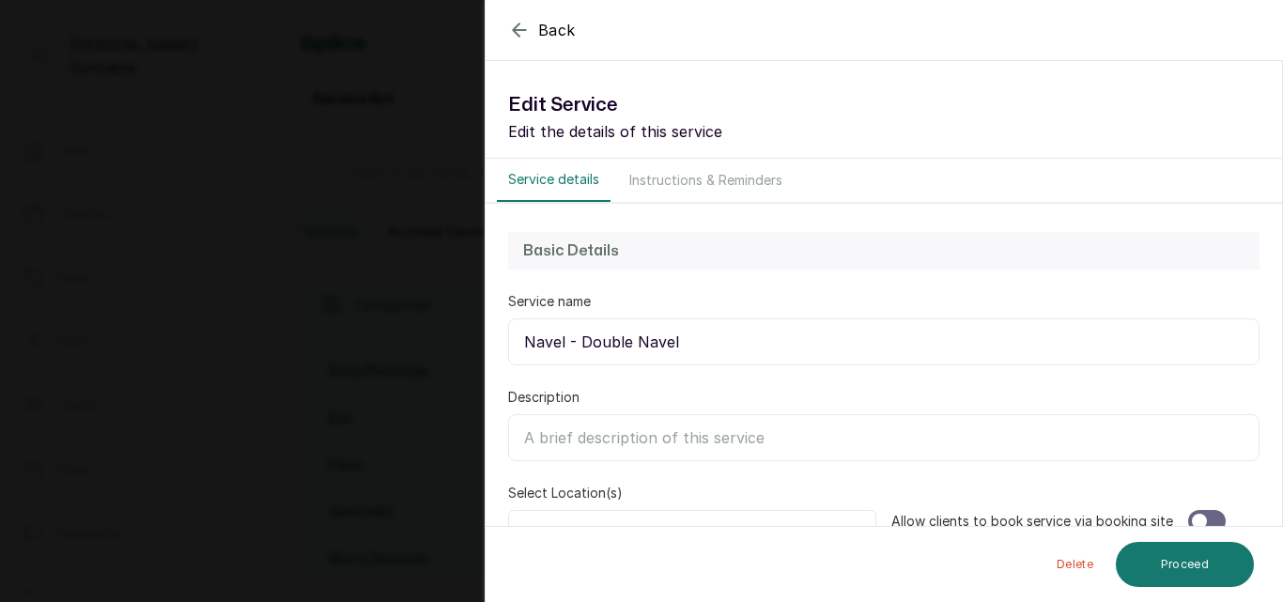
scroll to position [0, 0]
click at [523, 37] on icon "button" at bounding box center [519, 30] width 23 height 23
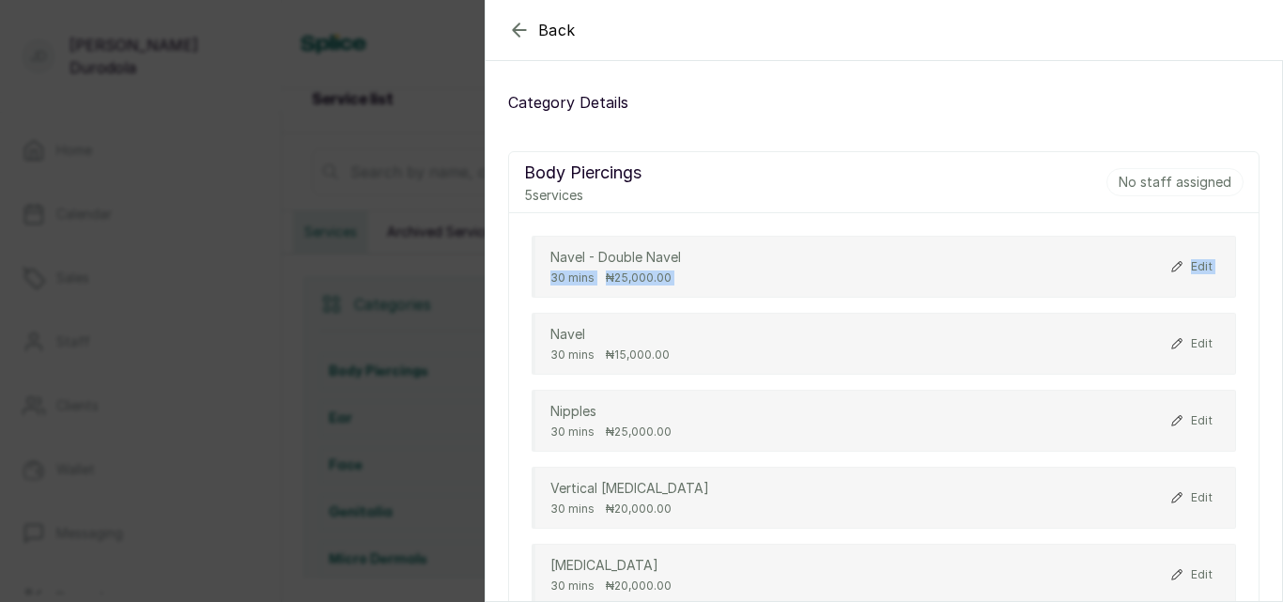
drag, startPoint x: 532, startPoint y: 274, endPoint x: 533, endPoint y: 334, distance: 60.1
click at [533, 334] on div "Navel - Double Navel 30 mins ₦25,000.00 Edit Navel 30 mins ₦15,000.00 Edit Nipp…" at bounding box center [884, 420] width 750 height 415
drag, startPoint x: 536, startPoint y: 347, endPoint x: 540, endPoint y: 268, distance: 79.1
click at [540, 268] on div "Navel - Double Navel 30 mins ₦25,000.00 Edit Navel 30 mins ₦15,000.00 Edit Nipp…" at bounding box center [884, 420] width 750 height 415
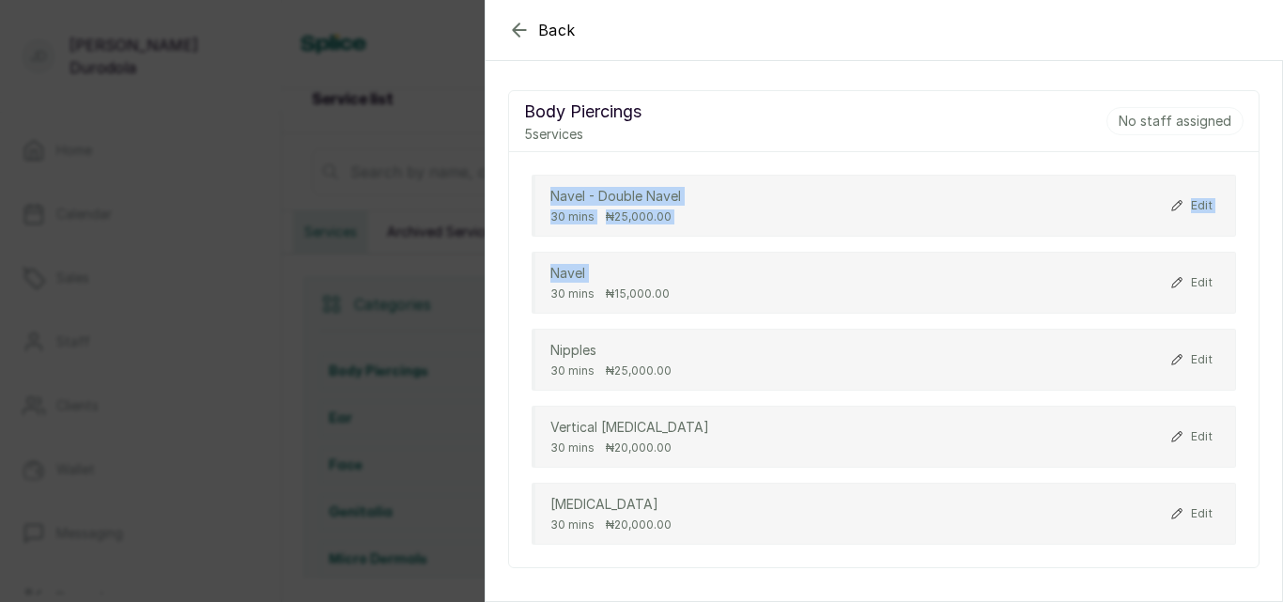
scroll to position [32, 0]
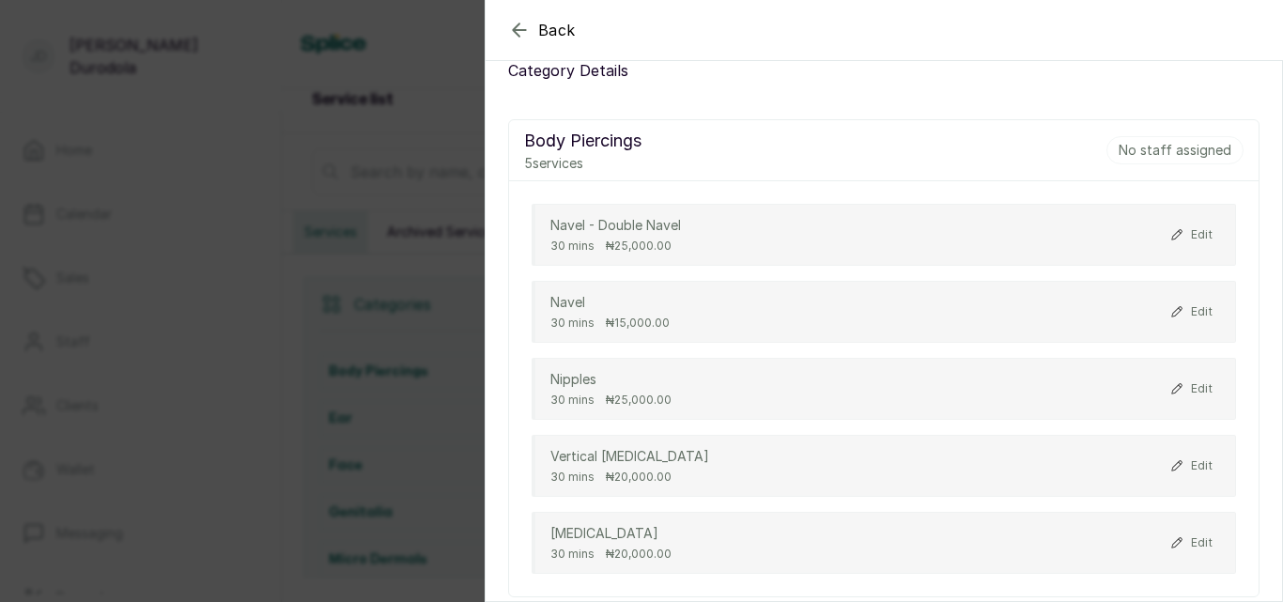
click at [863, 152] on div "Body Piercings 5 services No staff assigned" at bounding box center [884, 150] width 750 height 61
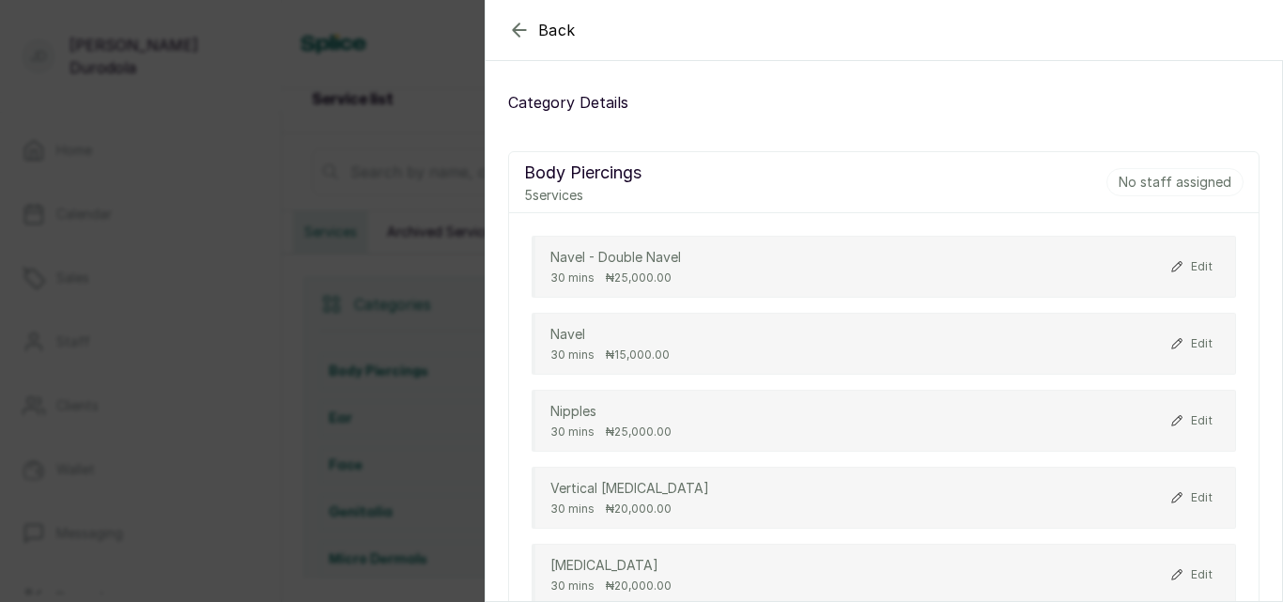
click at [520, 30] on icon "button" at bounding box center [519, 29] width 12 height 12
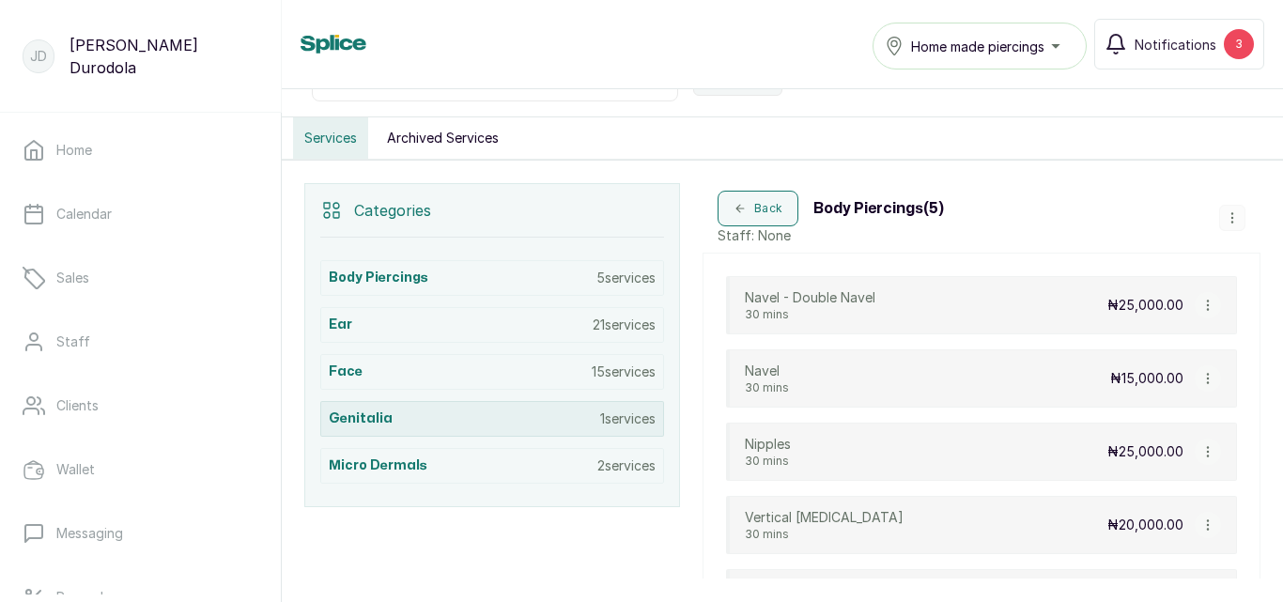
scroll to position [211, 0]
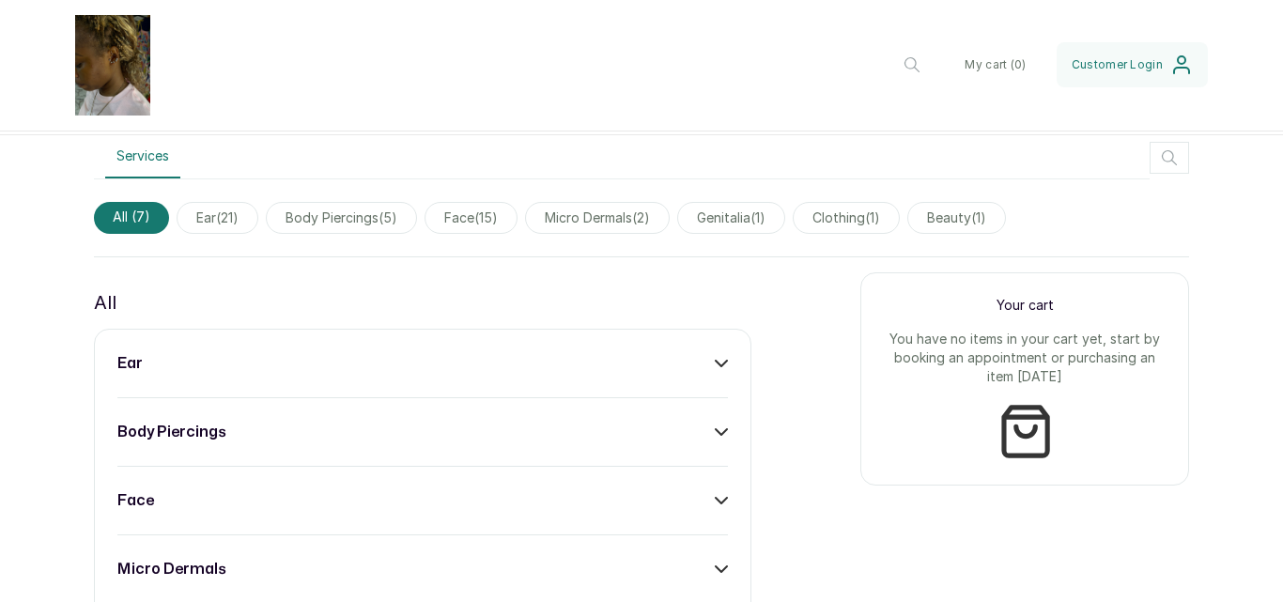
scroll to position [657, 0]
